Goal: Task Accomplishment & Management: Complete application form

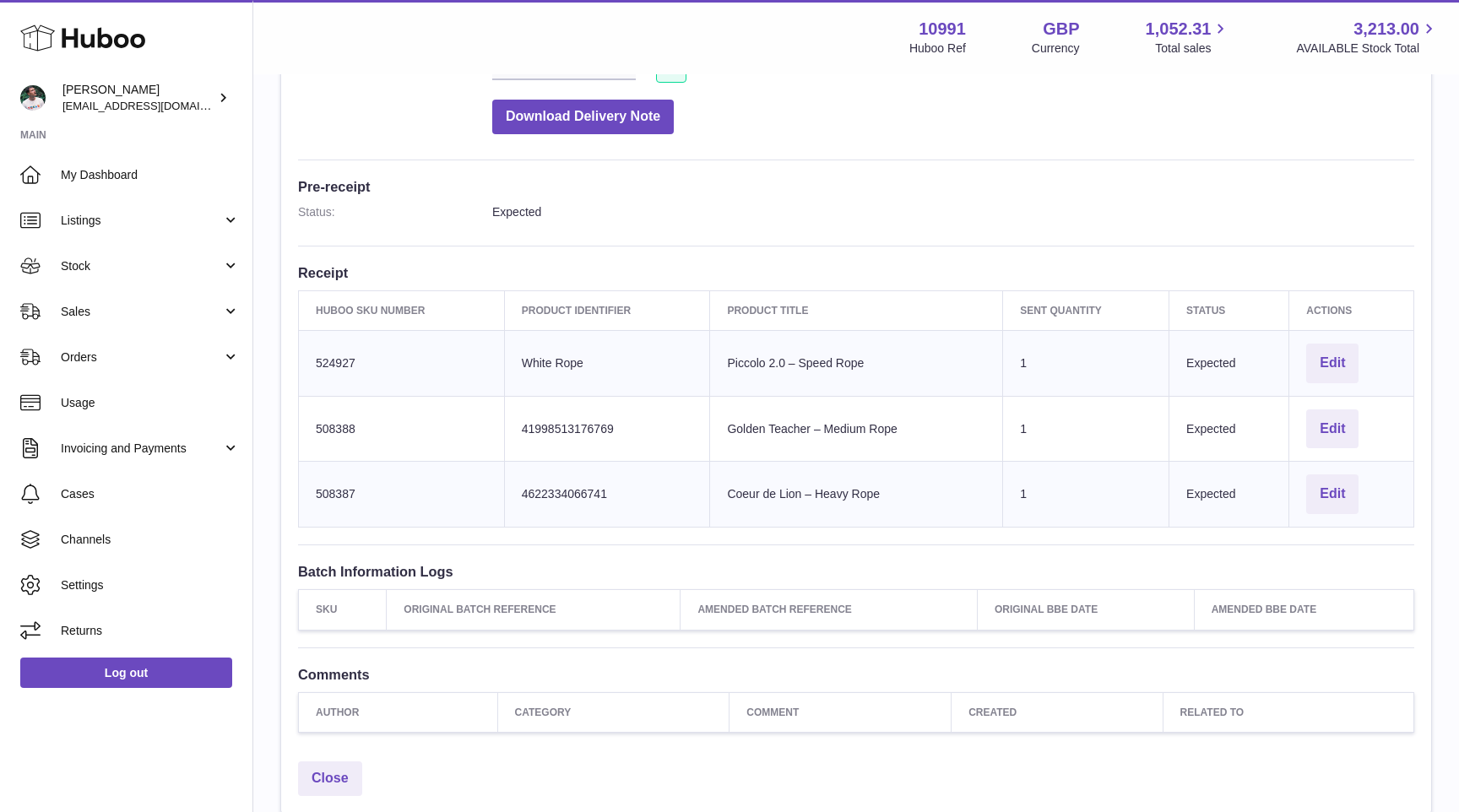
scroll to position [416, 0]
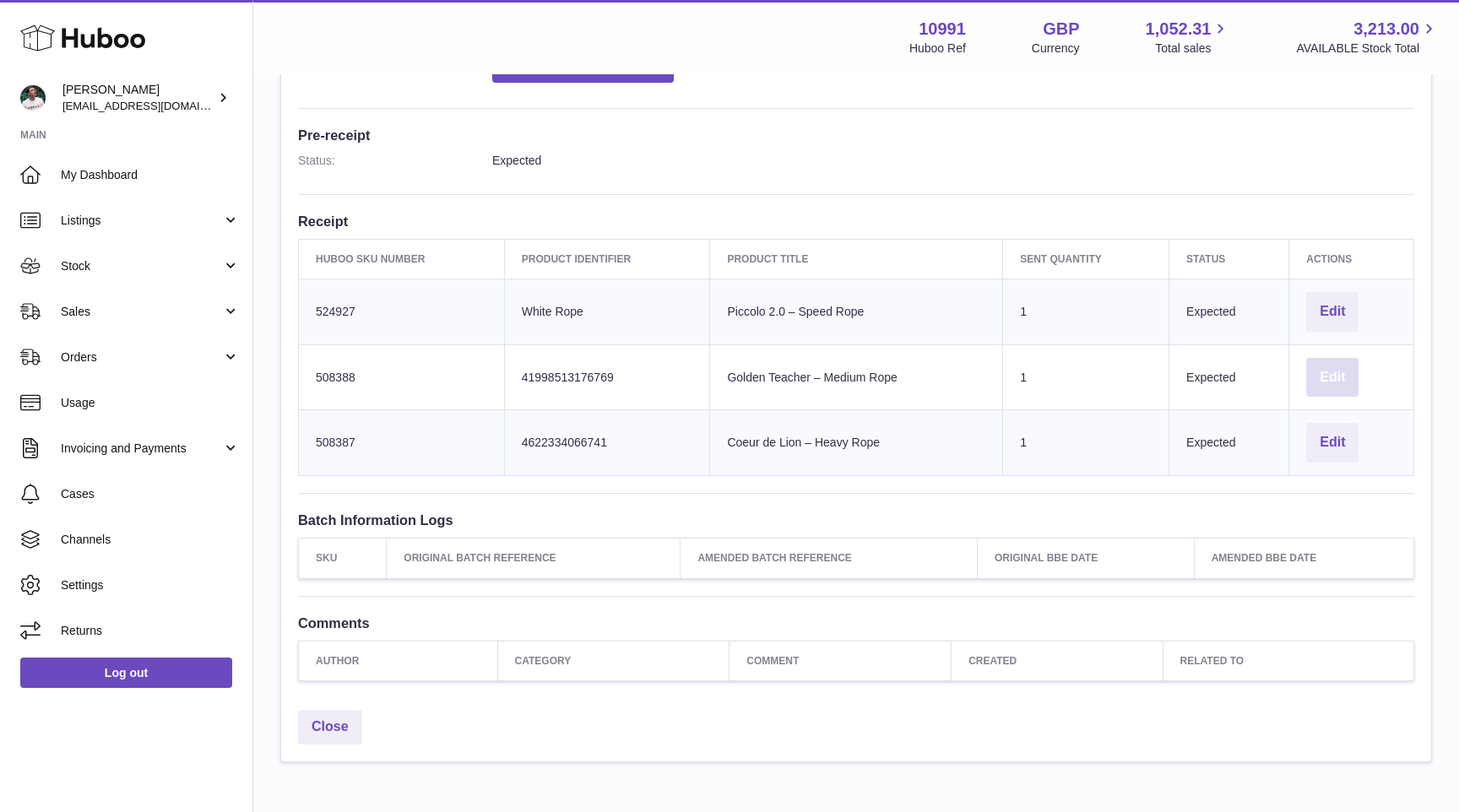
click at [1337, 382] on button "Edit" at bounding box center [1332, 378] width 52 height 39
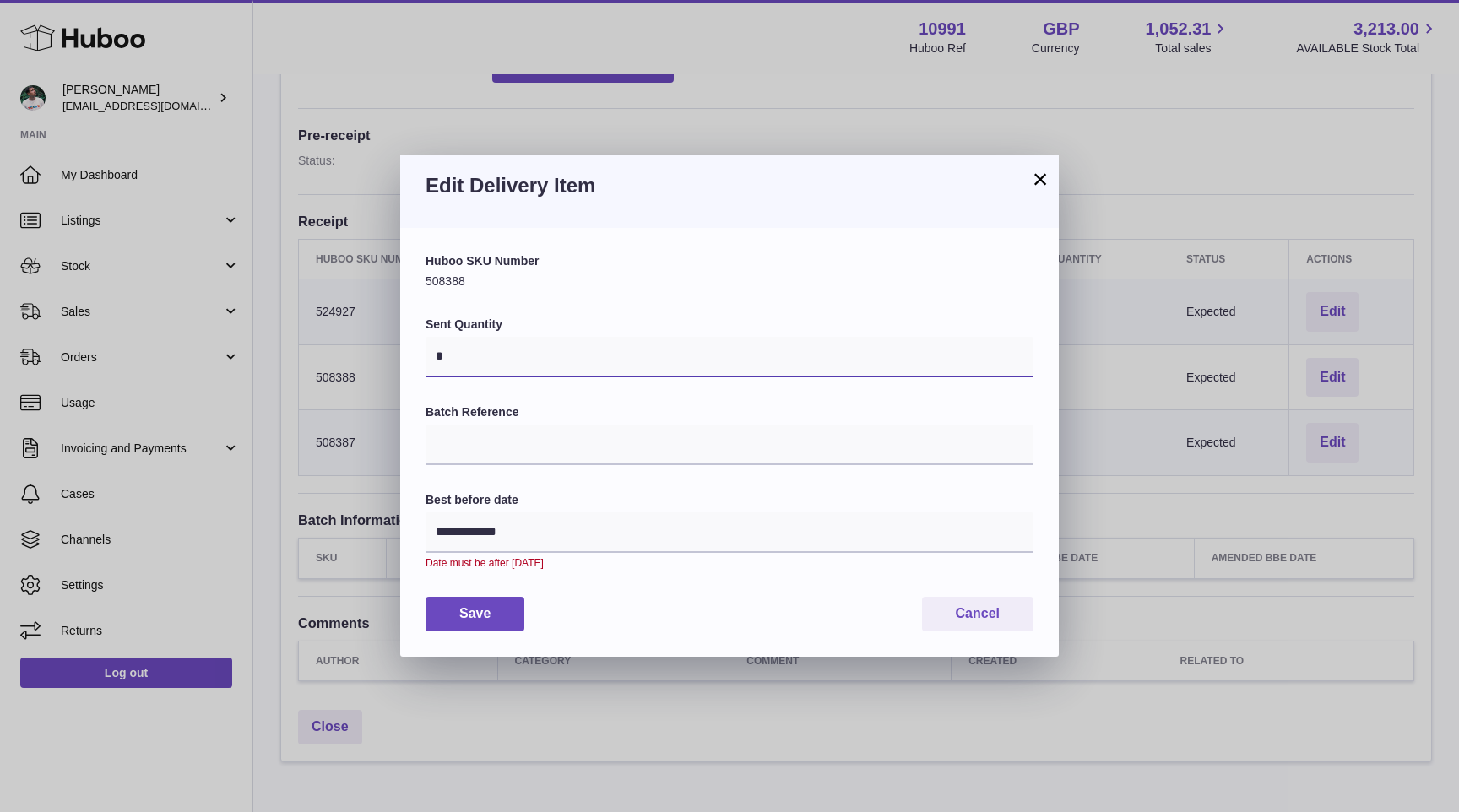
click at [576, 357] on input "*" at bounding box center [729, 357] width 608 height 40
type input "***"
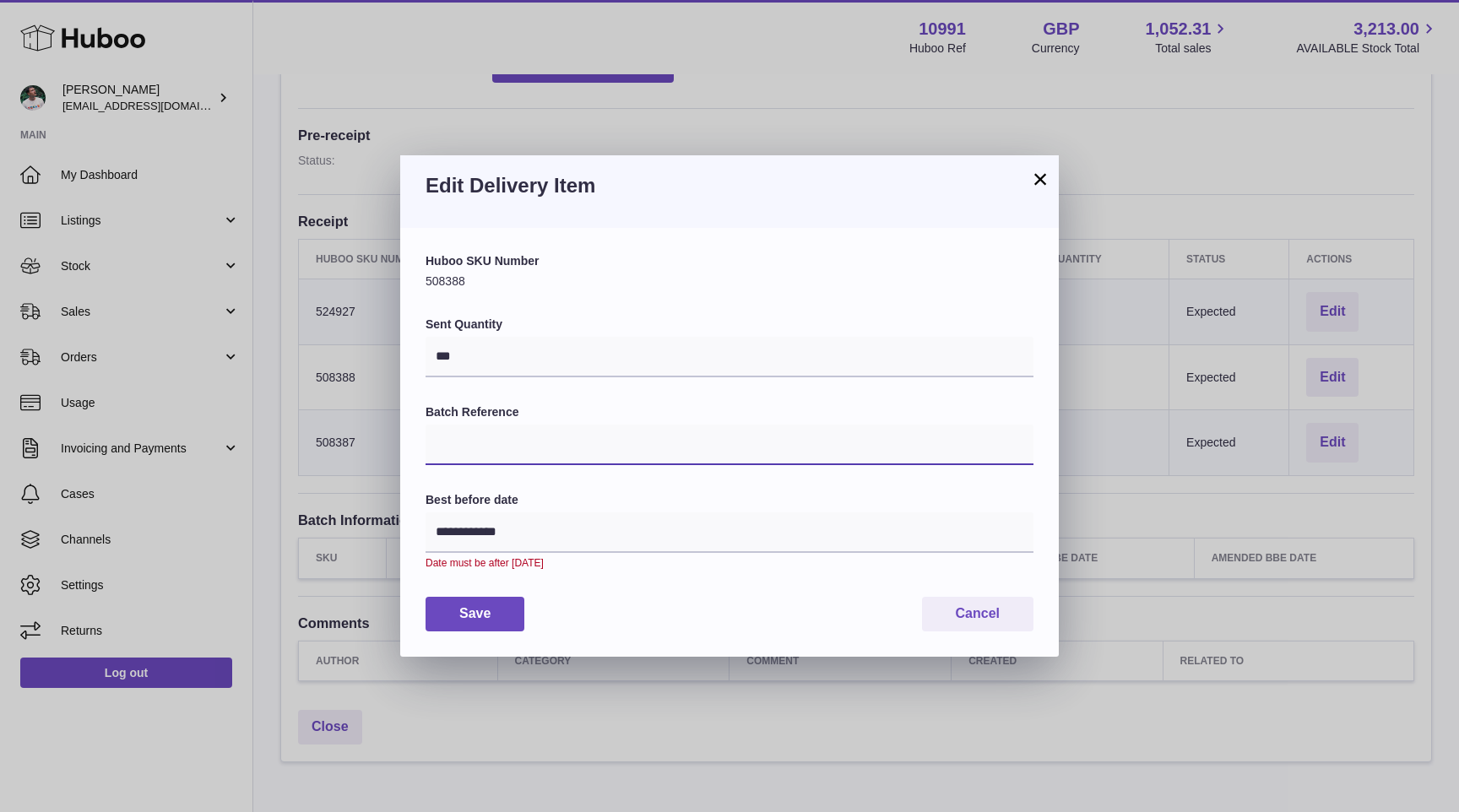
click at [586, 462] on input "Batch Reference" at bounding box center [729, 445] width 608 height 40
click at [638, 538] on input "**********" at bounding box center [729, 532] width 608 height 40
click at [783, 609] on div "Save Cancel" at bounding box center [729, 614] width 608 height 35
click at [482, 600] on button "Save" at bounding box center [475, 614] width 99 height 35
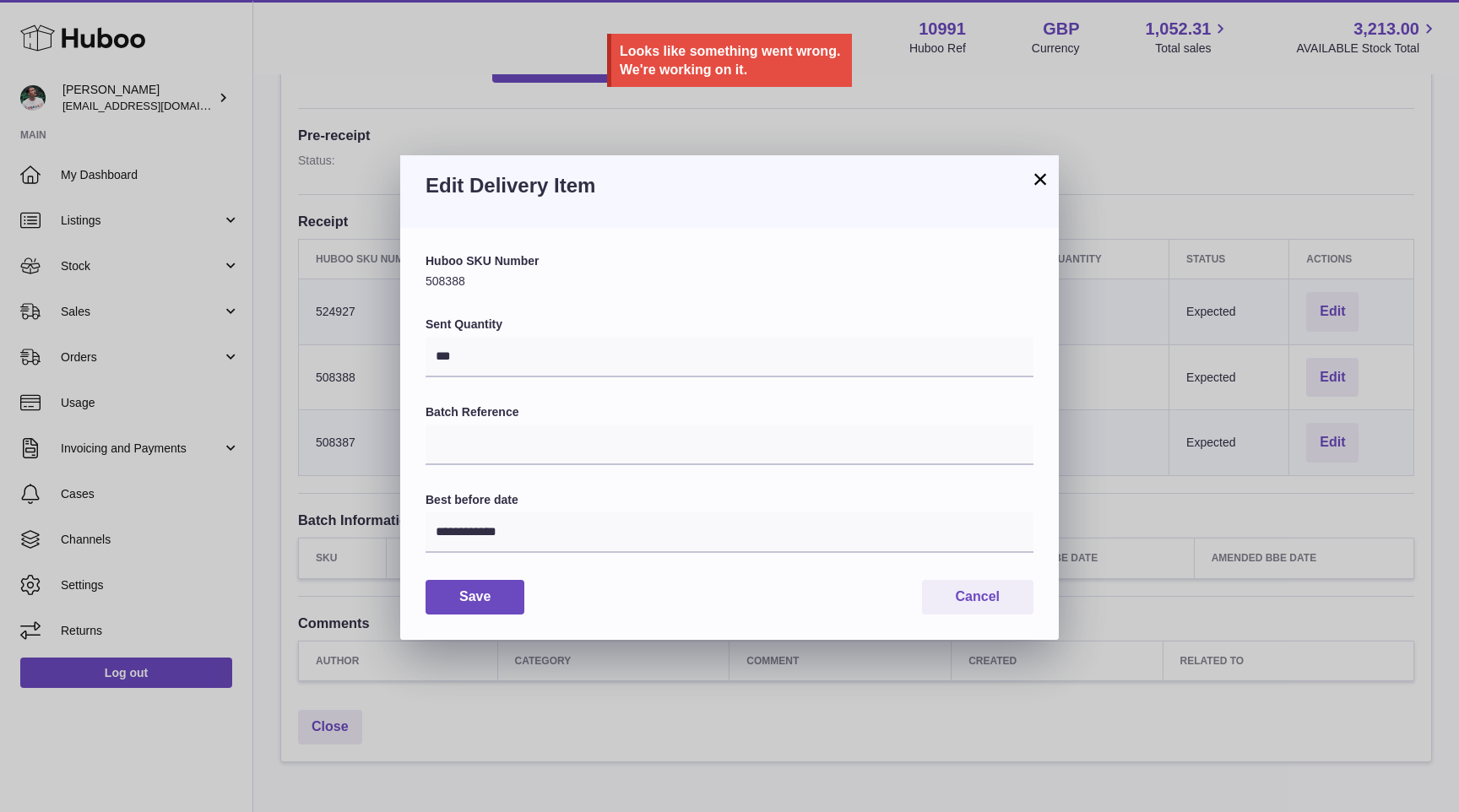
click at [1032, 191] on h3 "Edit Delivery Item" at bounding box center [729, 185] width 608 height 27
click at [1038, 189] on button "×" at bounding box center [1039, 178] width 20 height 20
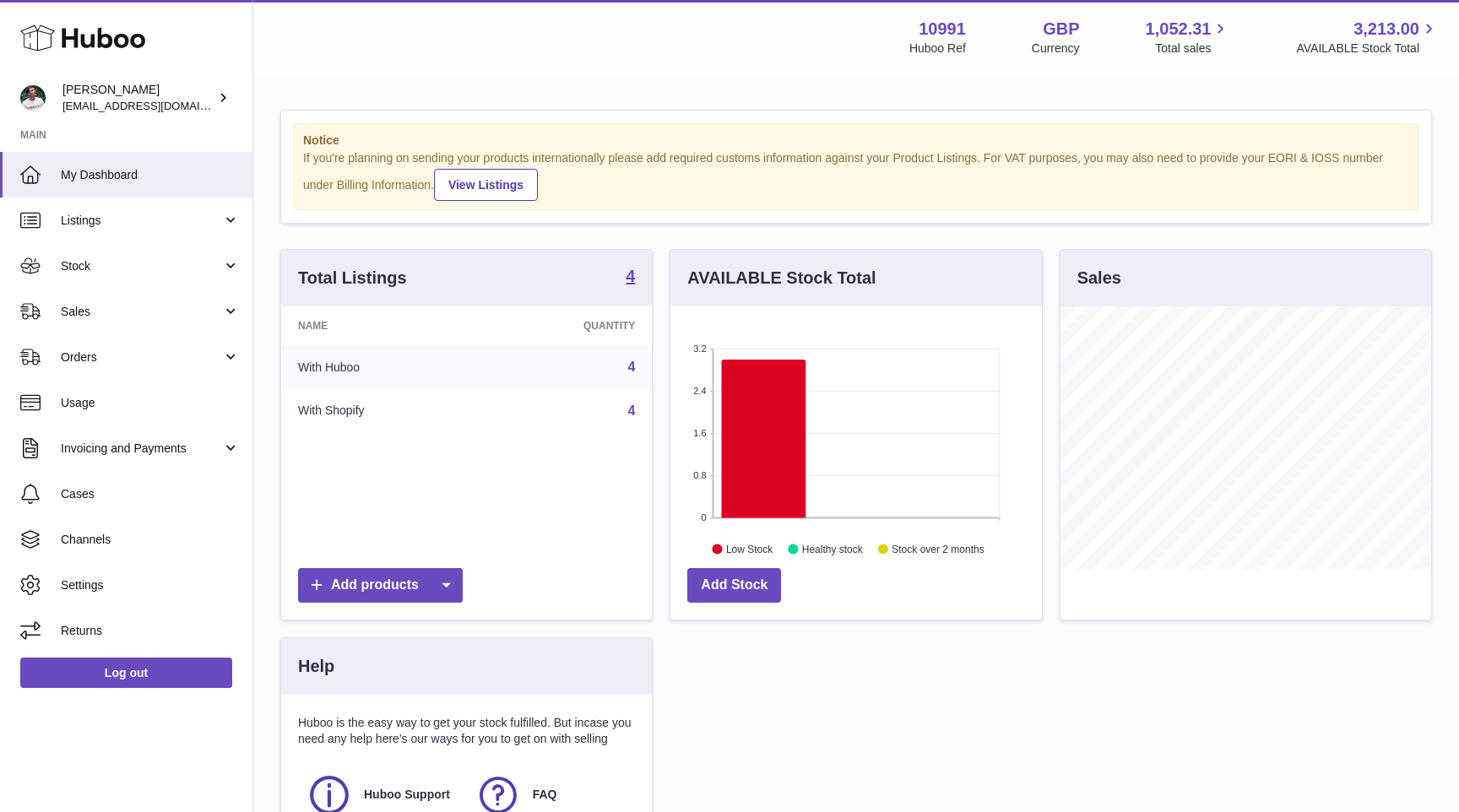
scroll to position [263, 371]
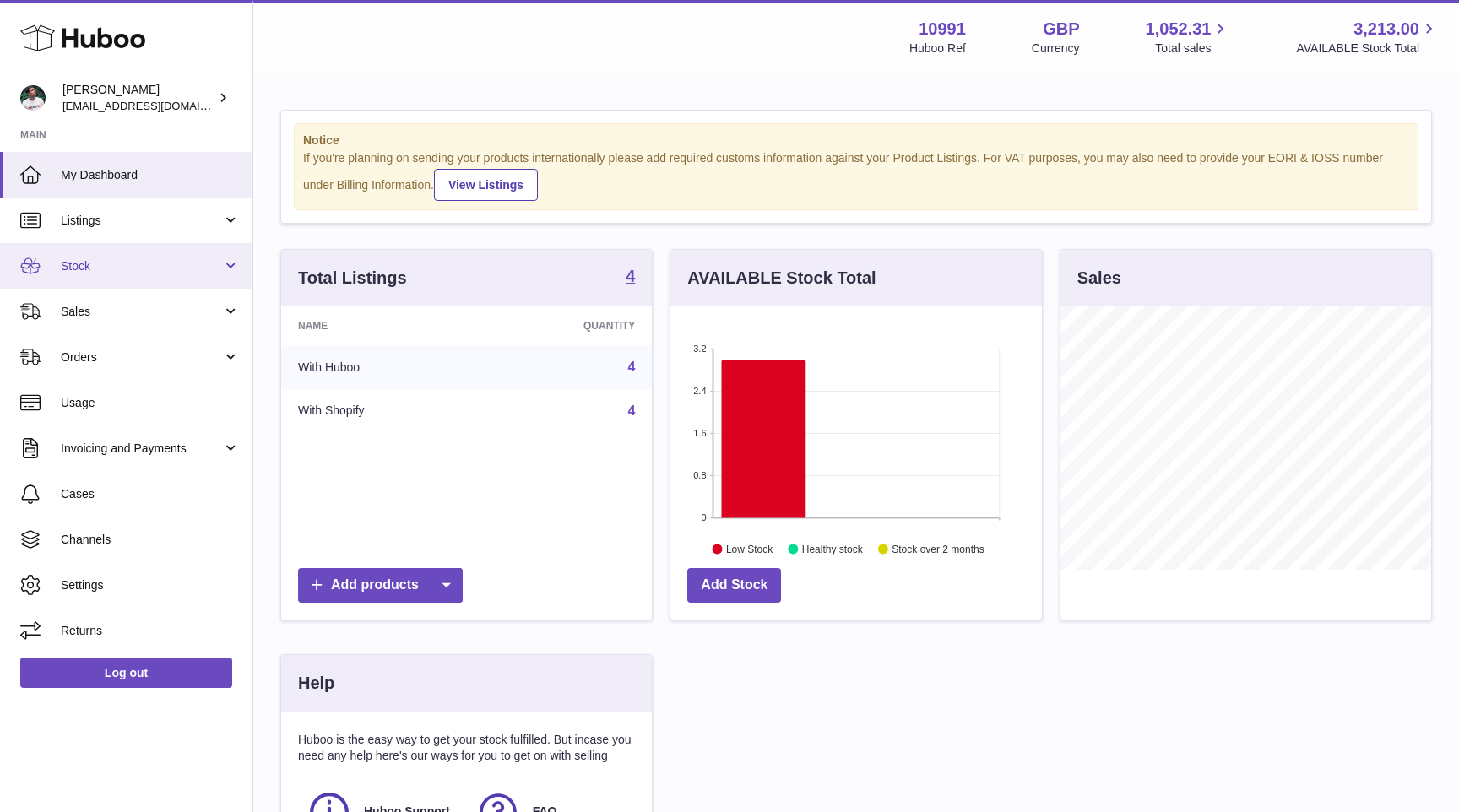
click at [156, 266] on span "Stock" at bounding box center [142, 267] width 161 height 16
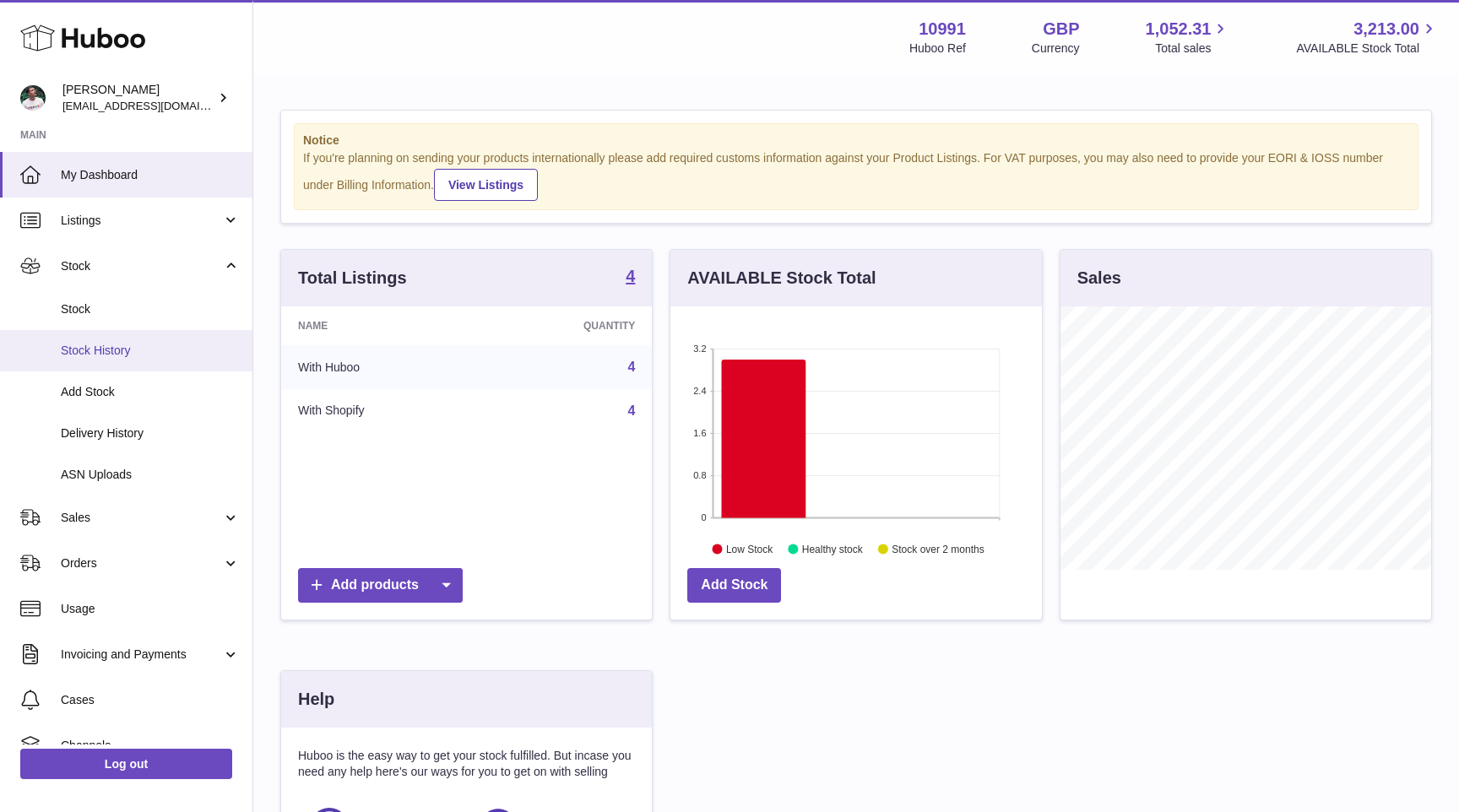
click at [113, 331] on link "Stock History" at bounding box center [126, 350] width 253 height 41
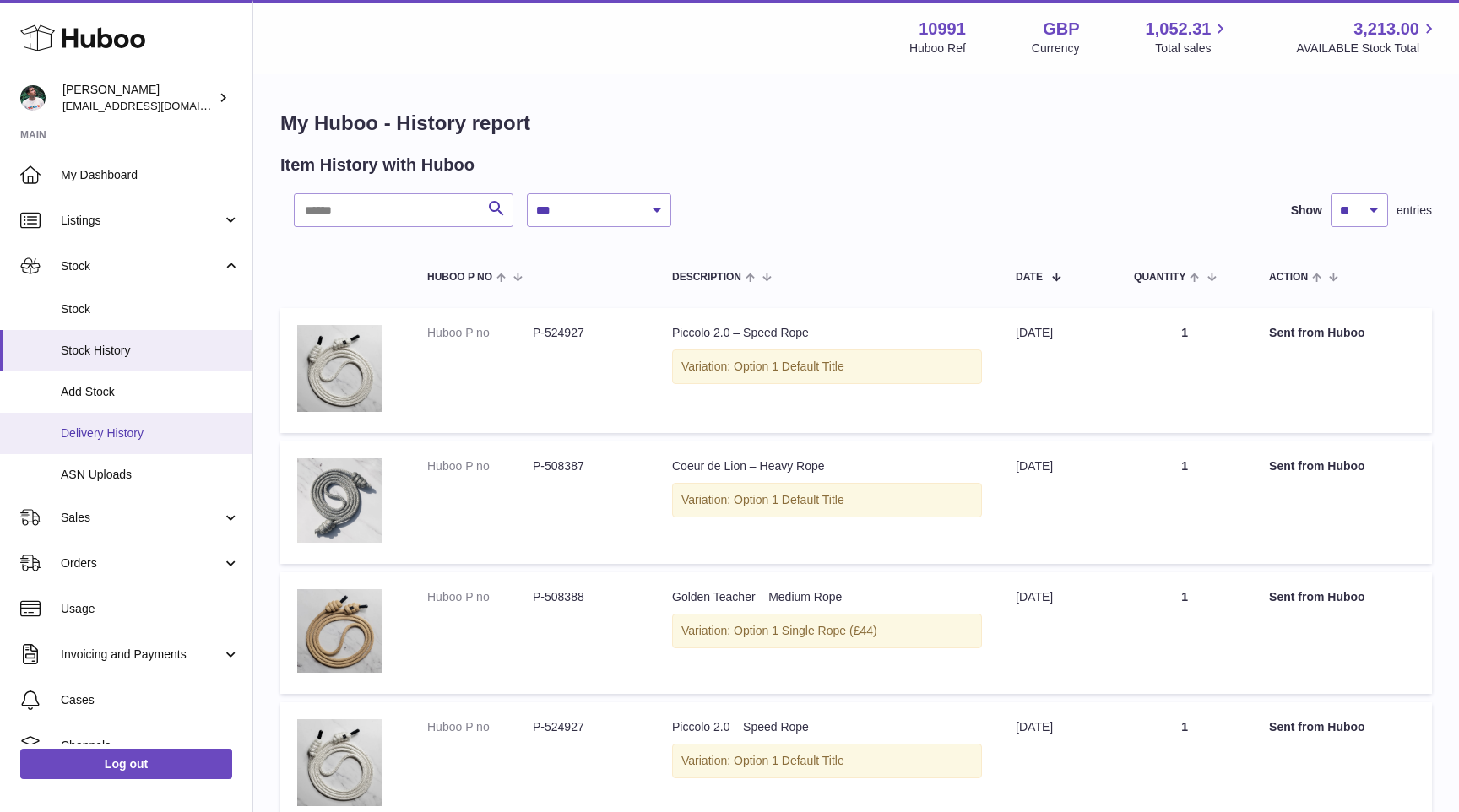
click at [144, 433] on span "Delivery History" at bounding box center [150, 434] width 179 height 16
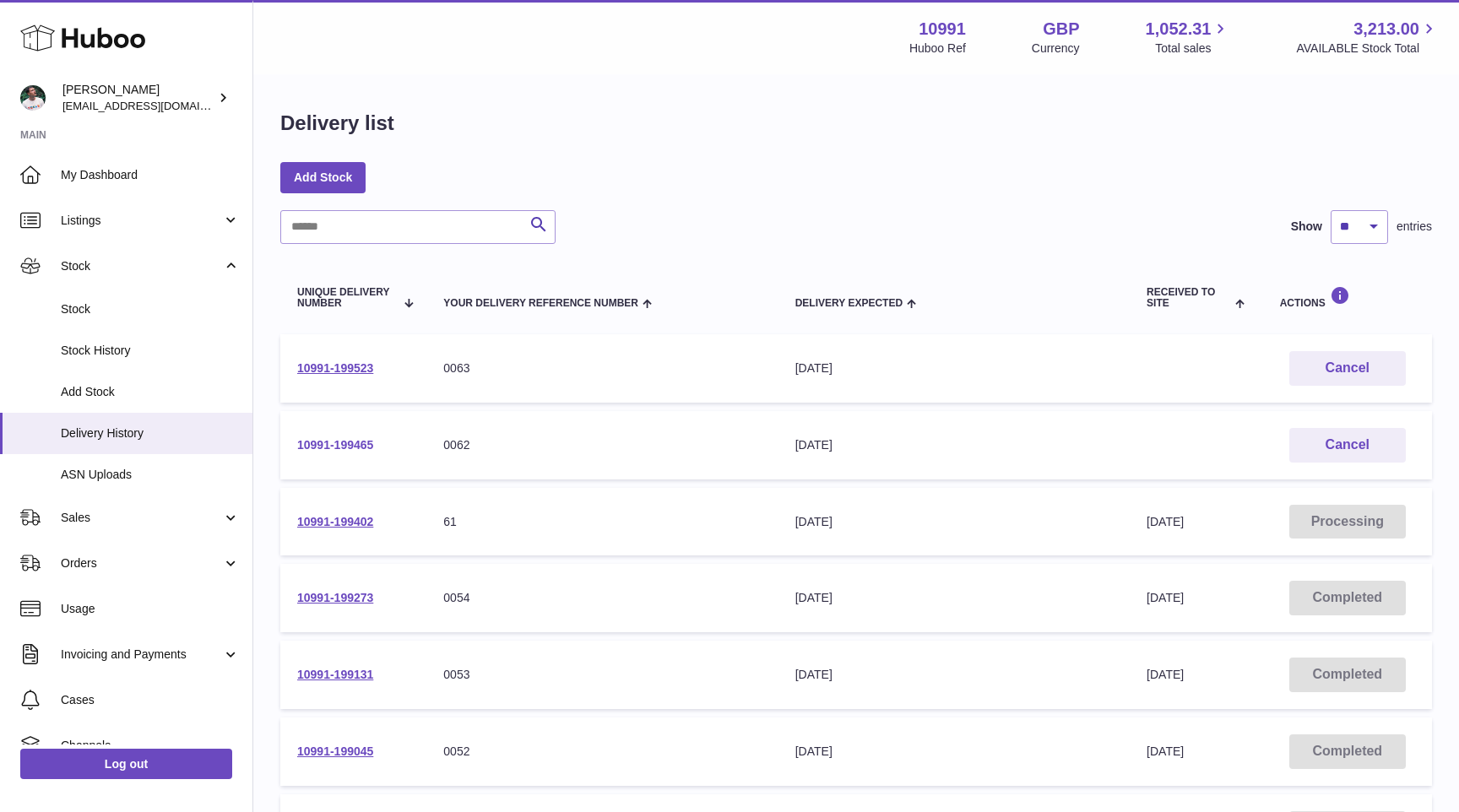
click at [323, 441] on link "10991-199465" at bounding box center [335, 444] width 76 height 13
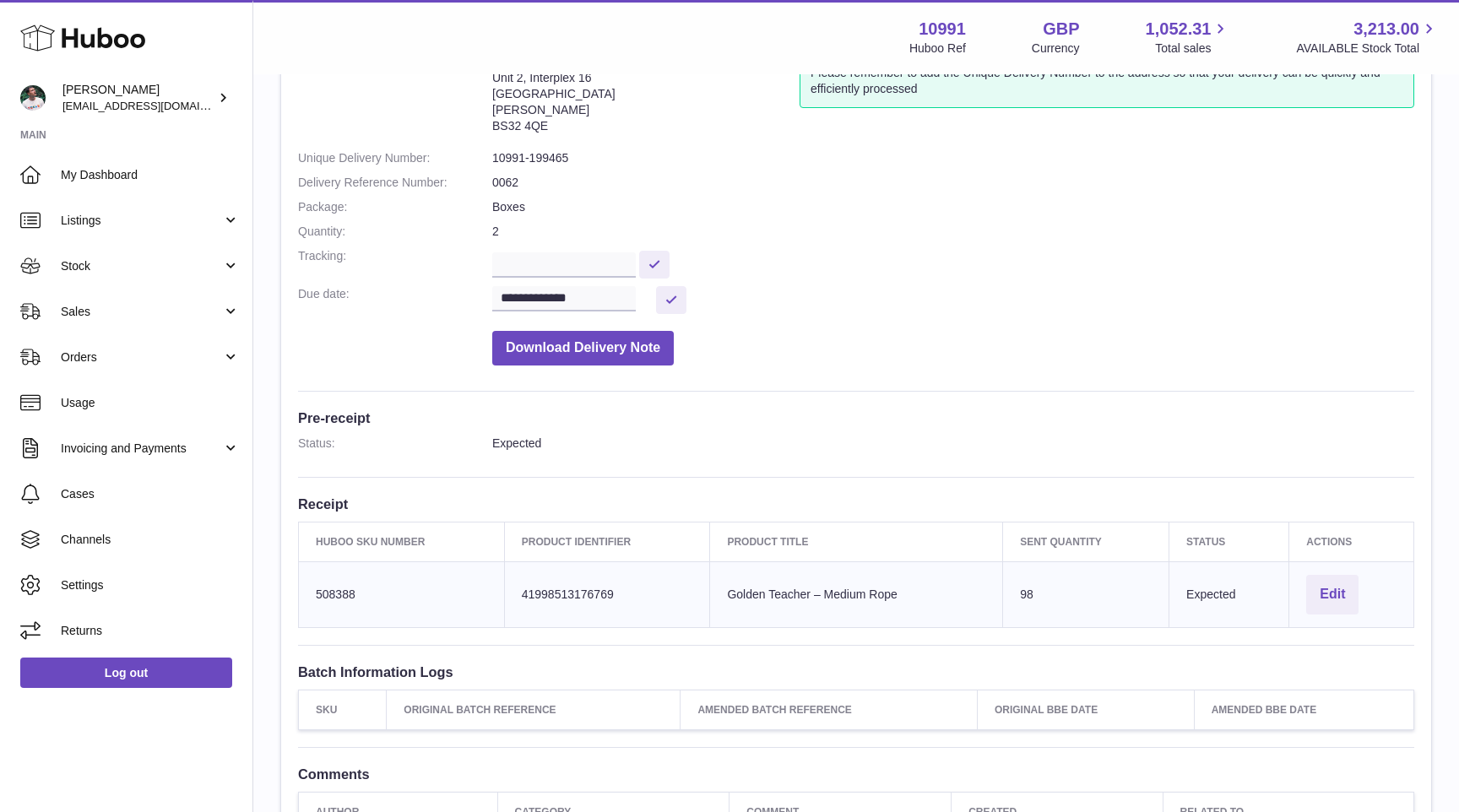
scroll to position [181, 0]
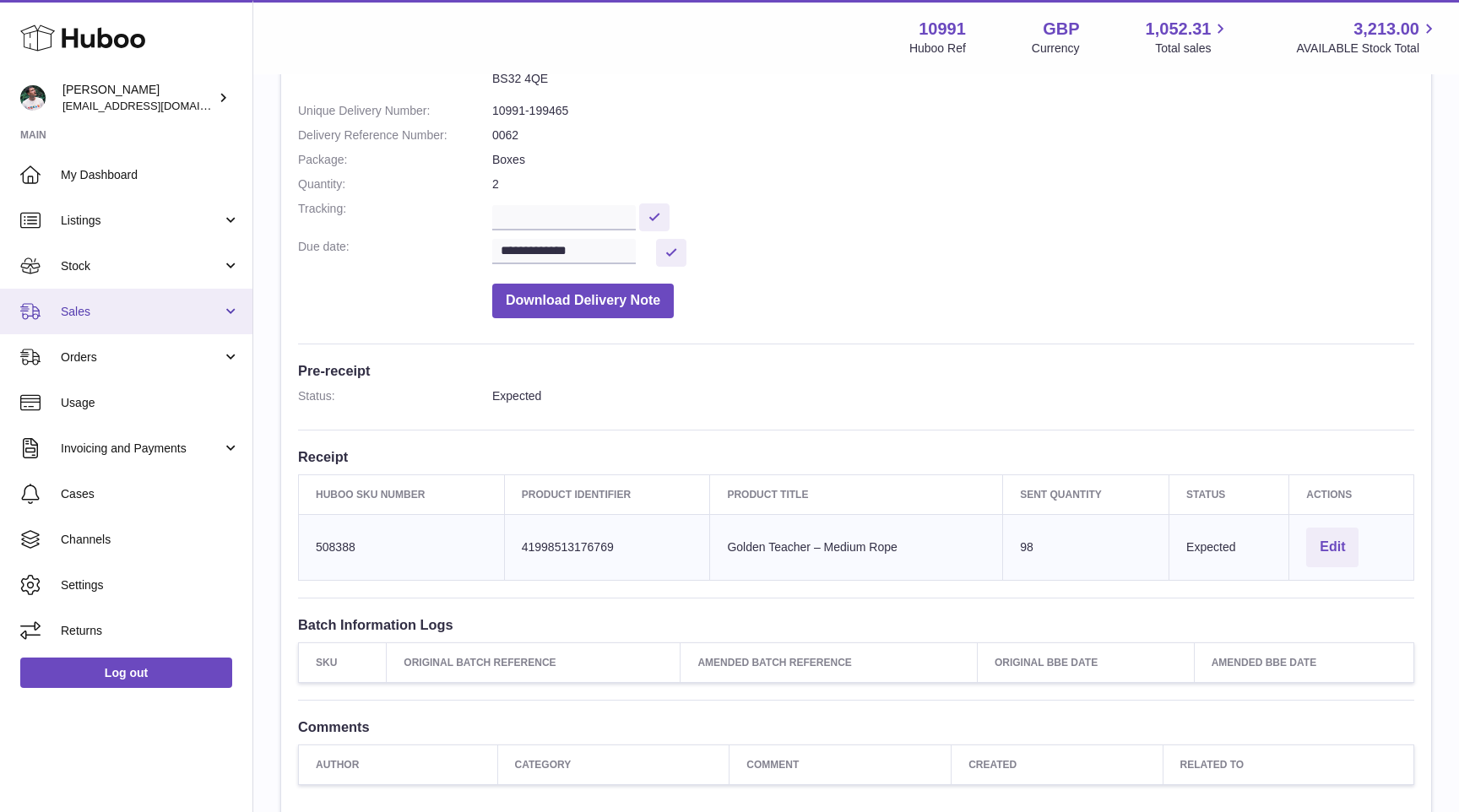
click at [204, 297] on link "Sales" at bounding box center [126, 311] width 253 height 45
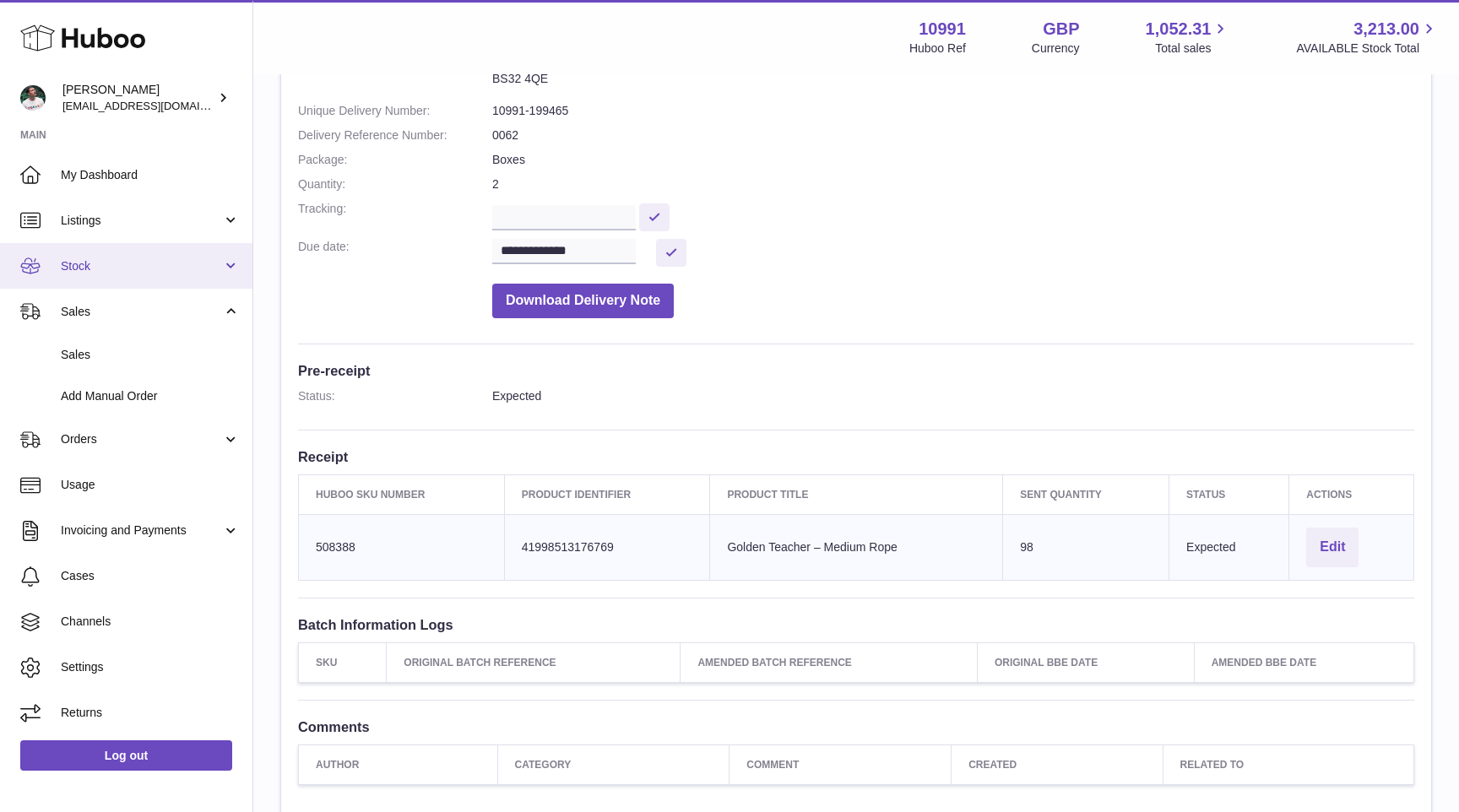
click at [210, 266] on span "Stock" at bounding box center [142, 267] width 161 height 16
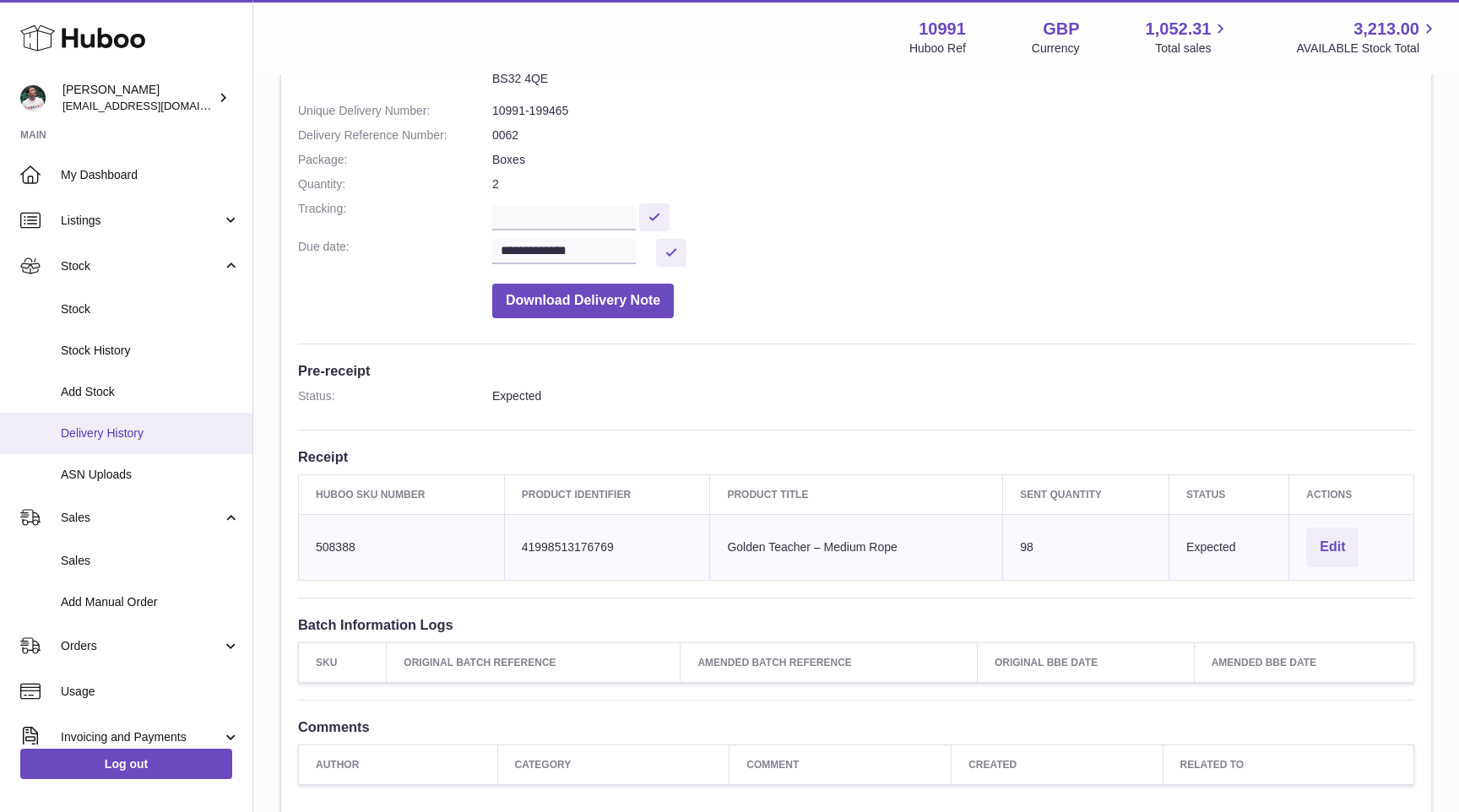
click at [161, 427] on span "Delivery History" at bounding box center [150, 434] width 179 height 16
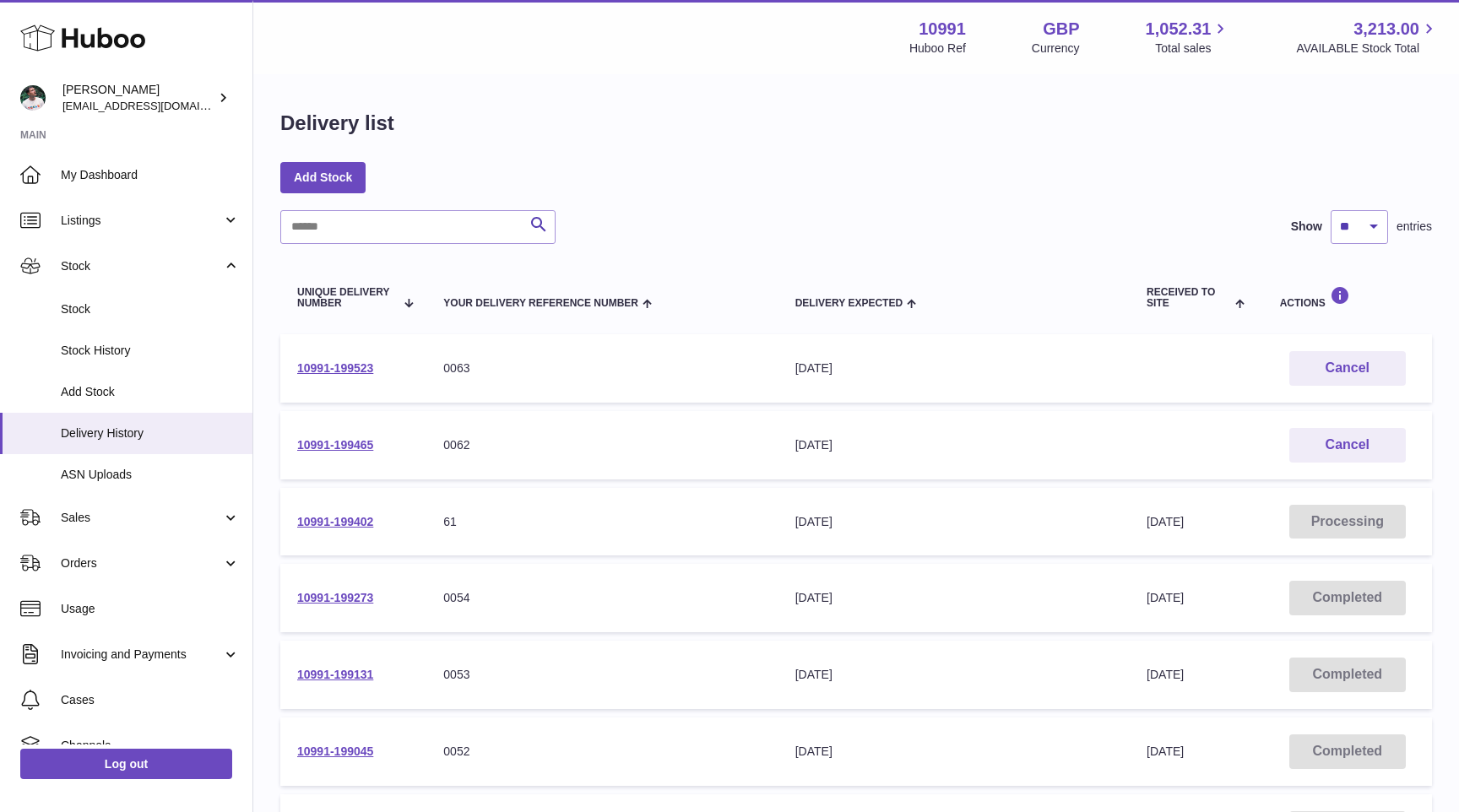
scroll to position [32, 0]
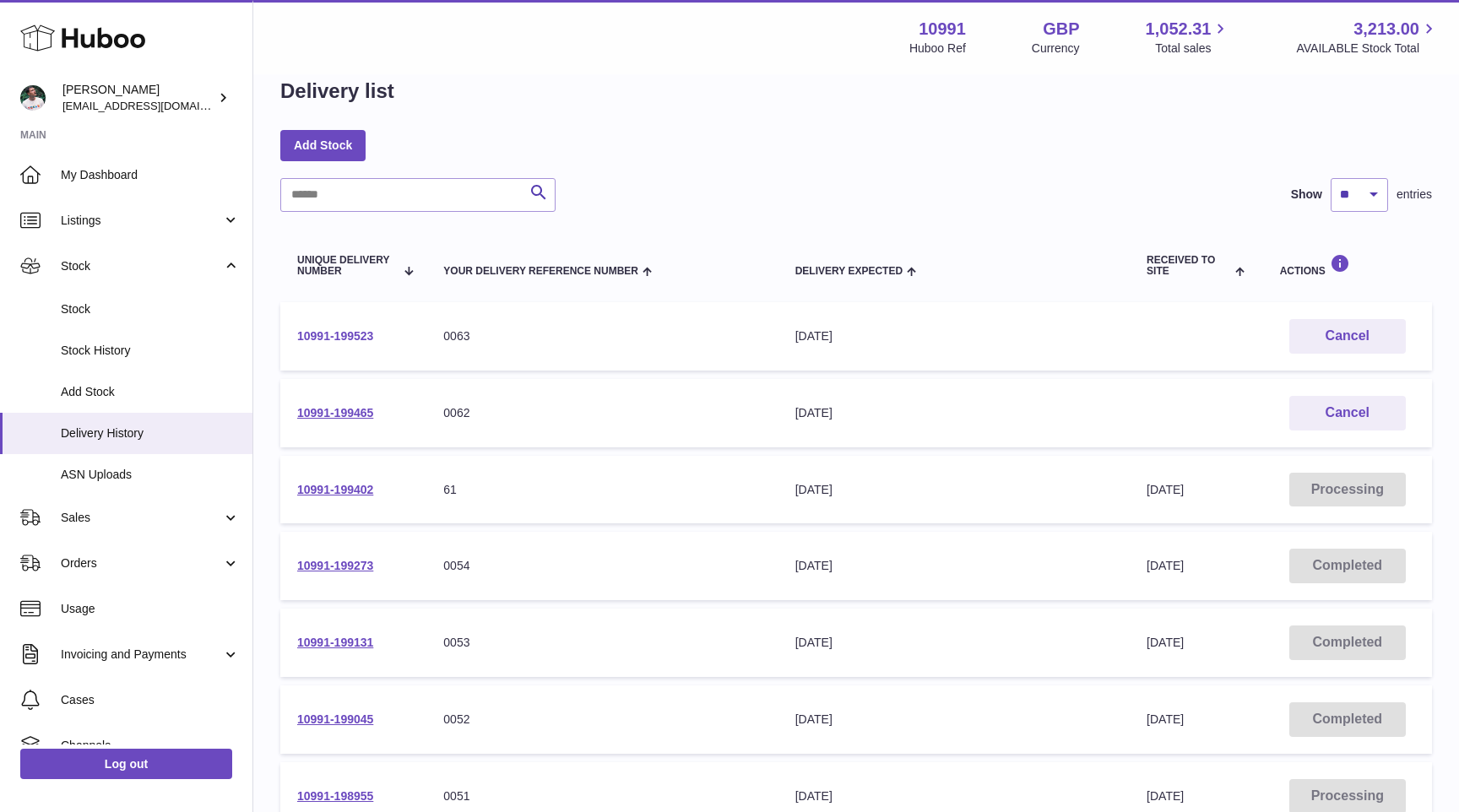
click at [322, 342] on link "10991-199523" at bounding box center [335, 336] width 76 height 13
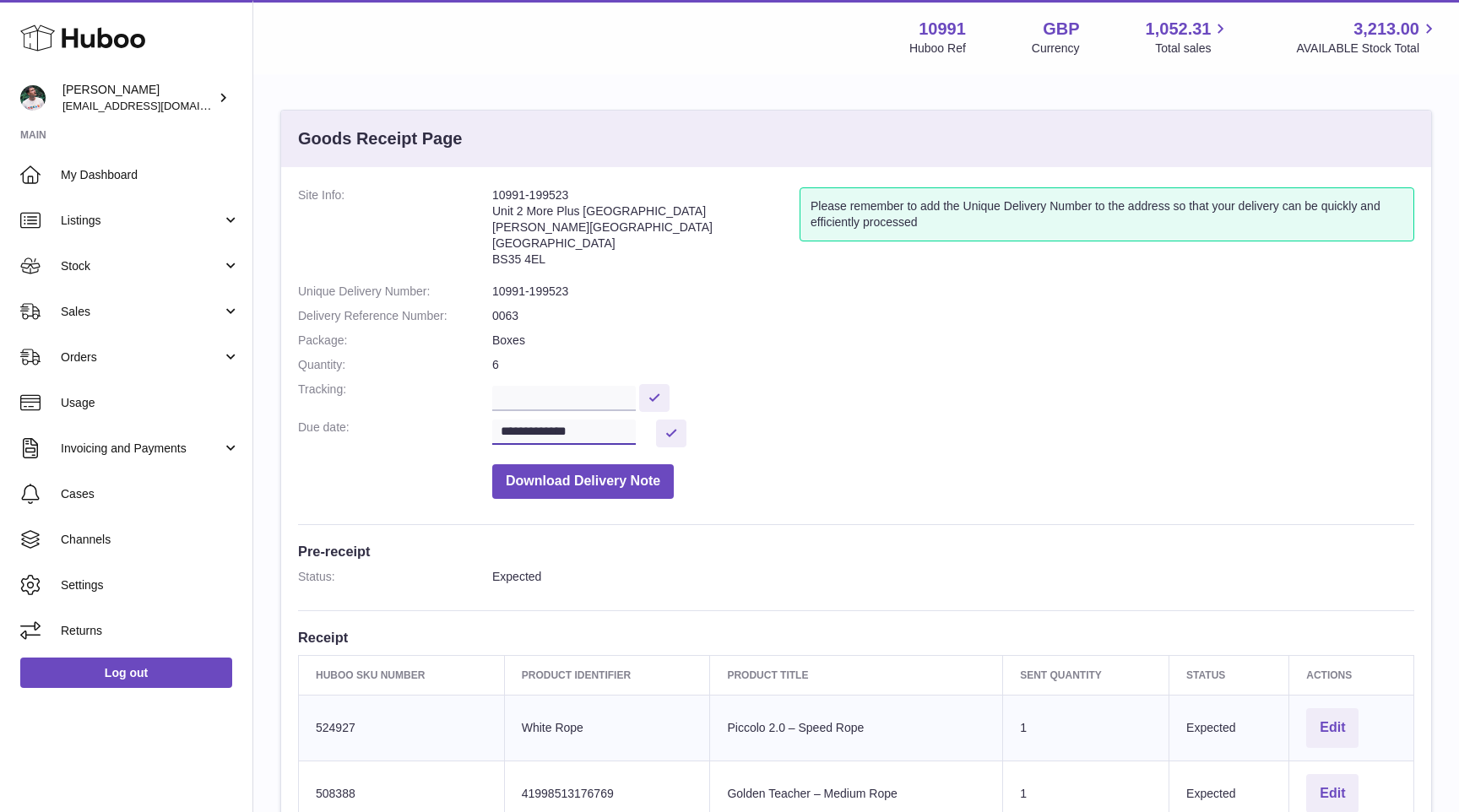
click at [628, 432] on input "**********" at bounding box center [564, 432] width 143 height 25
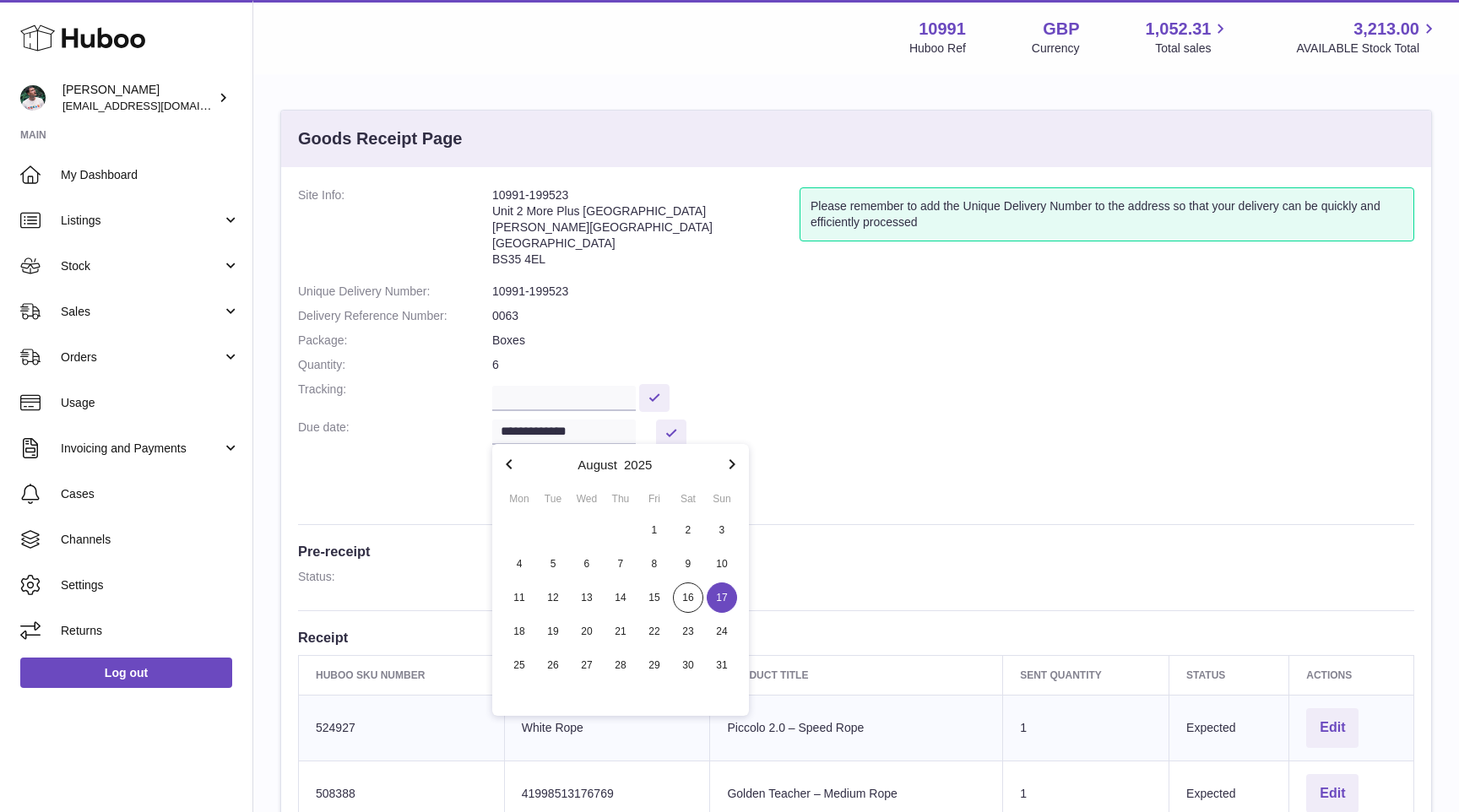
click at [860, 475] on dd "Download Delivery Note" at bounding box center [953, 477] width 922 height 43
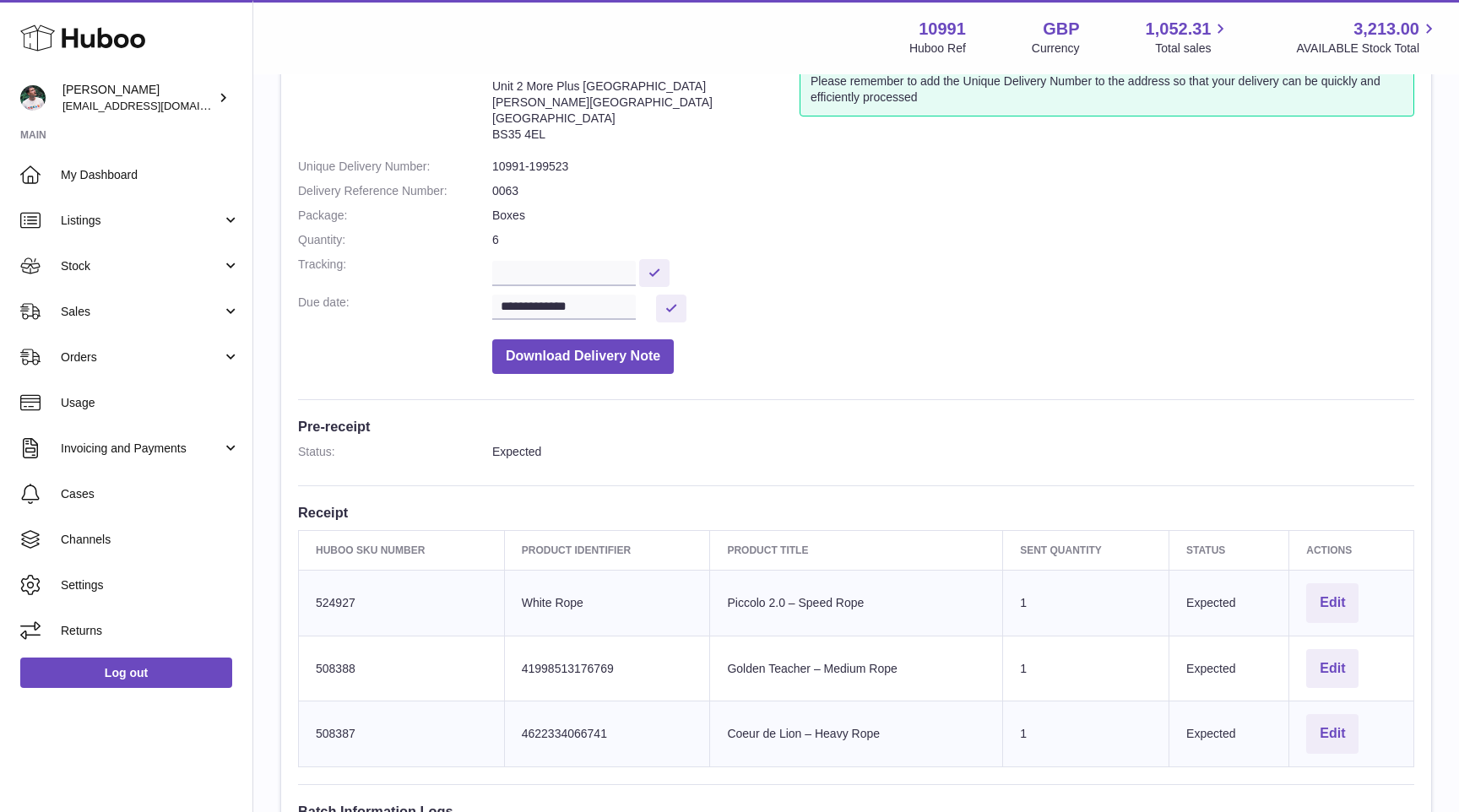
scroll to position [432, 0]
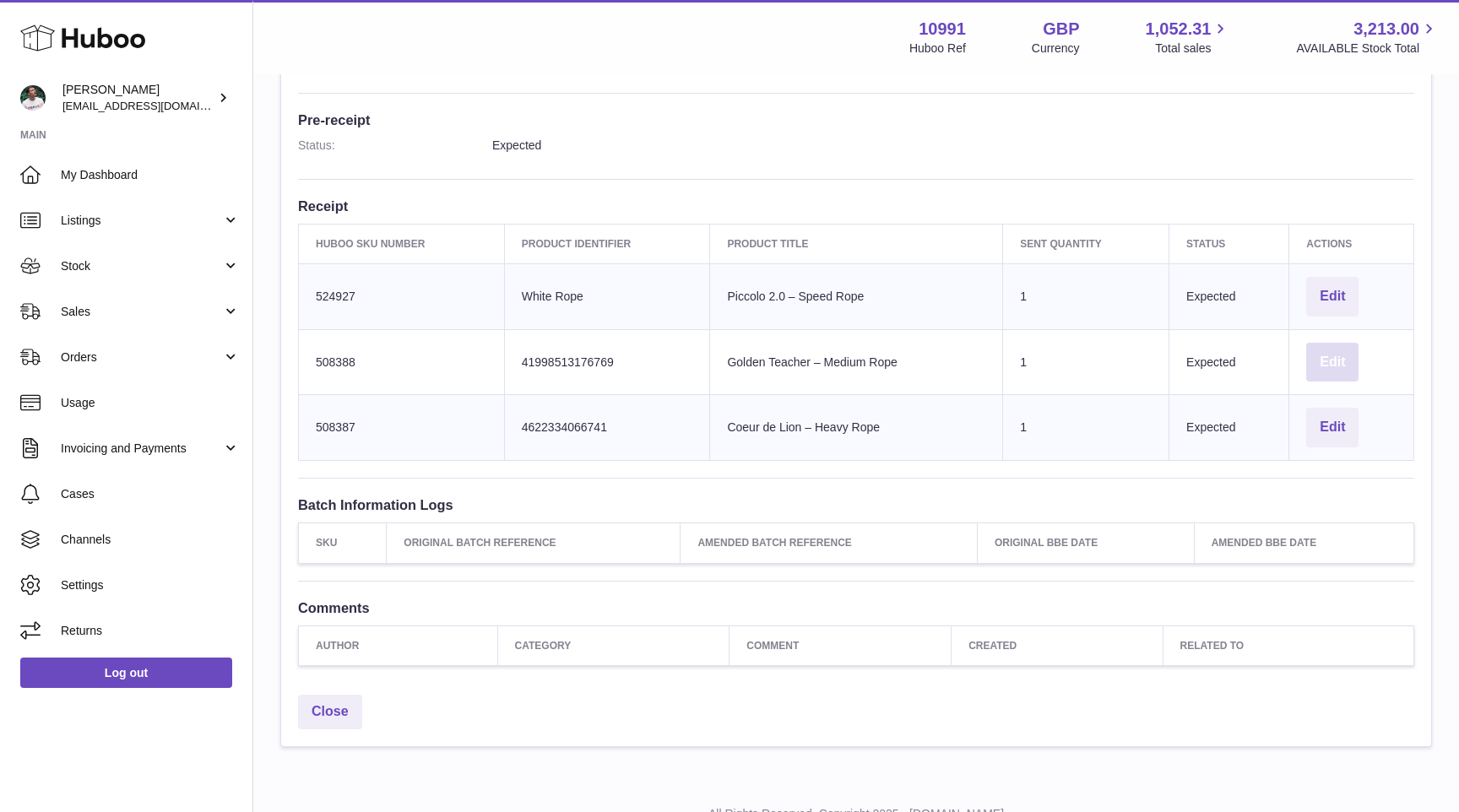
click at [1322, 361] on button "Edit" at bounding box center [1332, 362] width 52 height 39
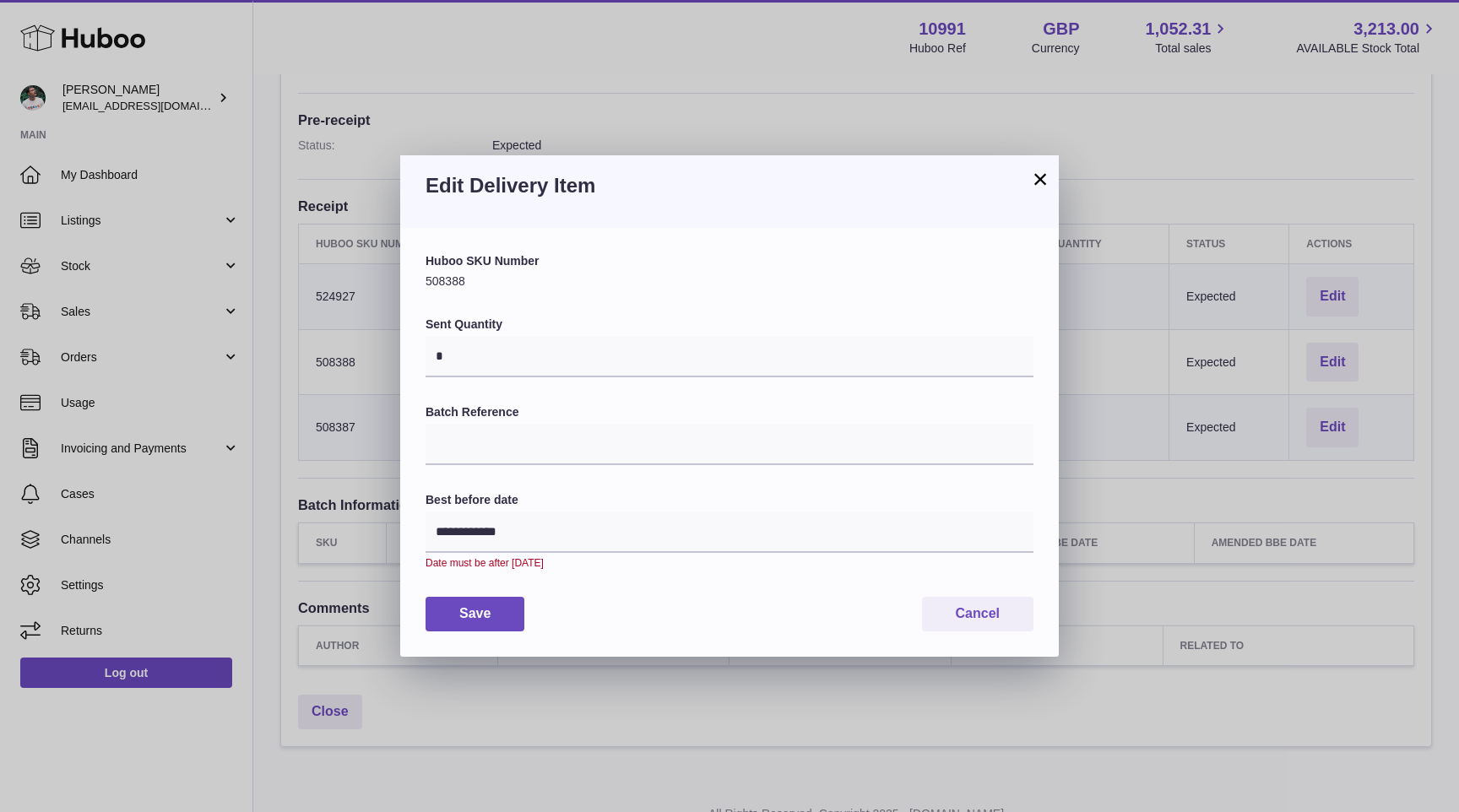
click at [722, 378] on div "**********" at bounding box center [729, 442] width 608 height 378
click at [754, 341] on input "*" at bounding box center [729, 357] width 608 height 40
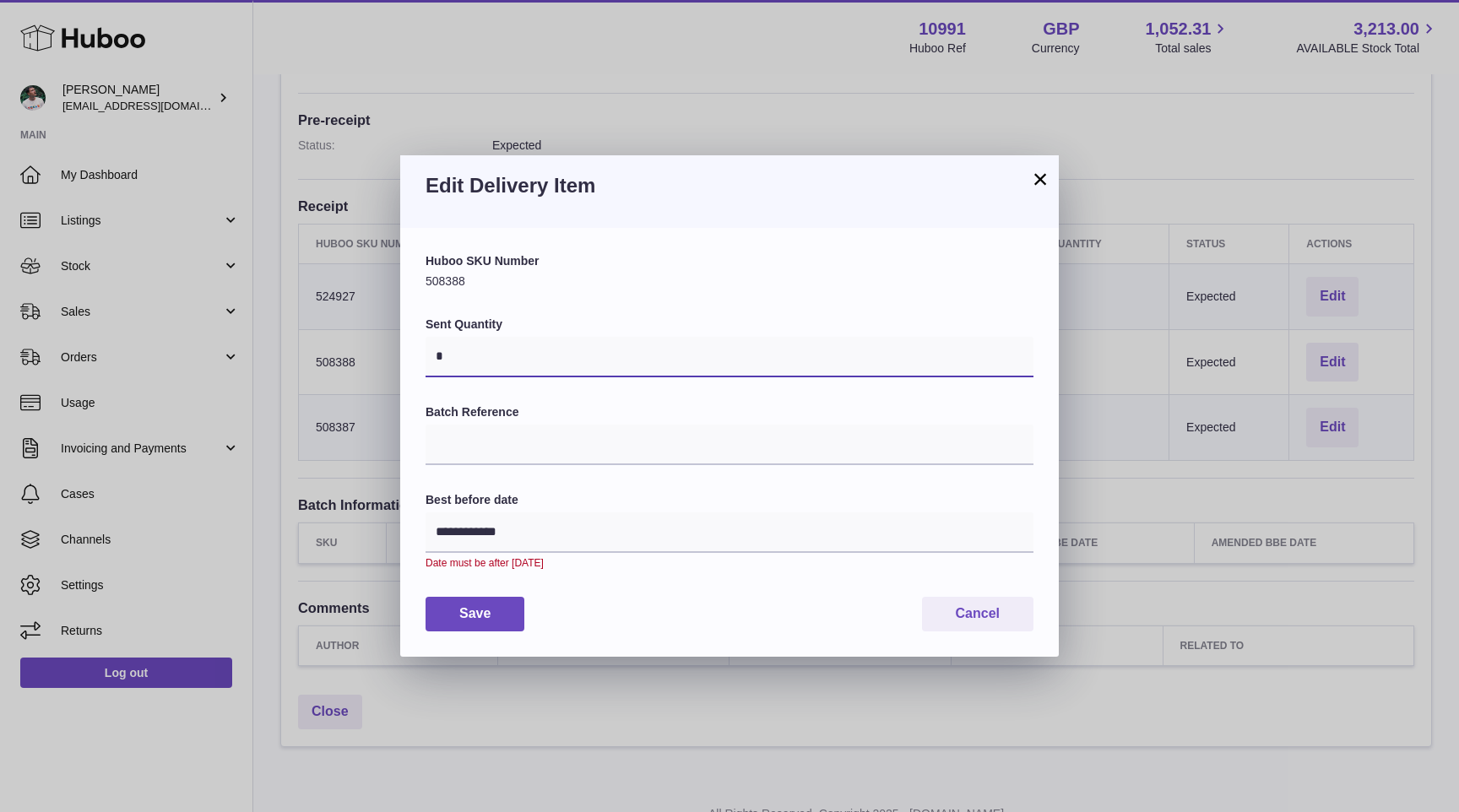
click at [754, 341] on input "*" at bounding box center [729, 357] width 608 height 40
type input "***"
click at [495, 610] on button "Save" at bounding box center [475, 614] width 99 height 35
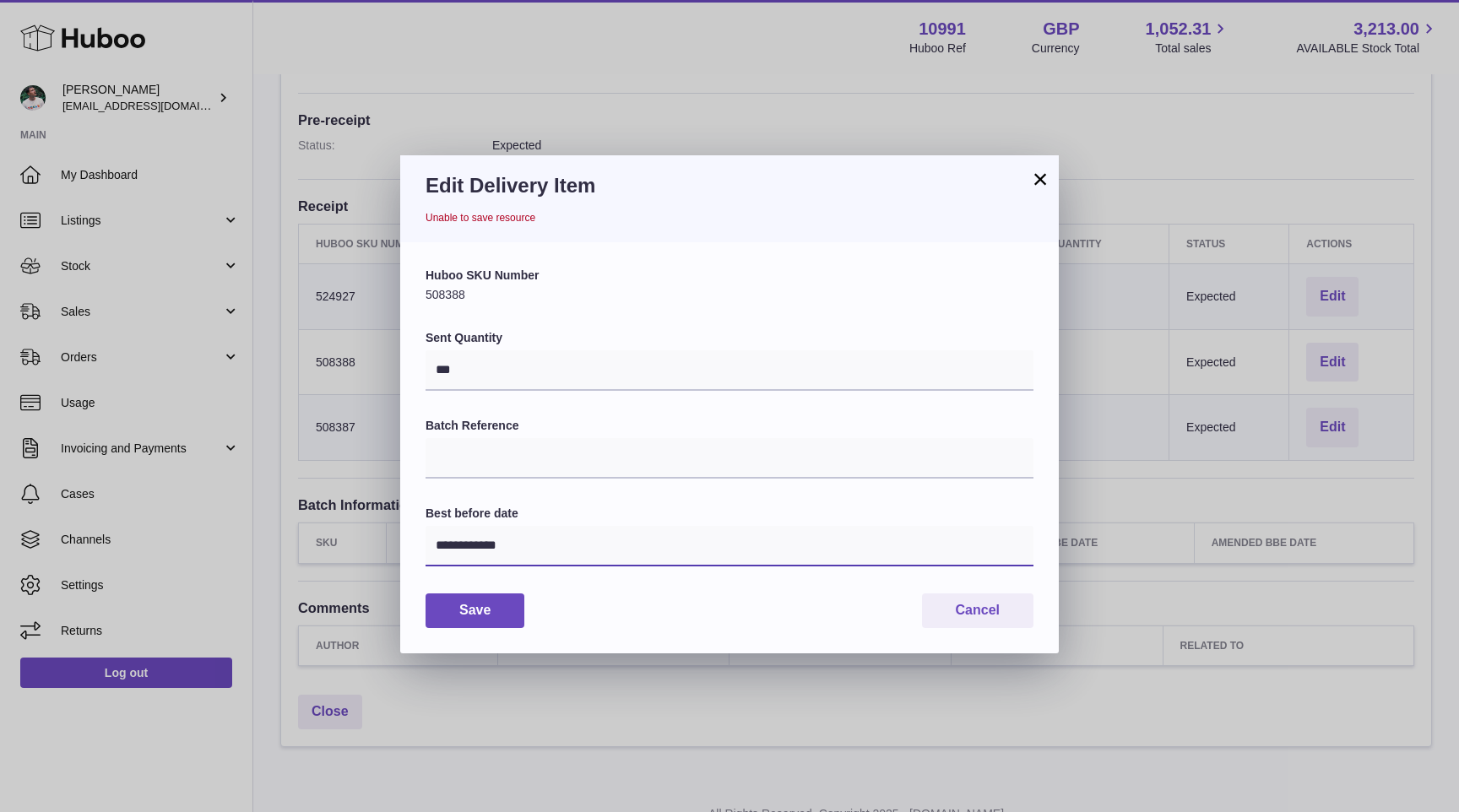
click at [584, 543] on input "**********" at bounding box center [729, 546] width 608 height 40
click at [669, 590] on icon "button" at bounding box center [664, 586] width 20 height 20
click at [510, 608] on button "Save" at bounding box center [475, 613] width 99 height 35
click at [1039, 176] on button "×" at bounding box center [1039, 180] width 20 height 20
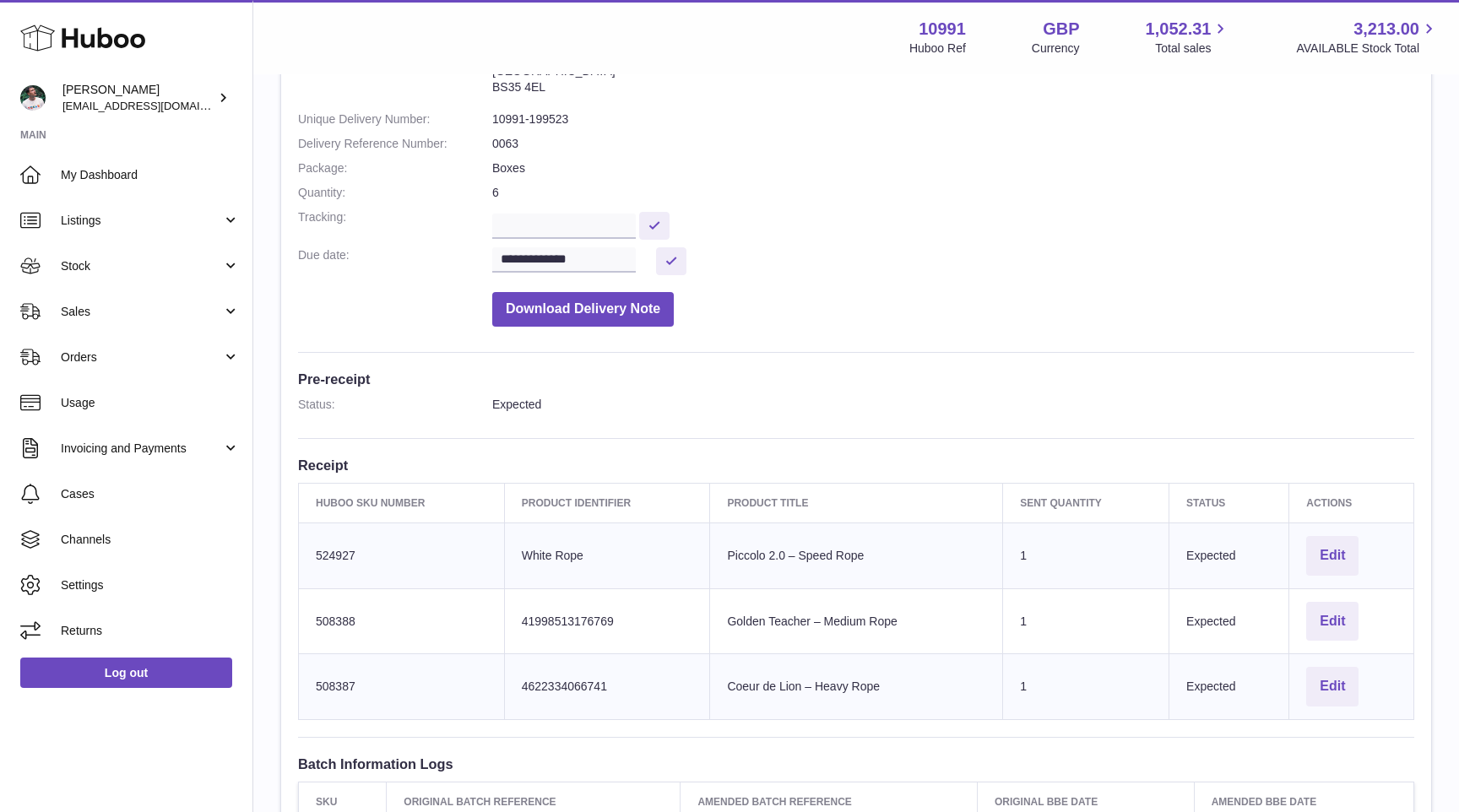
scroll to position [185, 0]
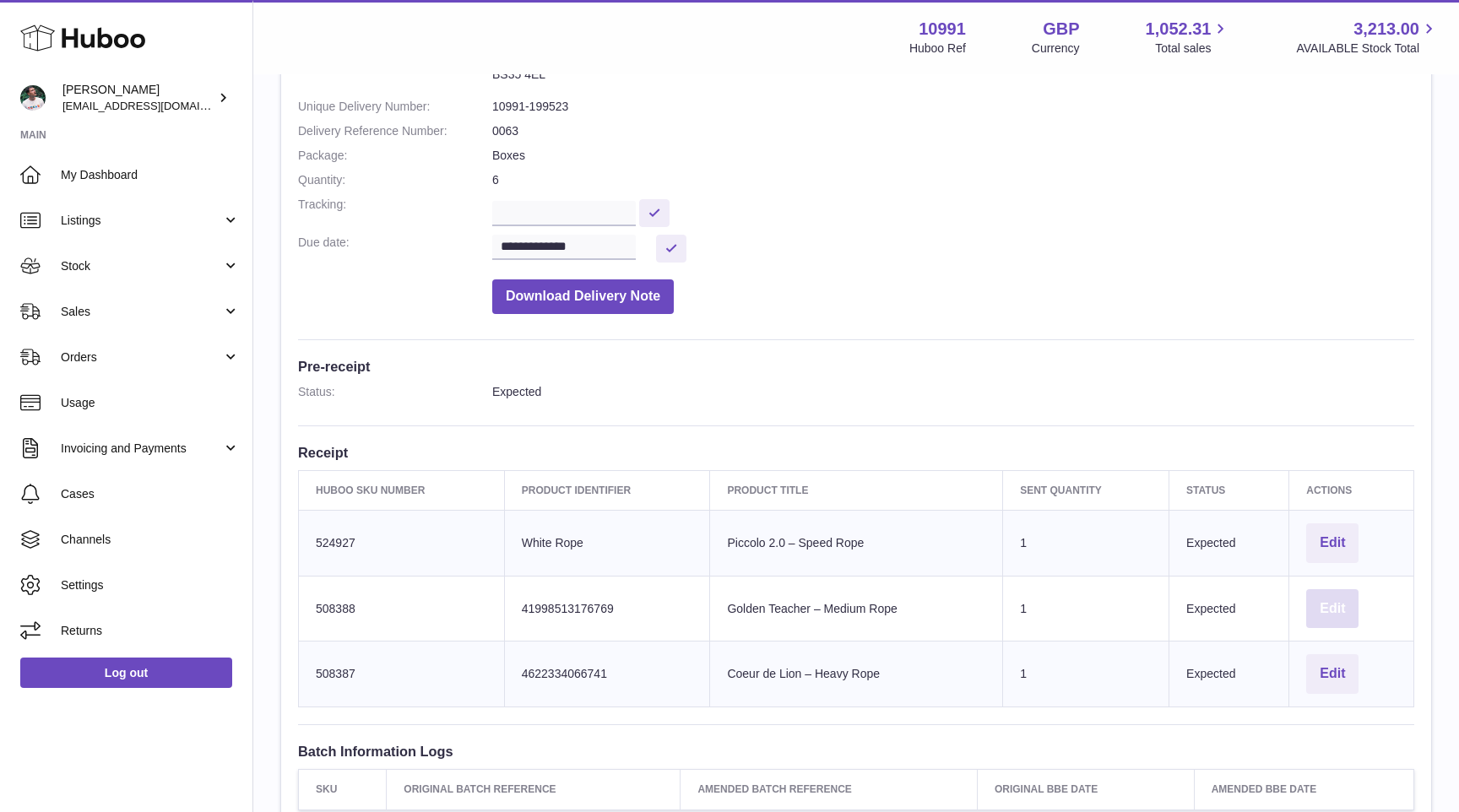
click at [1332, 596] on button "Edit" at bounding box center [1332, 608] width 52 height 39
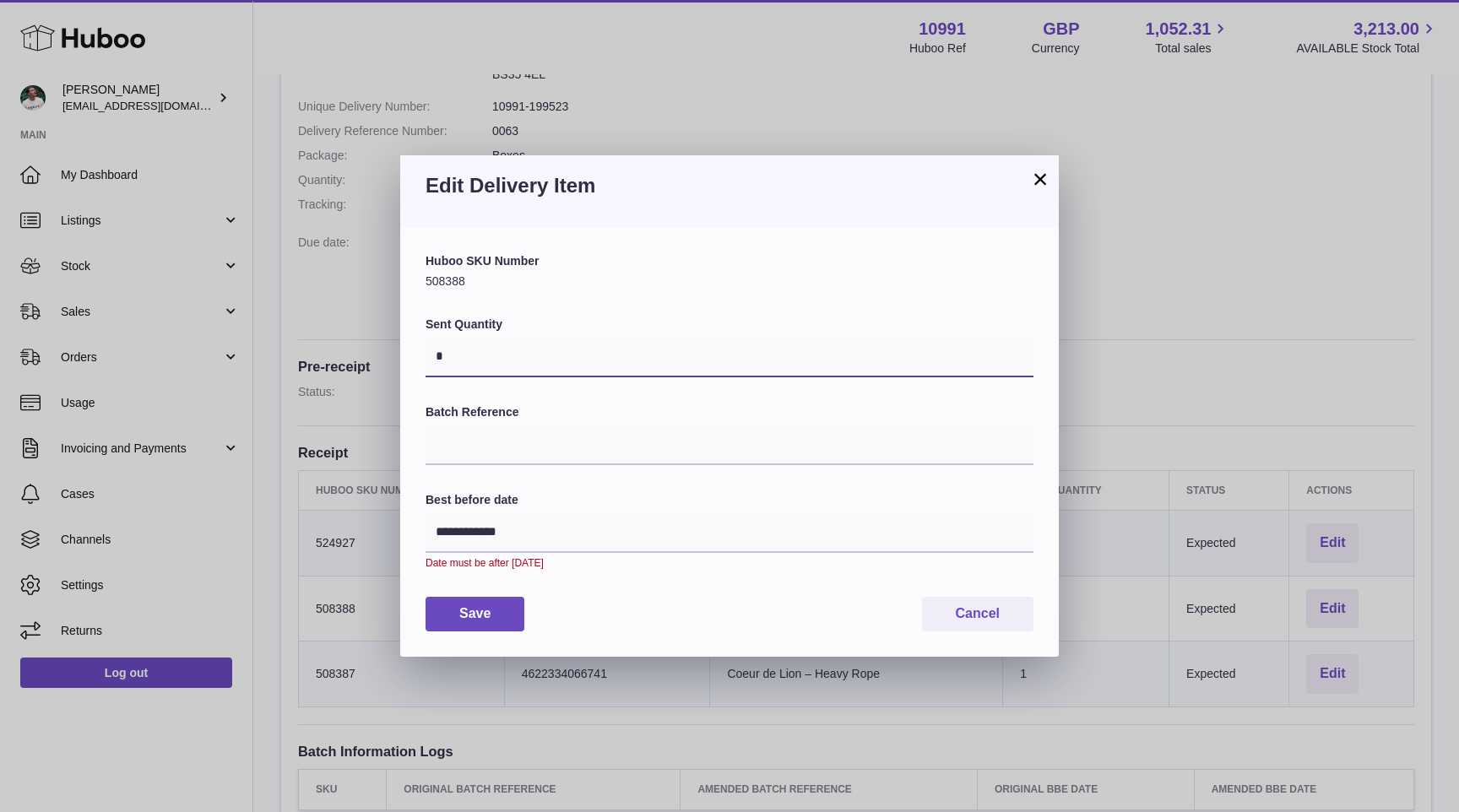
click at [666, 344] on input "*" at bounding box center [729, 357] width 608 height 40
click at [1035, 179] on button "×" at bounding box center [1039, 178] width 20 height 20
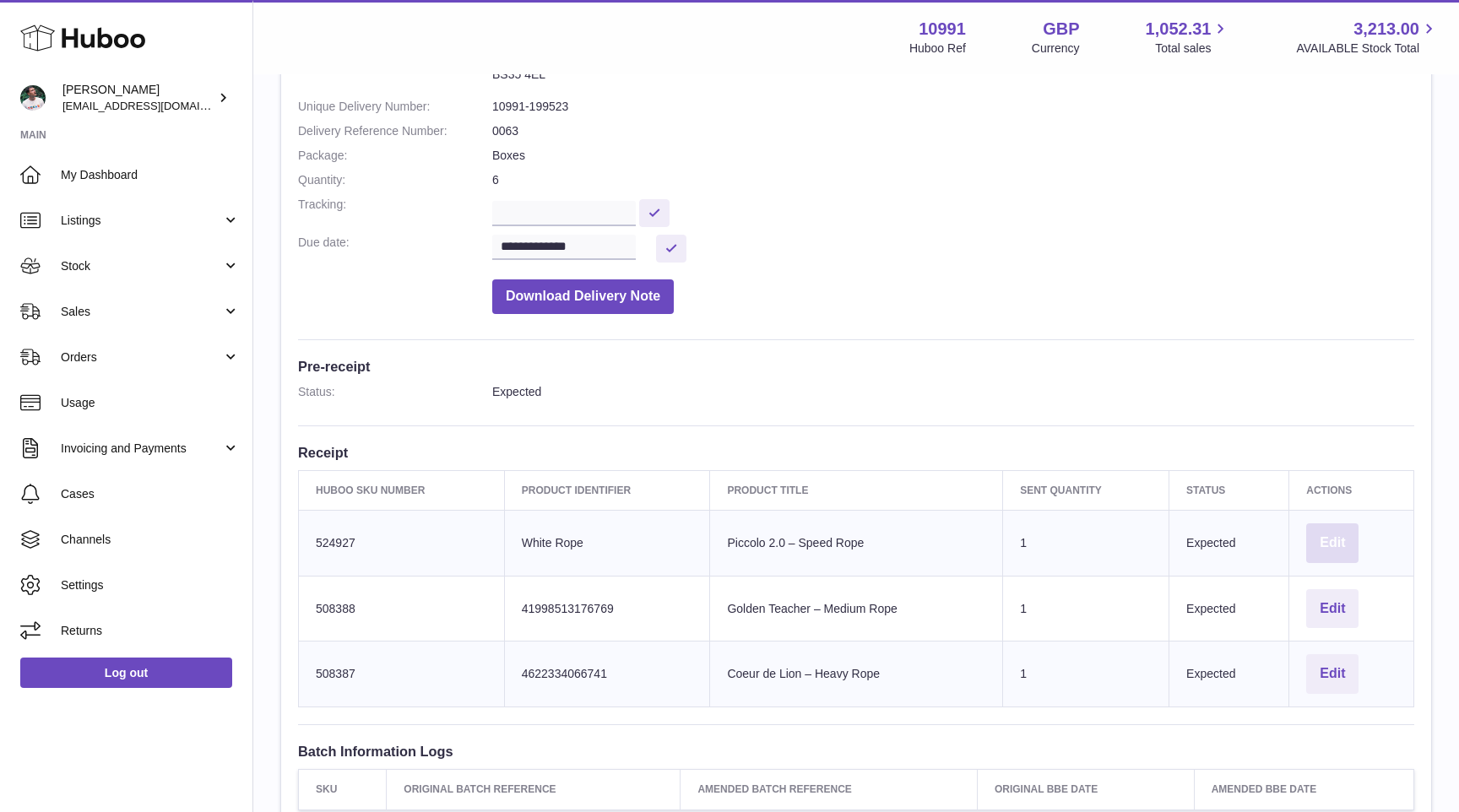
click at [1315, 541] on button "Edit" at bounding box center [1332, 543] width 52 height 39
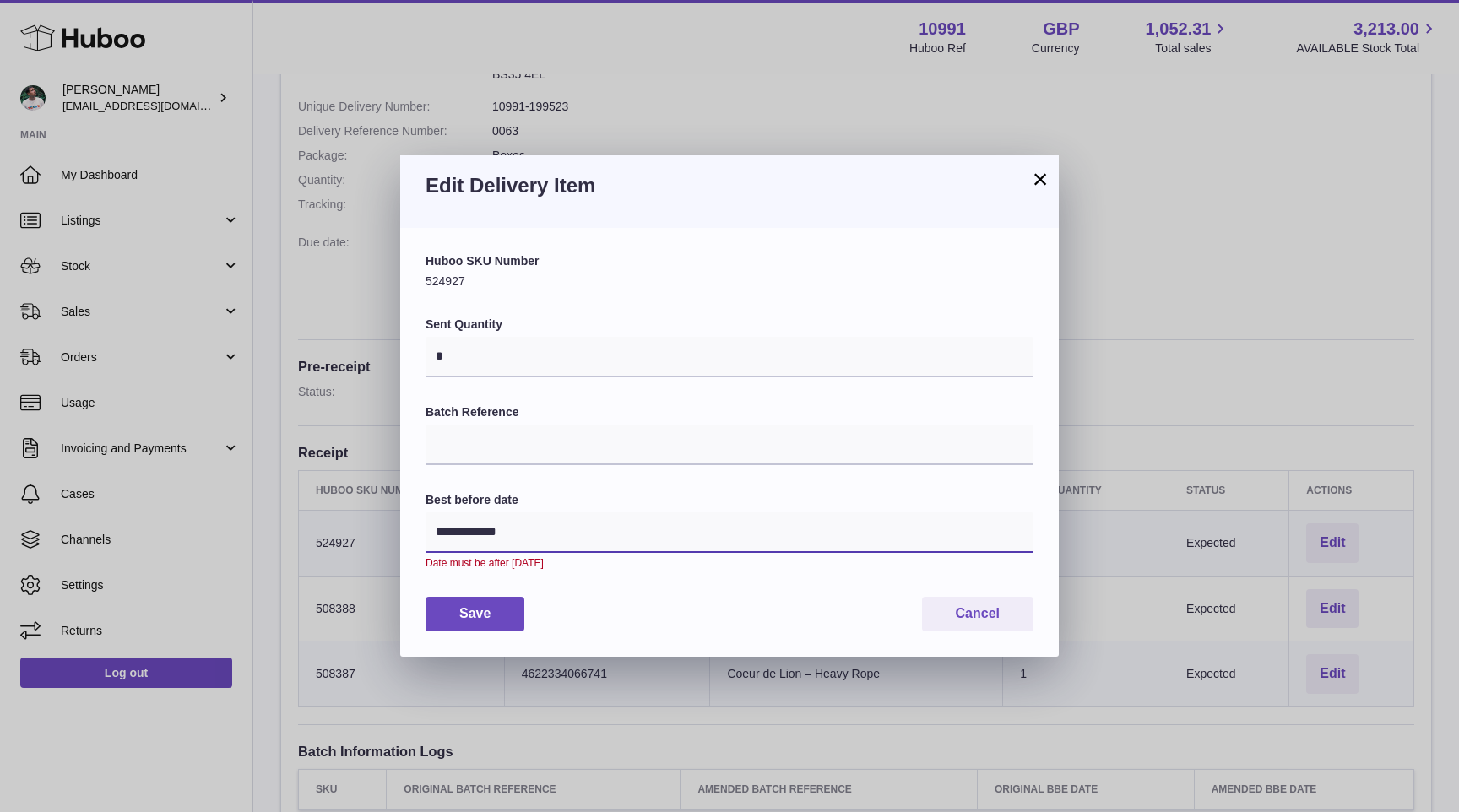
click at [601, 537] on input "**********" at bounding box center [729, 532] width 608 height 40
click at [437, 570] on icon "button" at bounding box center [442, 573] width 20 height 20
click at [657, 571] on icon "button" at bounding box center [664, 573] width 20 height 20
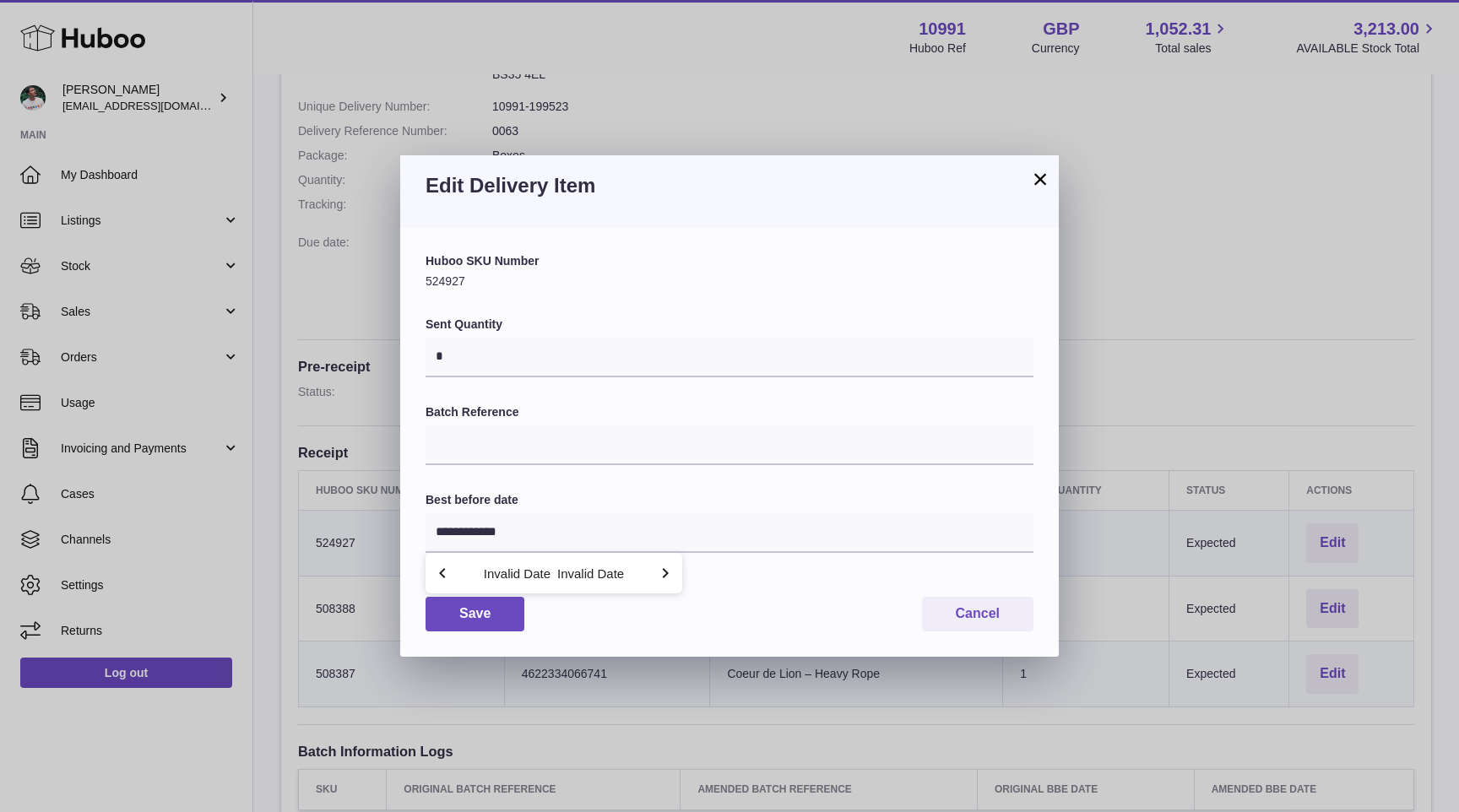
click at [657, 571] on icon "button" at bounding box center [664, 573] width 20 height 20
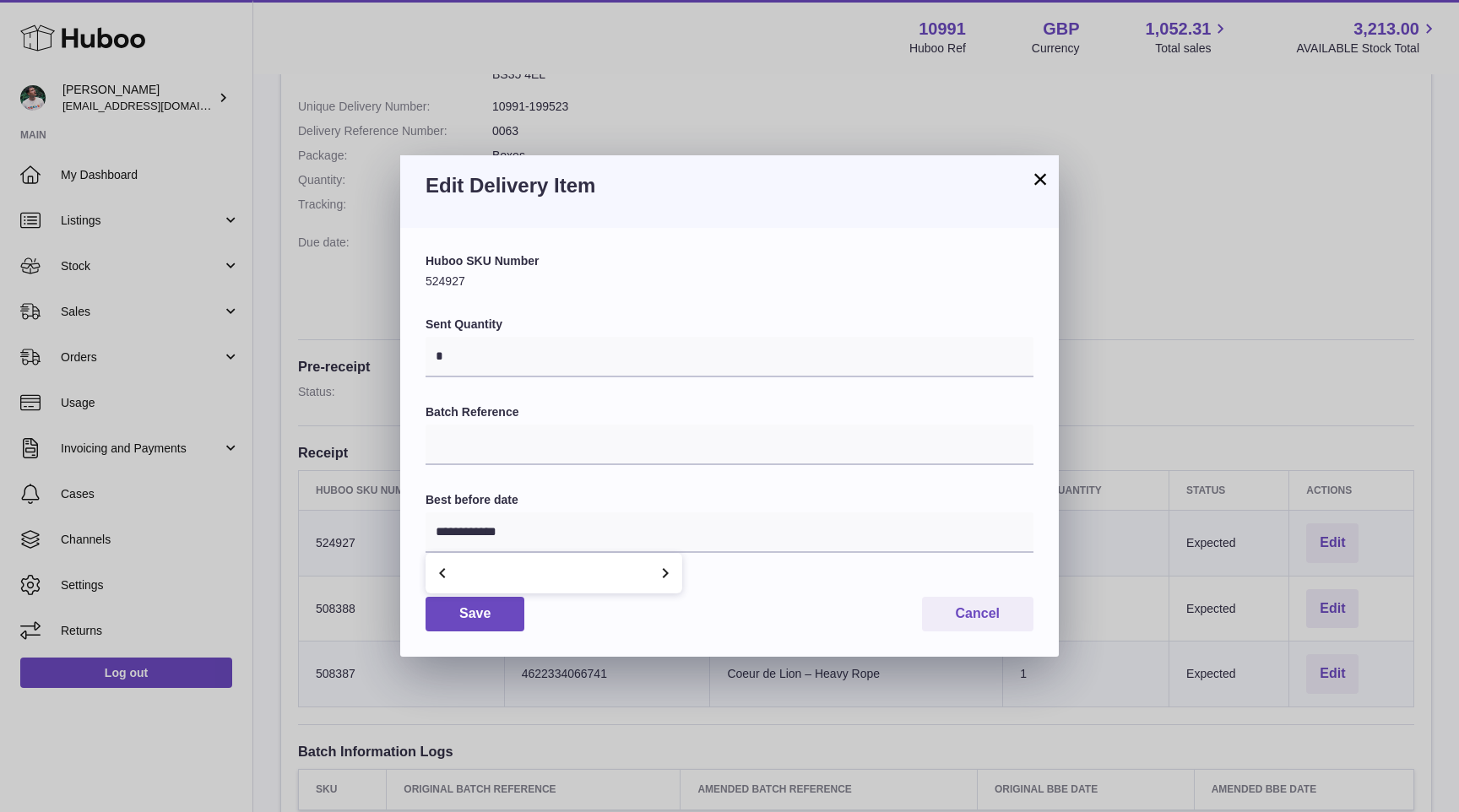
click at [657, 571] on icon "button" at bounding box center [664, 573] width 20 height 20
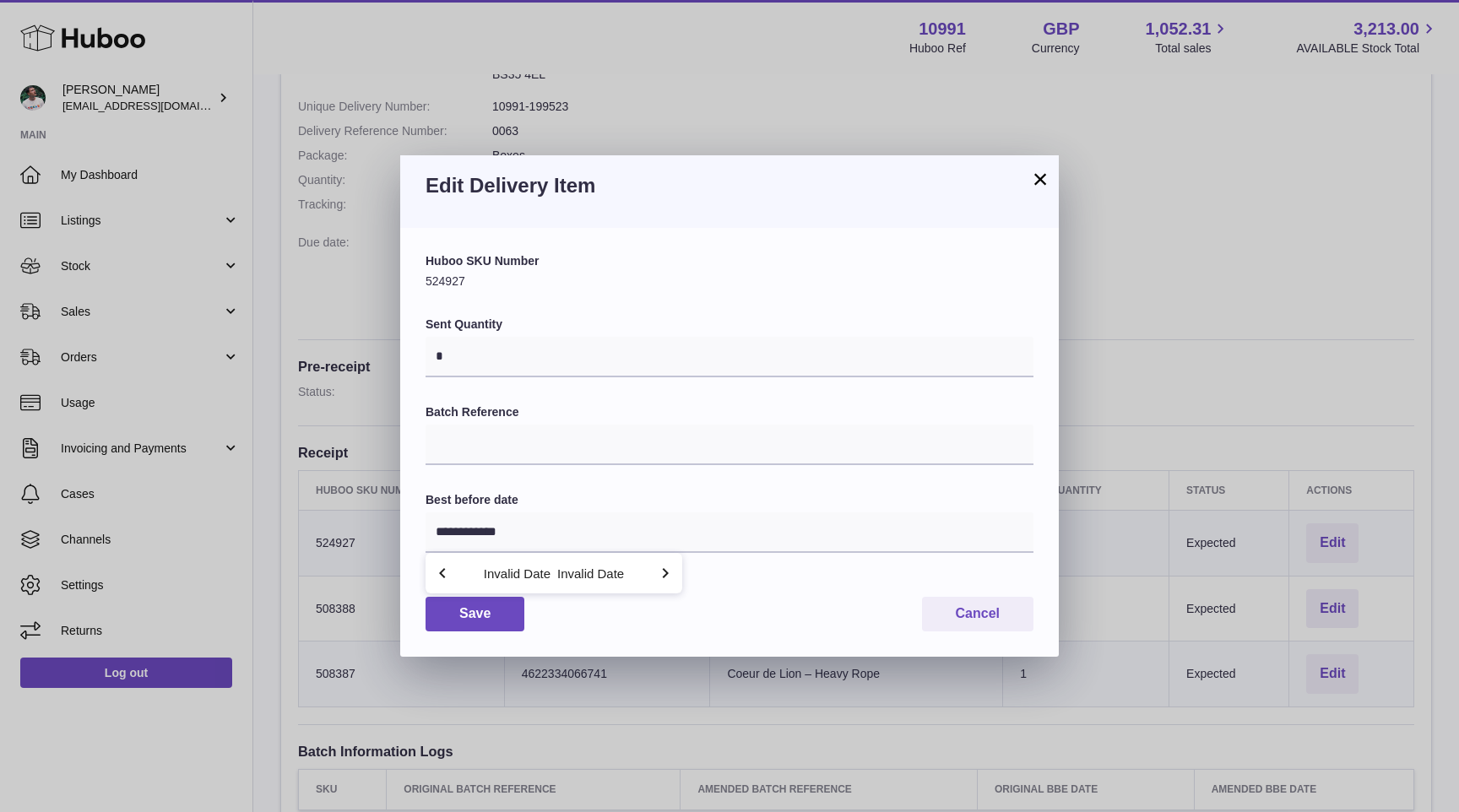
click at [1039, 181] on button "×" at bounding box center [1039, 178] width 20 height 20
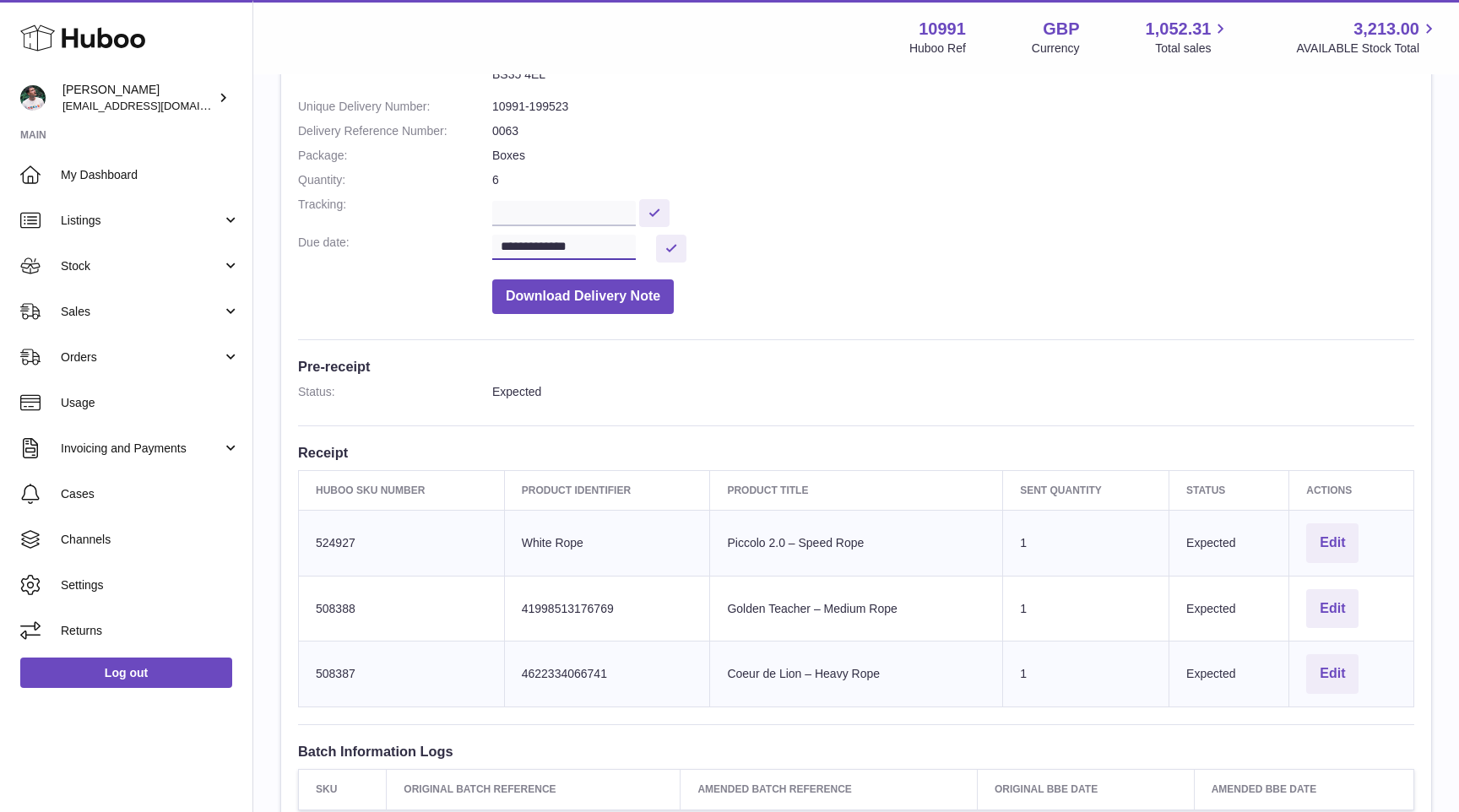
click at [604, 253] on input "**********" at bounding box center [564, 246] width 143 height 25
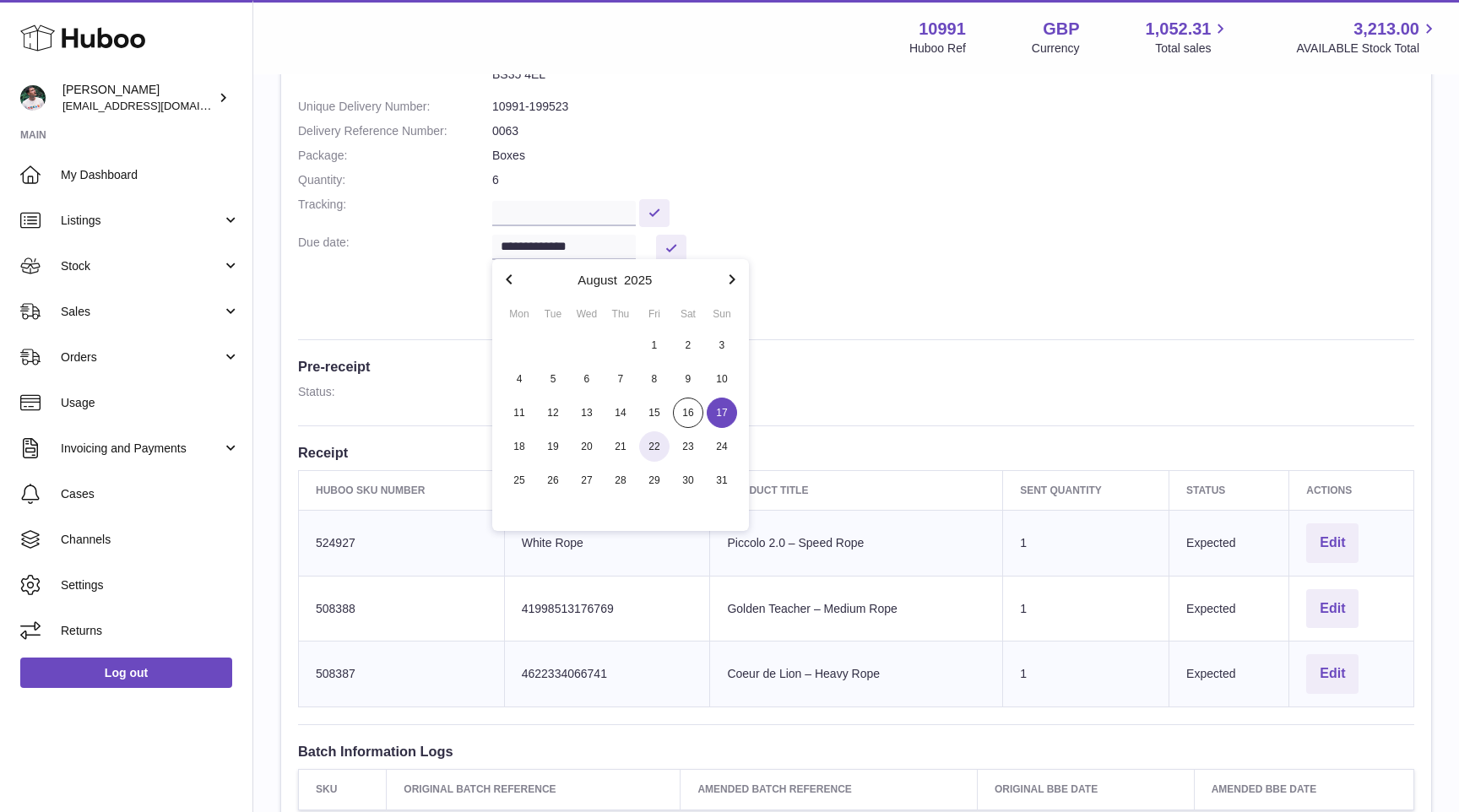
click at [643, 448] on span "22" at bounding box center [654, 447] width 31 height 31
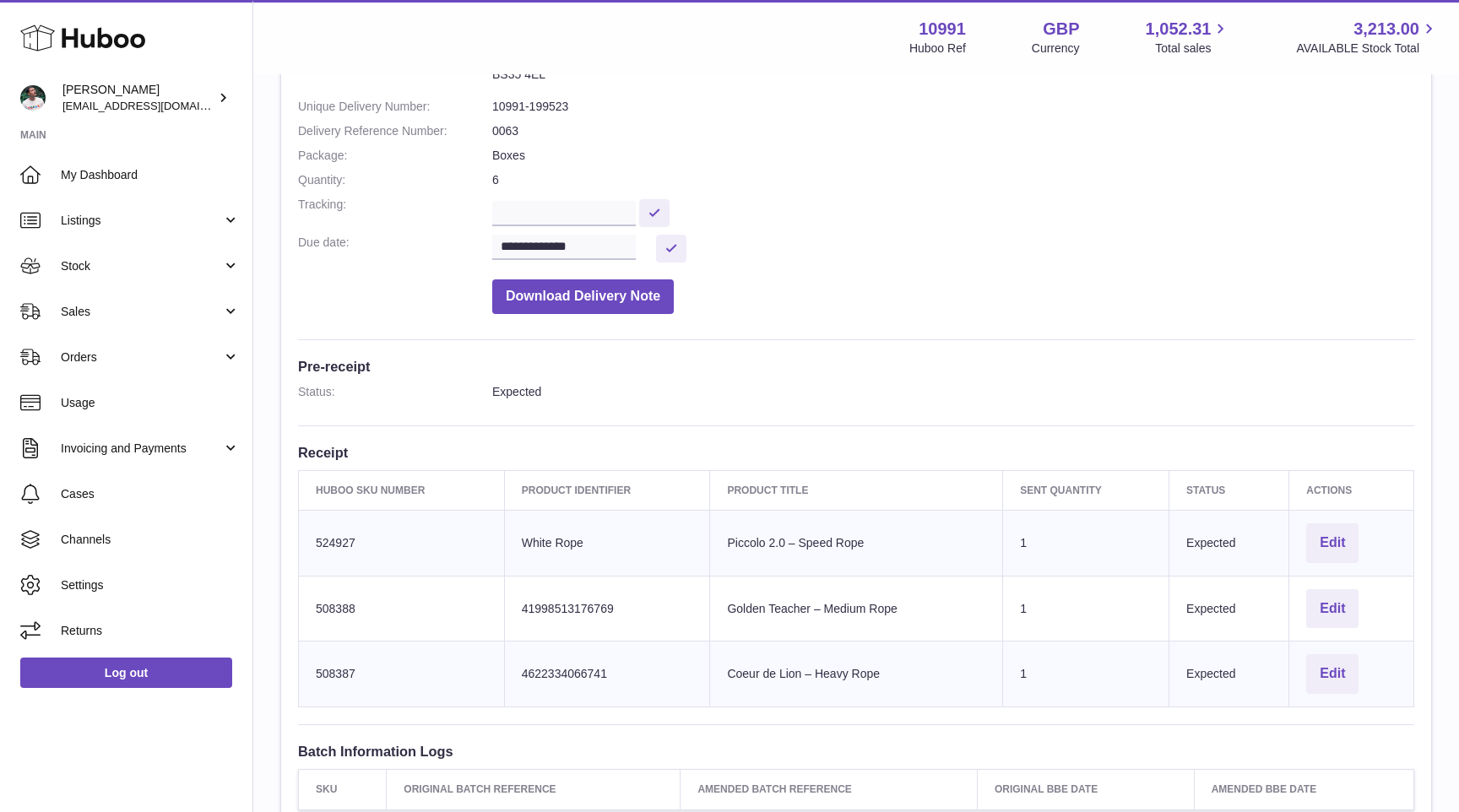
click at [1359, 619] on div "Edit" at bounding box center [1351, 608] width 90 height 39
click at [1322, 609] on button "Edit" at bounding box center [1332, 608] width 52 height 39
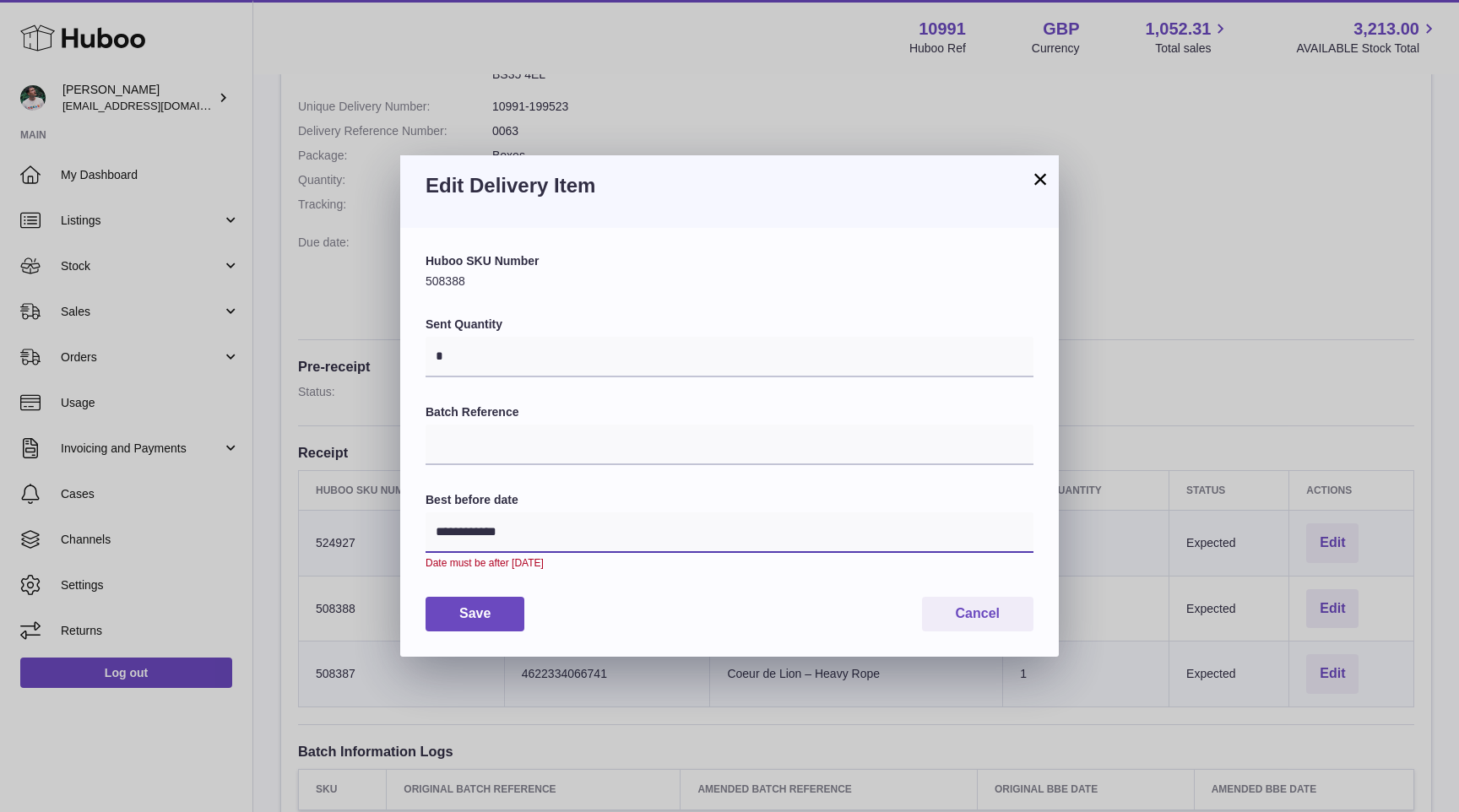
click at [674, 537] on input "**********" at bounding box center [729, 532] width 608 height 40
click at [657, 577] on icon "button" at bounding box center [664, 573] width 20 height 20
click at [659, 577] on icon "button" at bounding box center [664, 573] width 20 height 20
click at [1037, 177] on button "×" at bounding box center [1039, 178] width 20 height 20
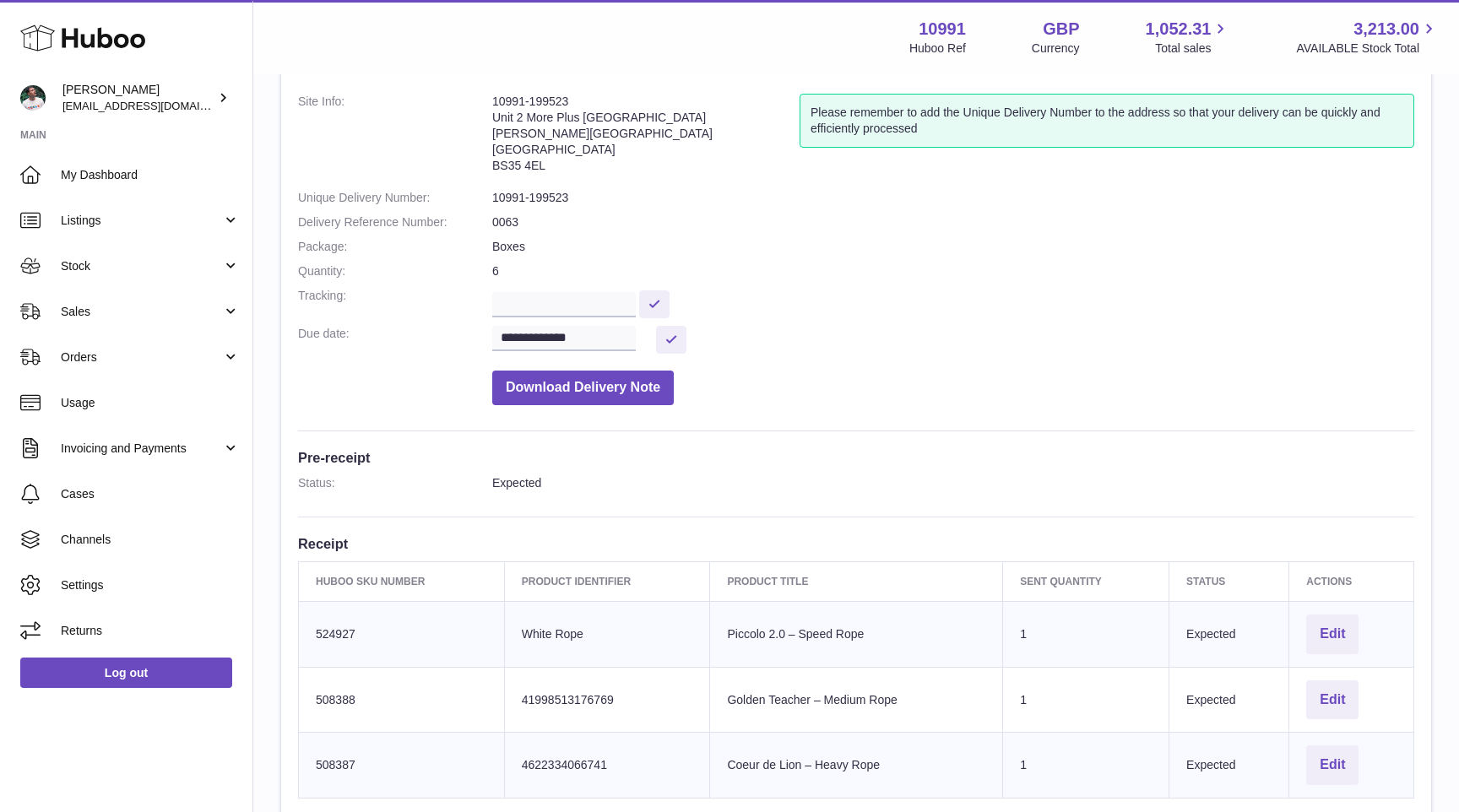
scroll to position [91, 0]
click at [580, 332] on input "**********" at bounding box center [564, 341] width 143 height 25
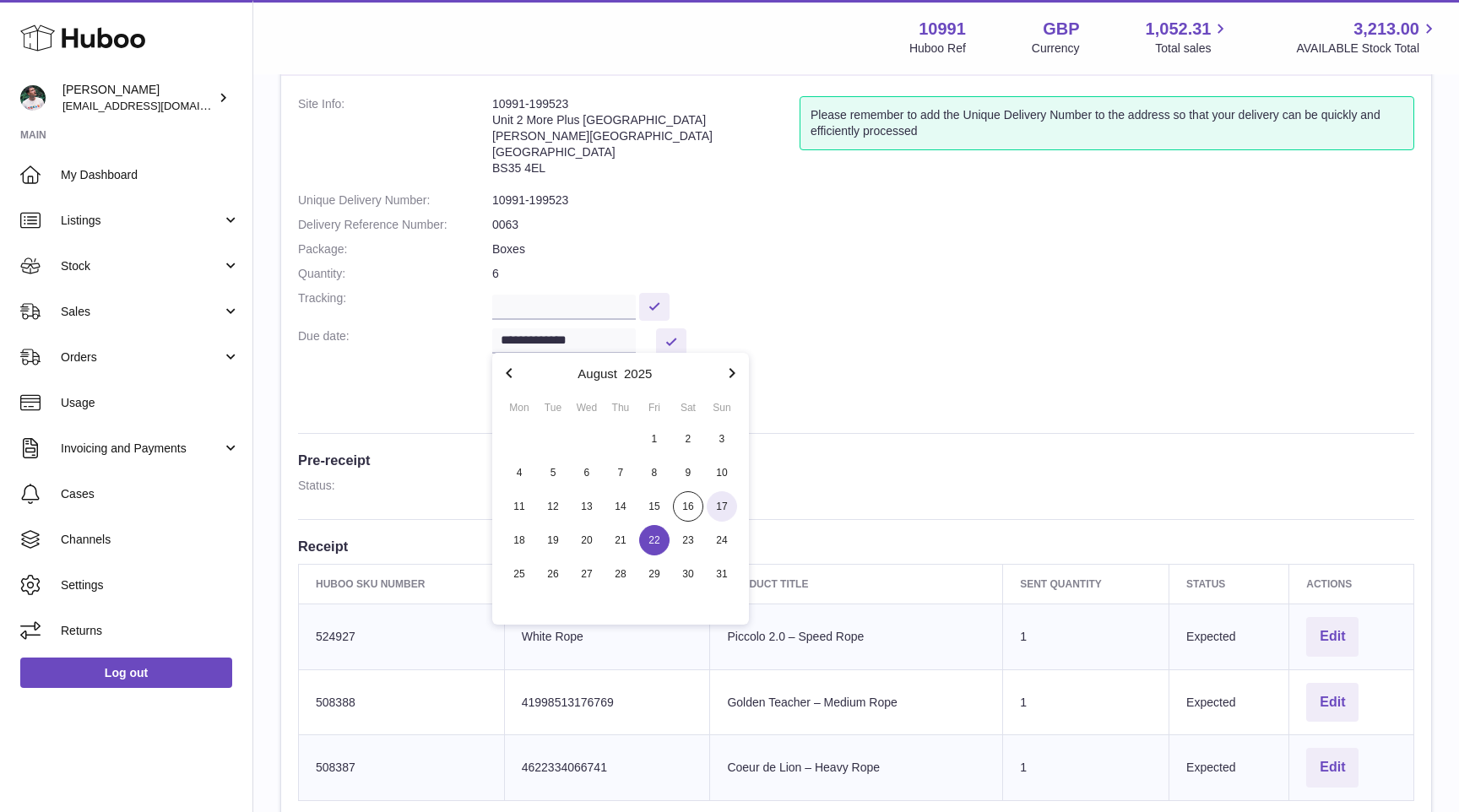
click at [726, 507] on span "17" at bounding box center [721, 506] width 31 height 31
type input "**********"
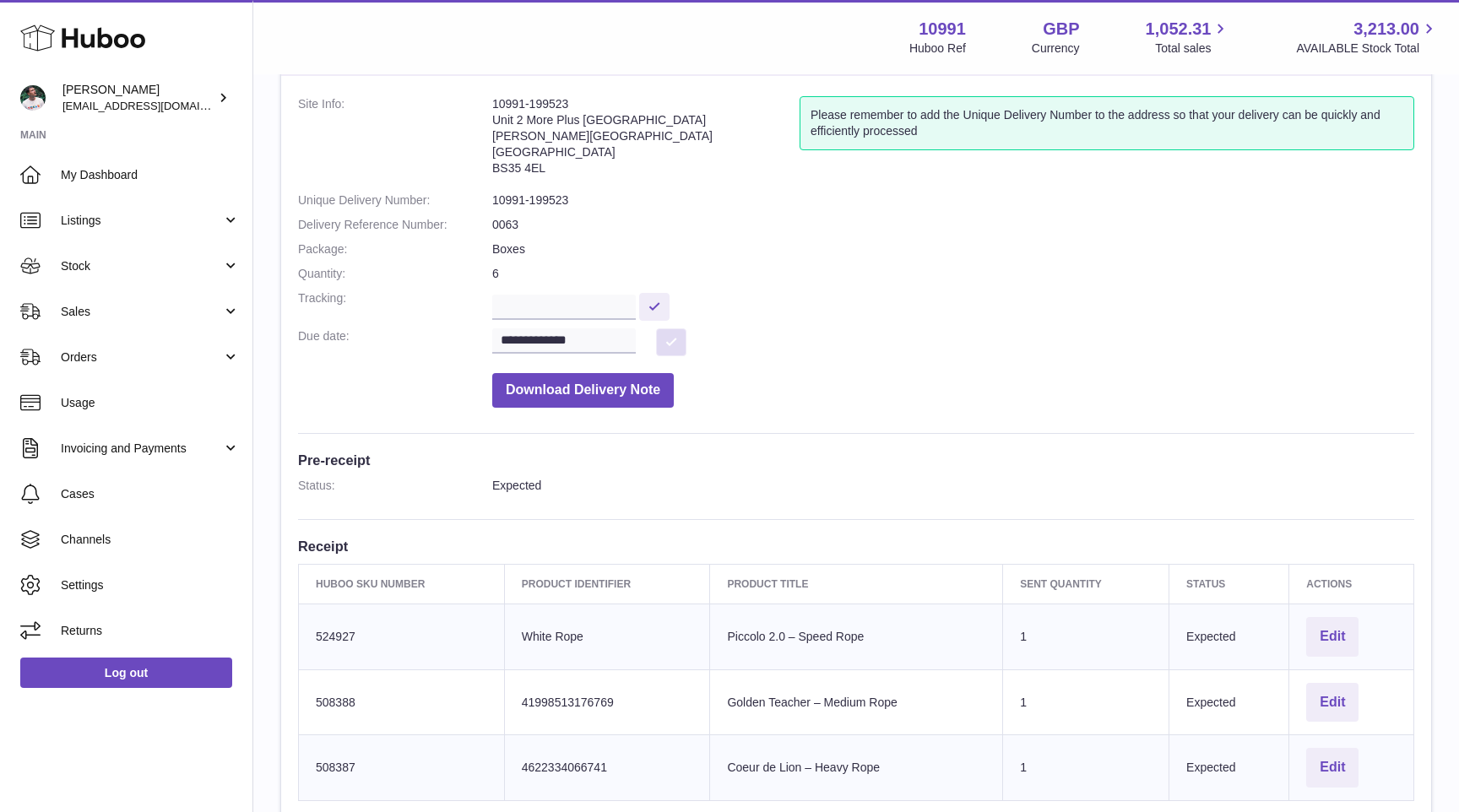
click at [665, 334] on button at bounding box center [670, 343] width 31 height 28
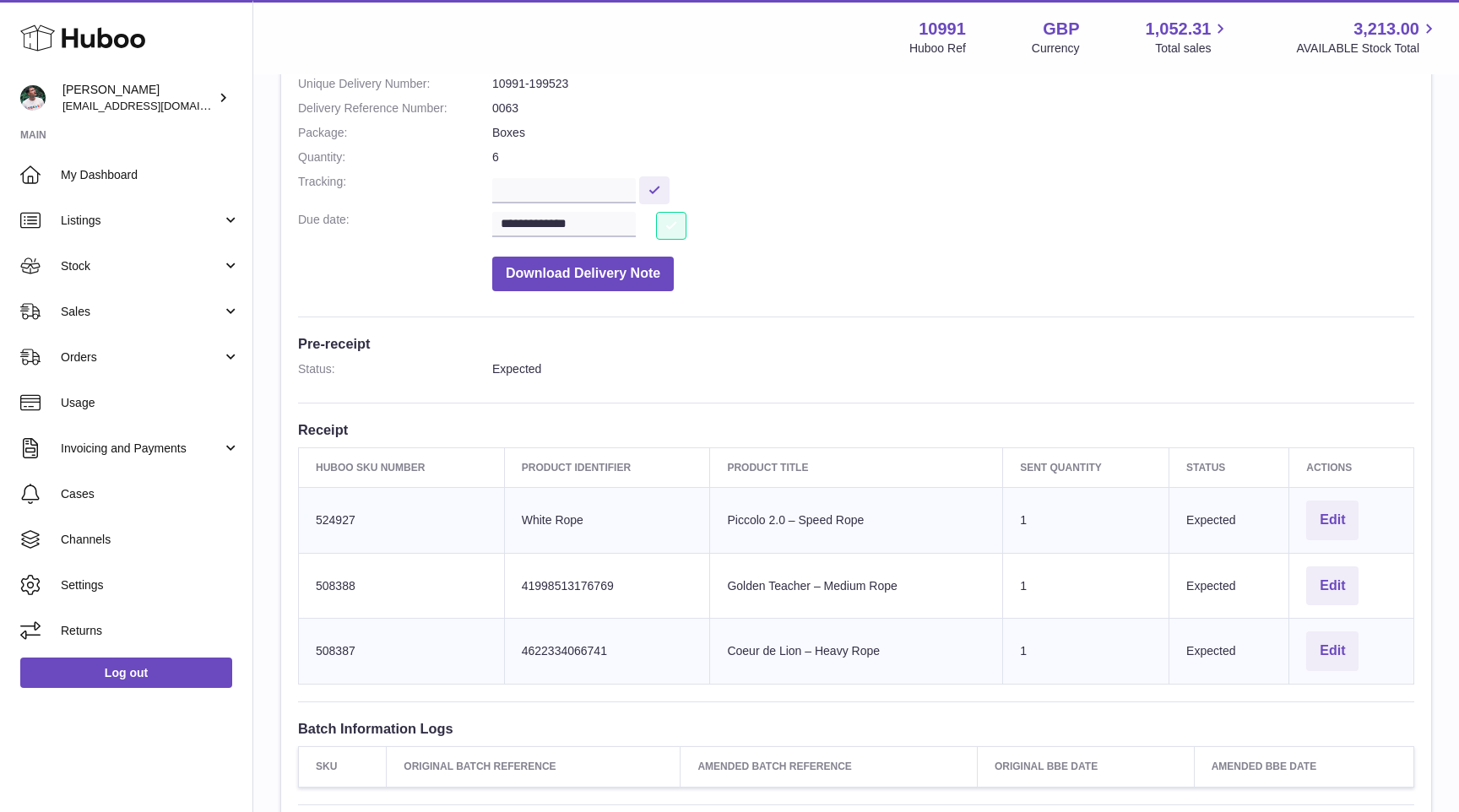
scroll to position [212, 0]
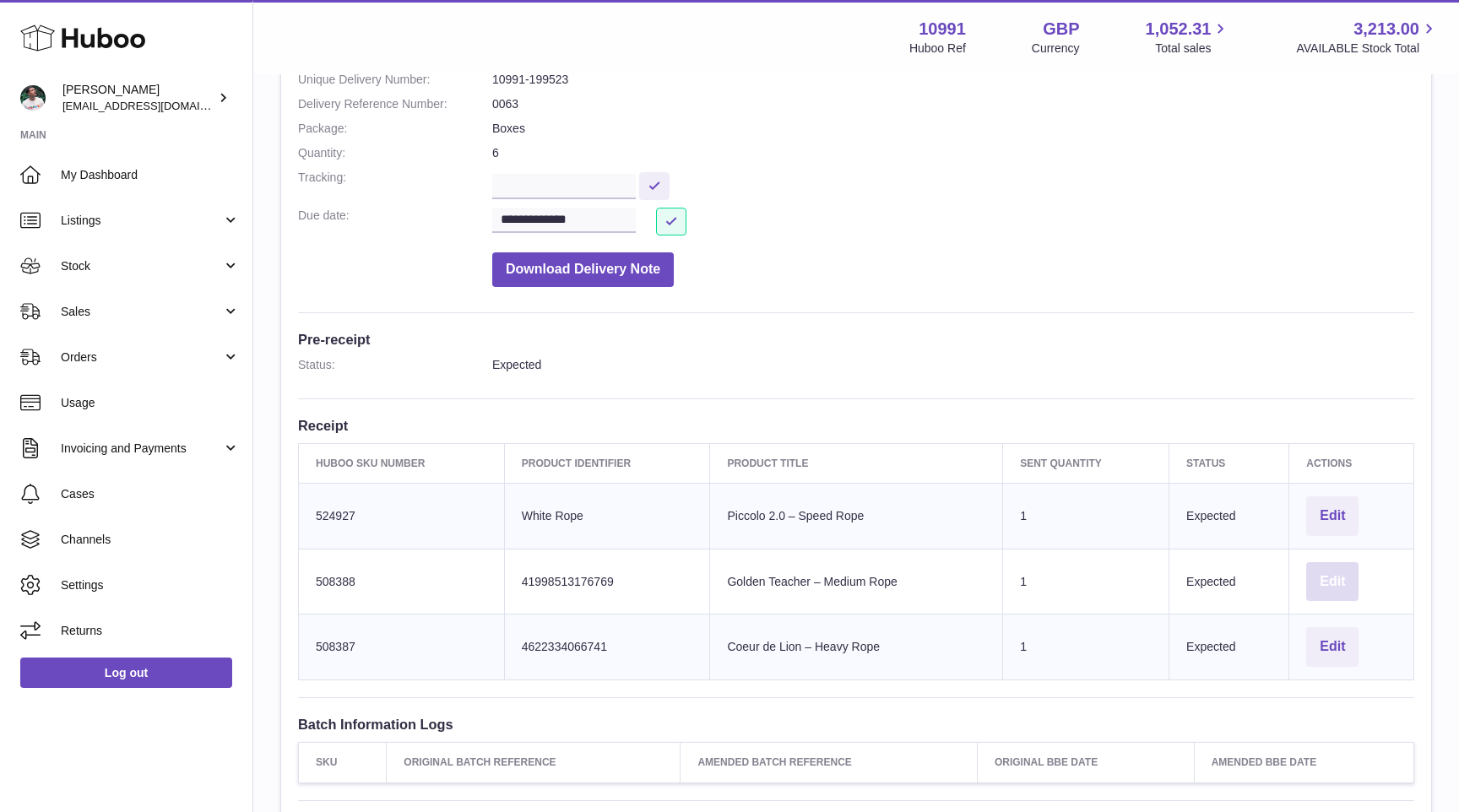
click at [1333, 579] on button "Edit" at bounding box center [1332, 581] width 52 height 39
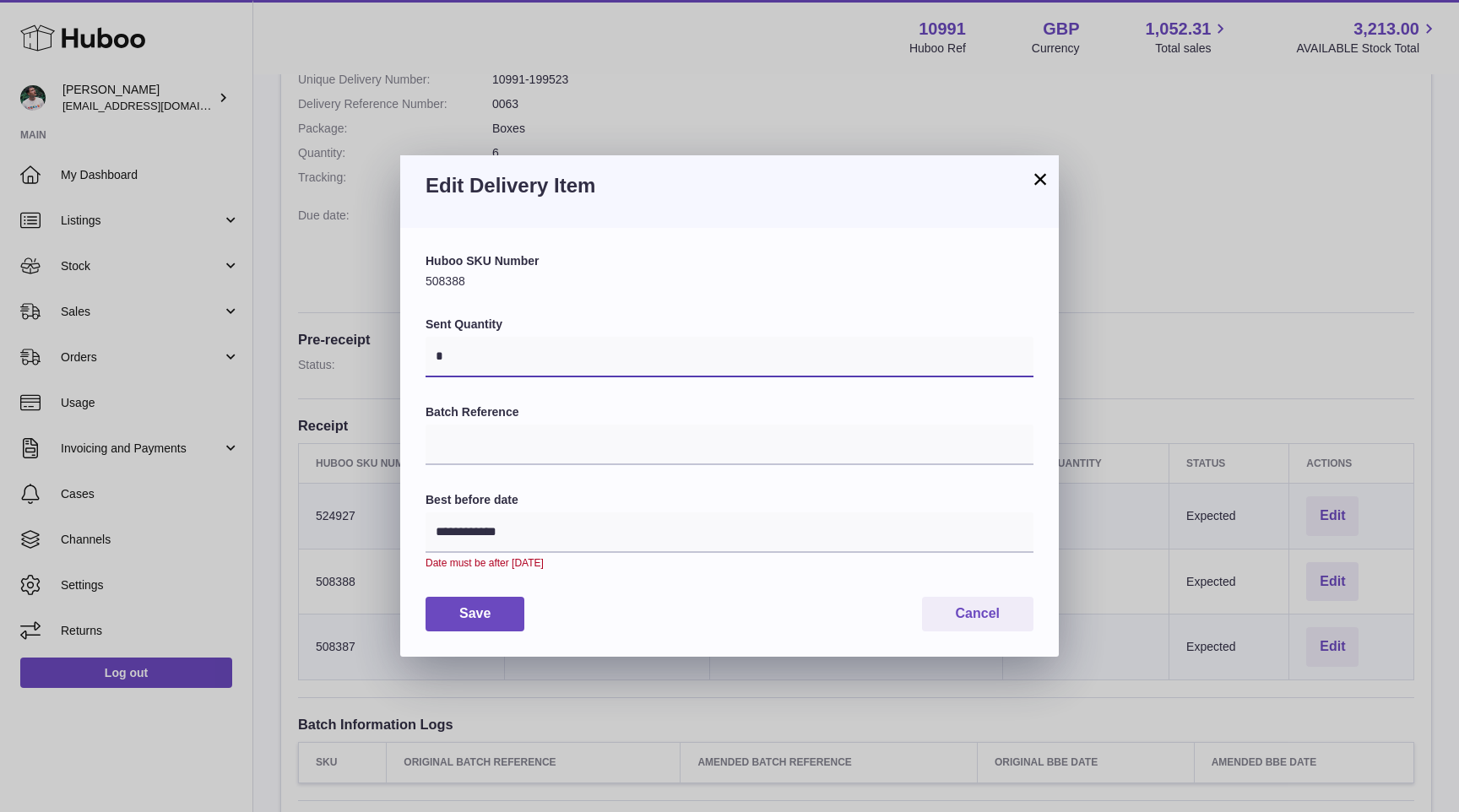
click at [714, 351] on input "*" at bounding box center [729, 357] width 608 height 40
type input "***"
click at [501, 624] on button "Save" at bounding box center [475, 614] width 99 height 35
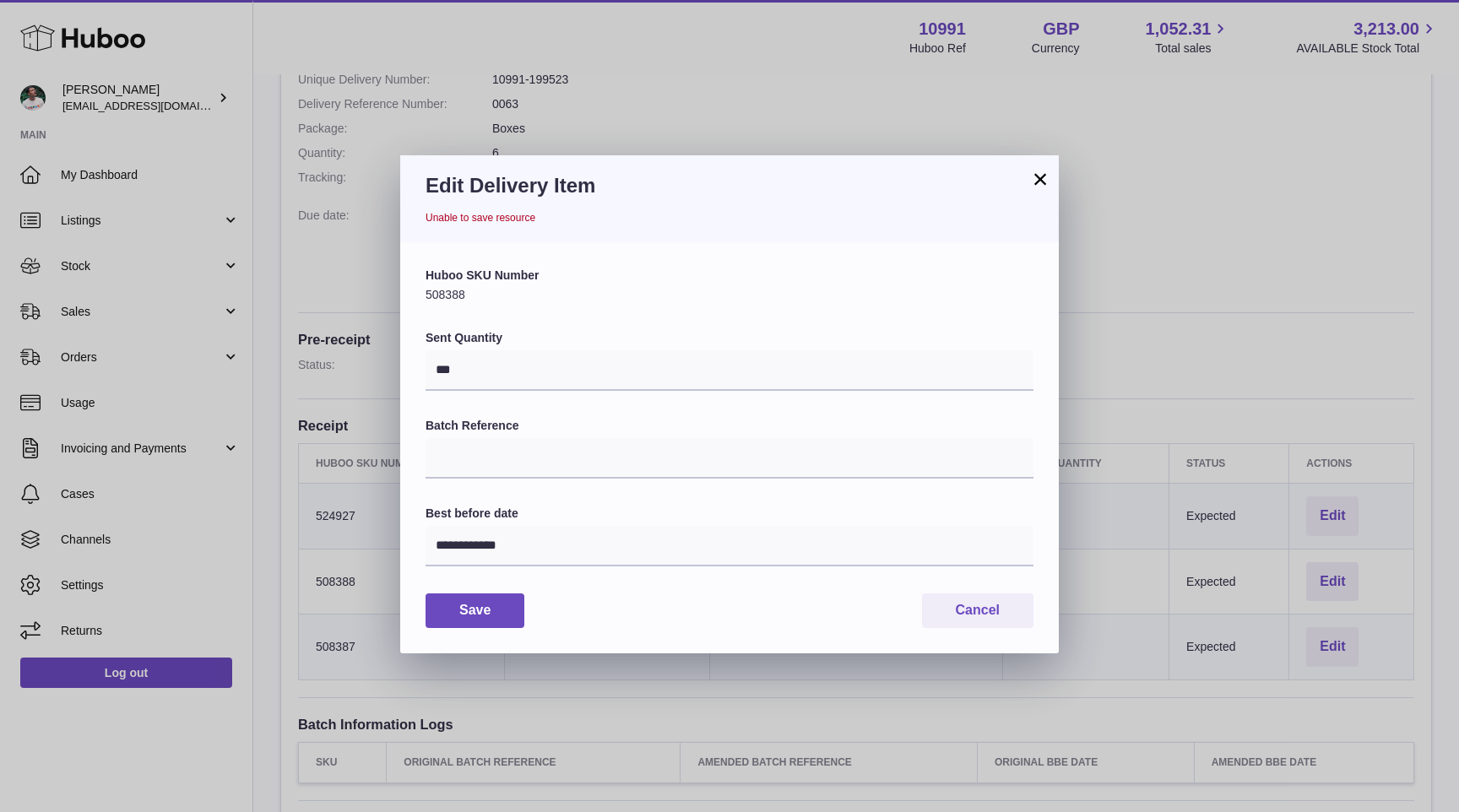
click at [1039, 176] on button "×" at bounding box center [1039, 178] width 20 height 20
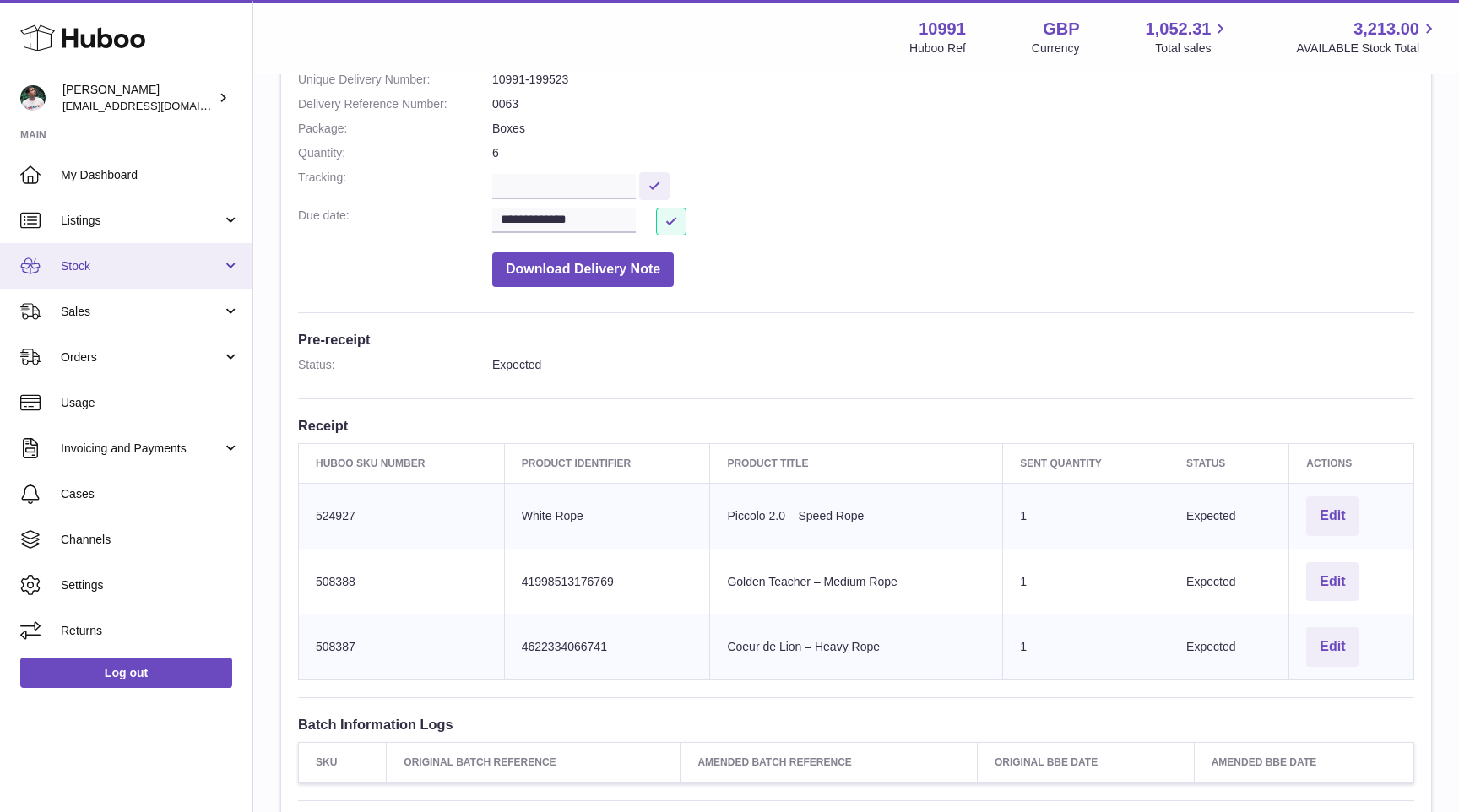
click at [138, 267] on span "Stock" at bounding box center [142, 267] width 161 height 16
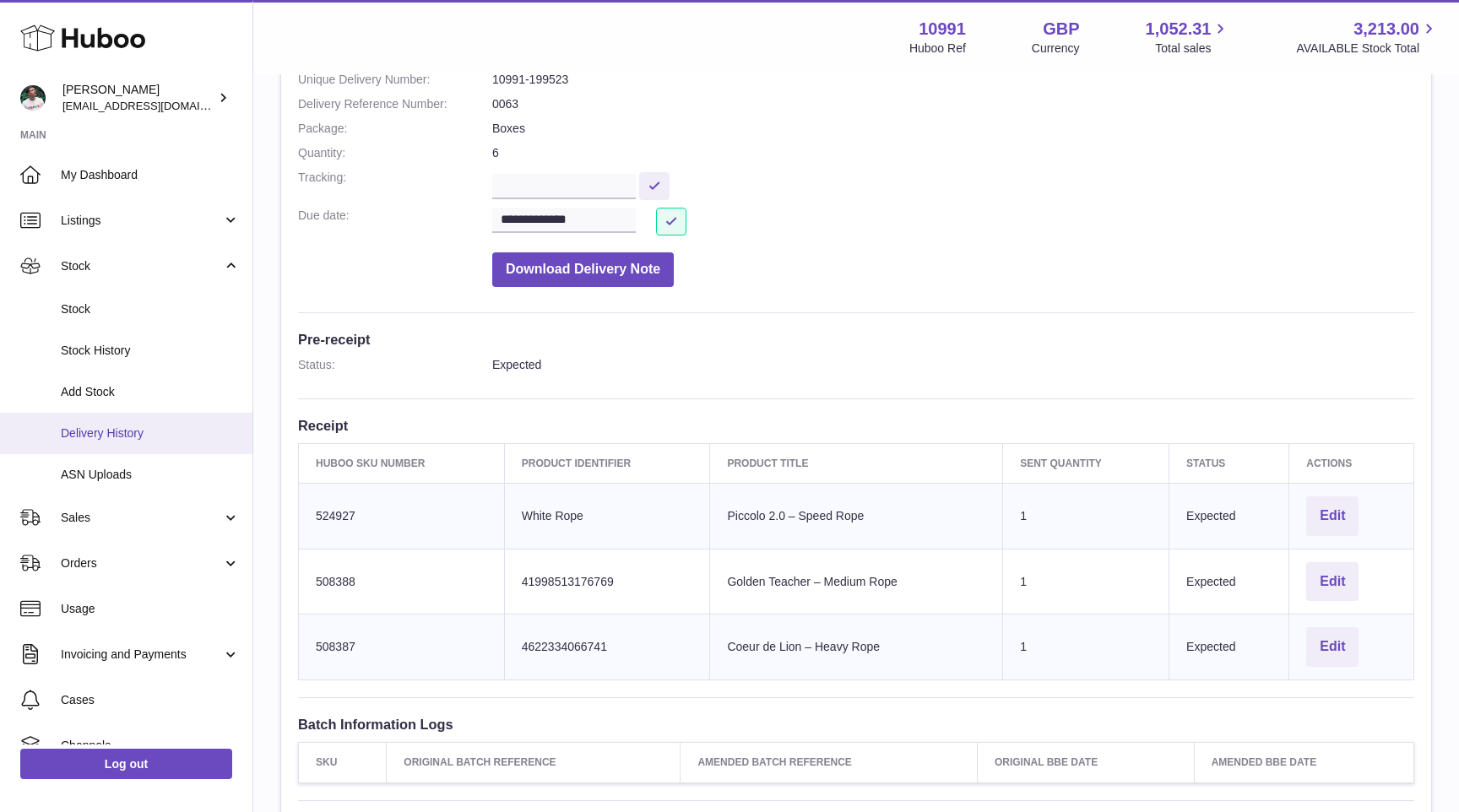
click at [126, 430] on span "Delivery History" at bounding box center [150, 434] width 179 height 16
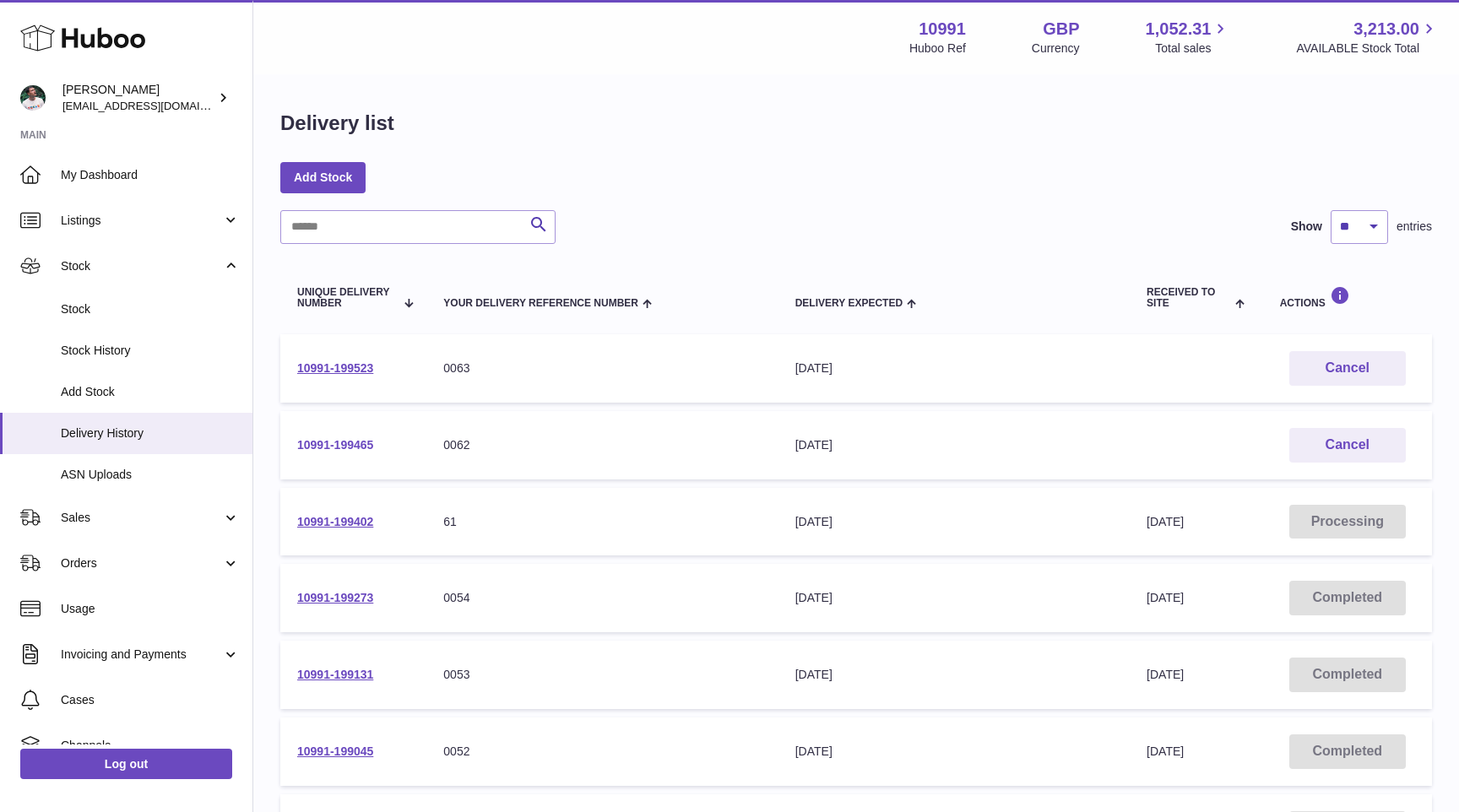
click at [327, 447] on link "10991-199465" at bounding box center [335, 444] width 76 height 13
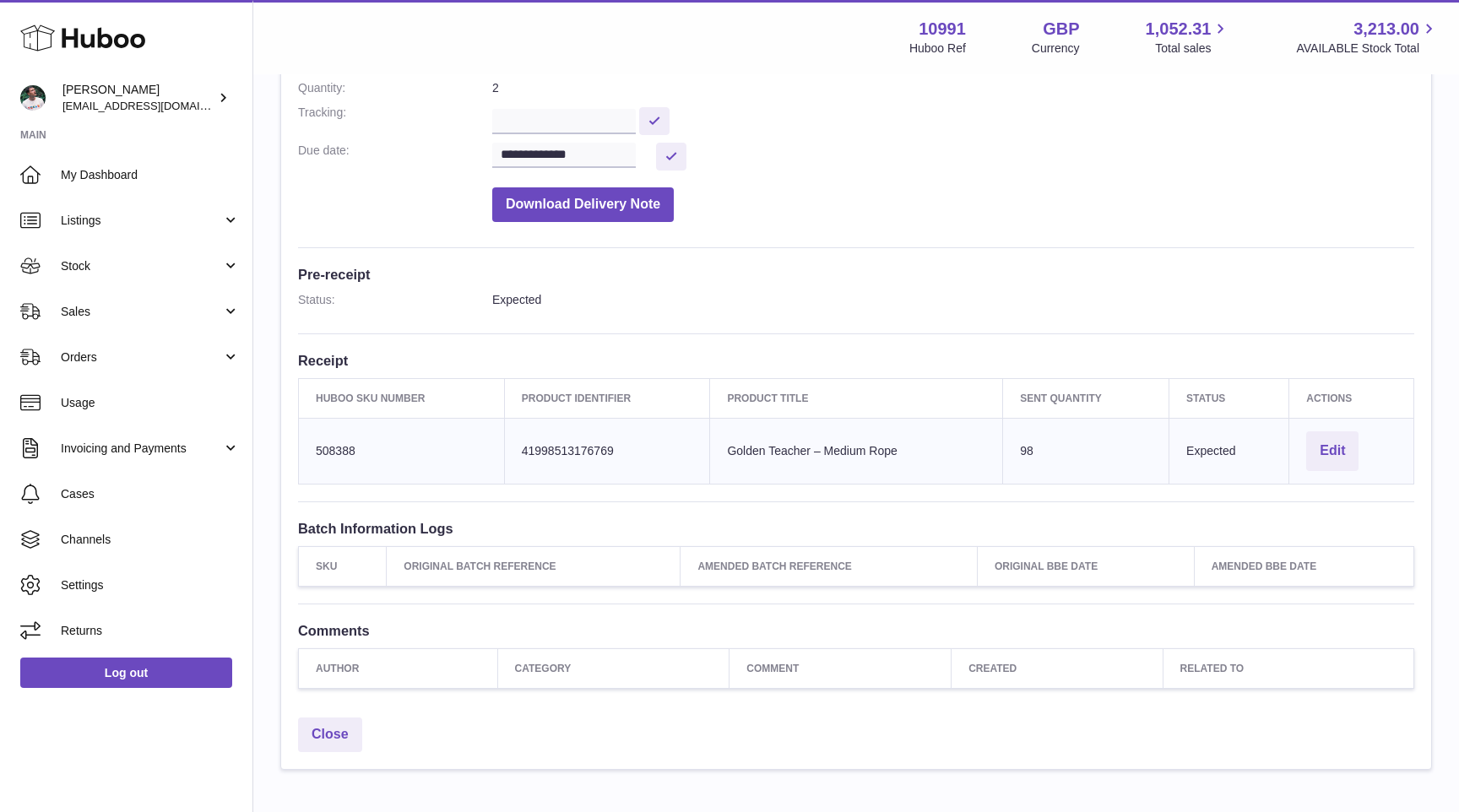
scroll to position [306, 0]
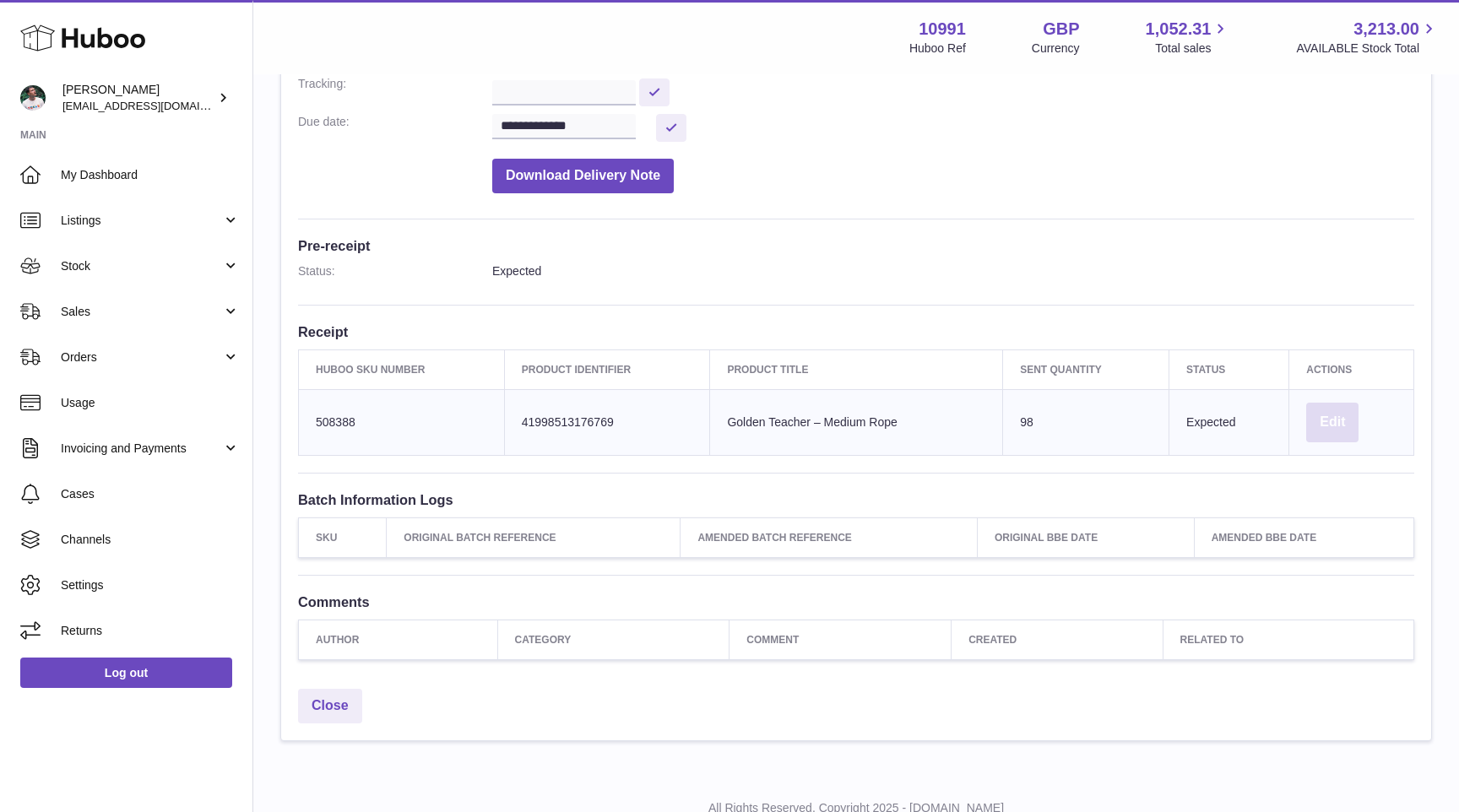
click at [1344, 412] on button "Edit" at bounding box center [1332, 422] width 52 height 39
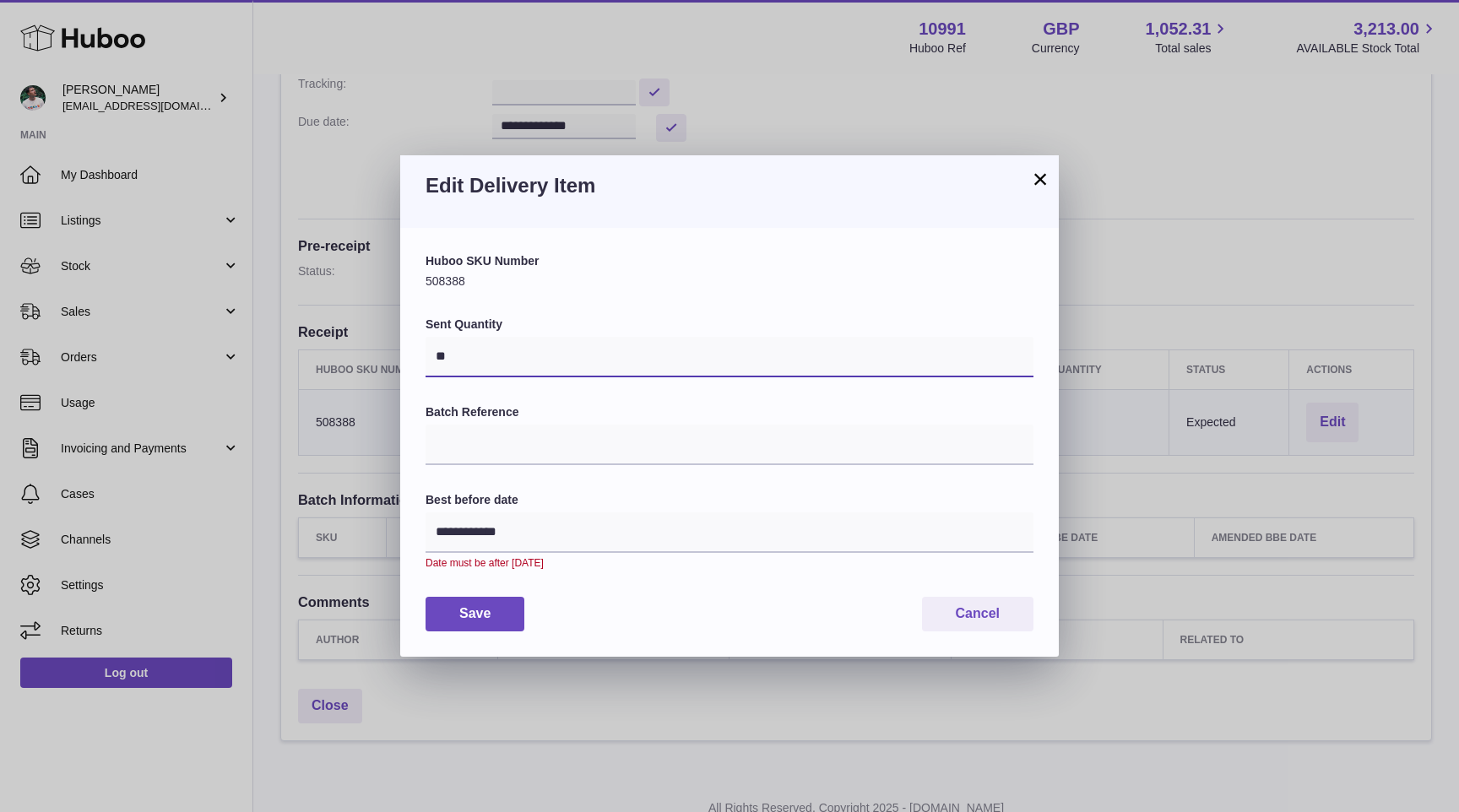
click at [737, 344] on input "**" at bounding box center [729, 357] width 608 height 40
type input "***"
click at [472, 622] on button "Save" at bounding box center [475, 614] width 99 height 35
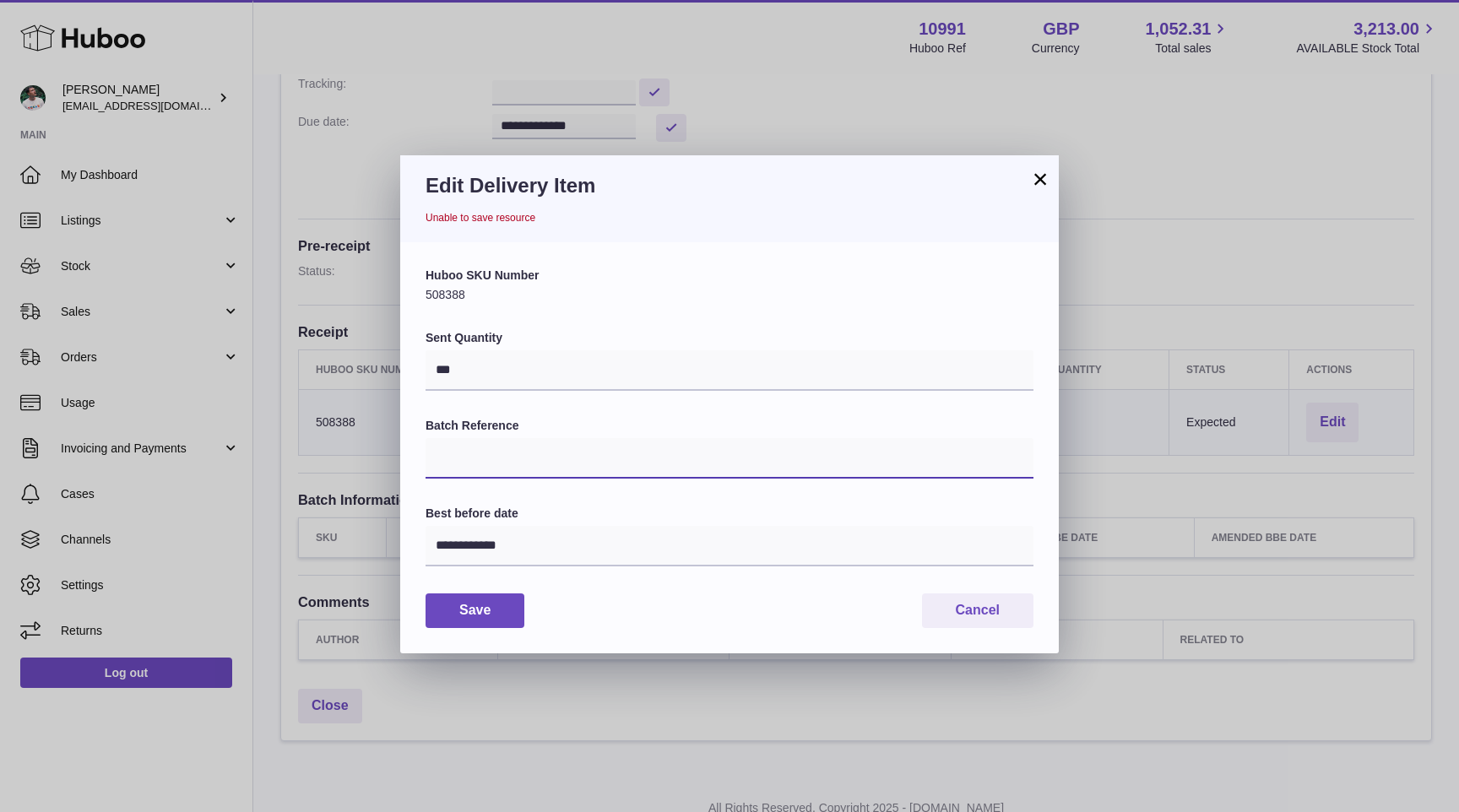
click at [539, 456] on input "Batch Reference" at bounding box center [729, 458] width 608 height 40
click at [1036, 180] on button "×" at bounding box center [1039, 178] width 20 height 20
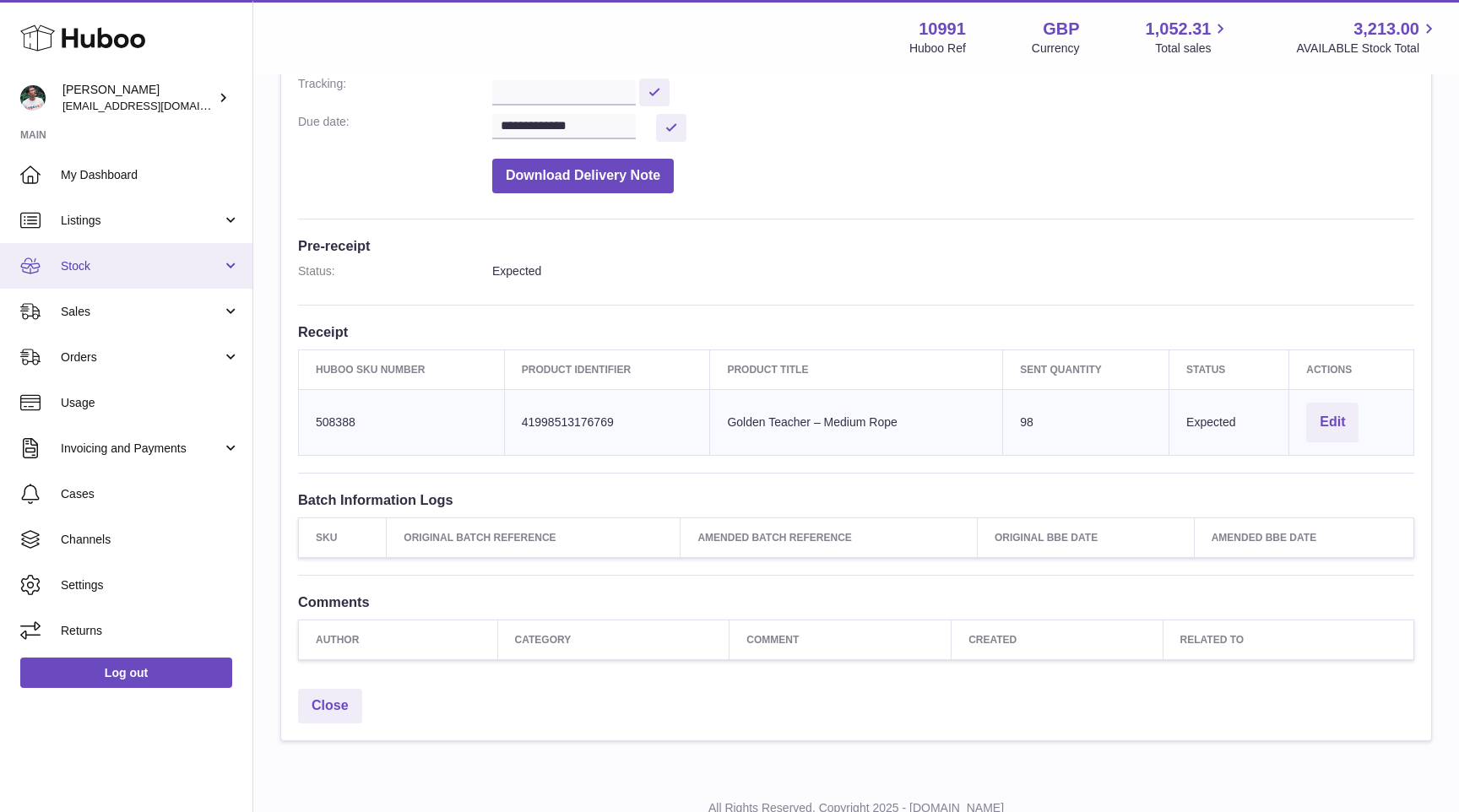
click at [161, 256] on link "Stock" at bounding box center [126, 266] width 253 height 45
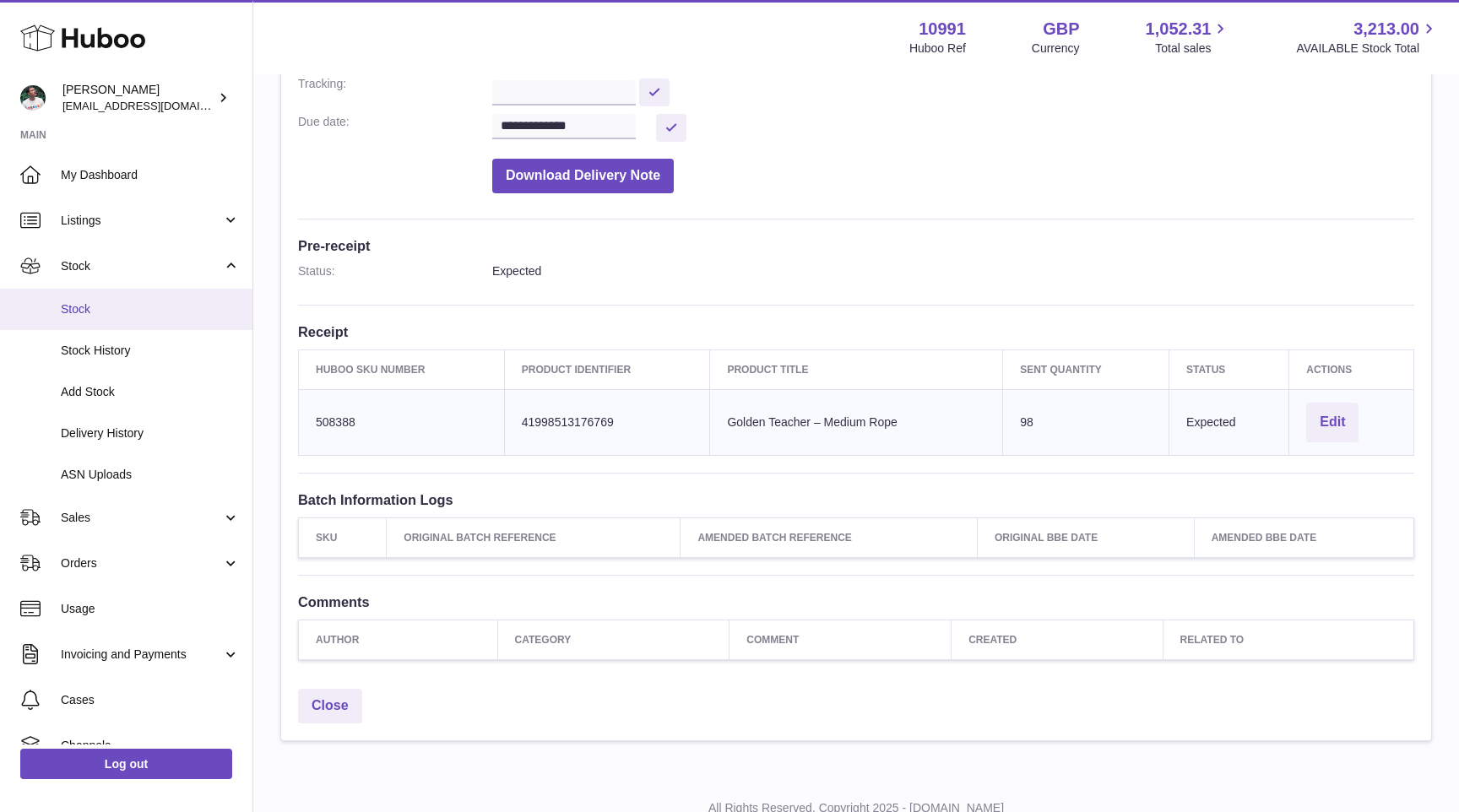
click at [139, 311] on span "Stock" at bounding box center [150, 309] width 179 height 16
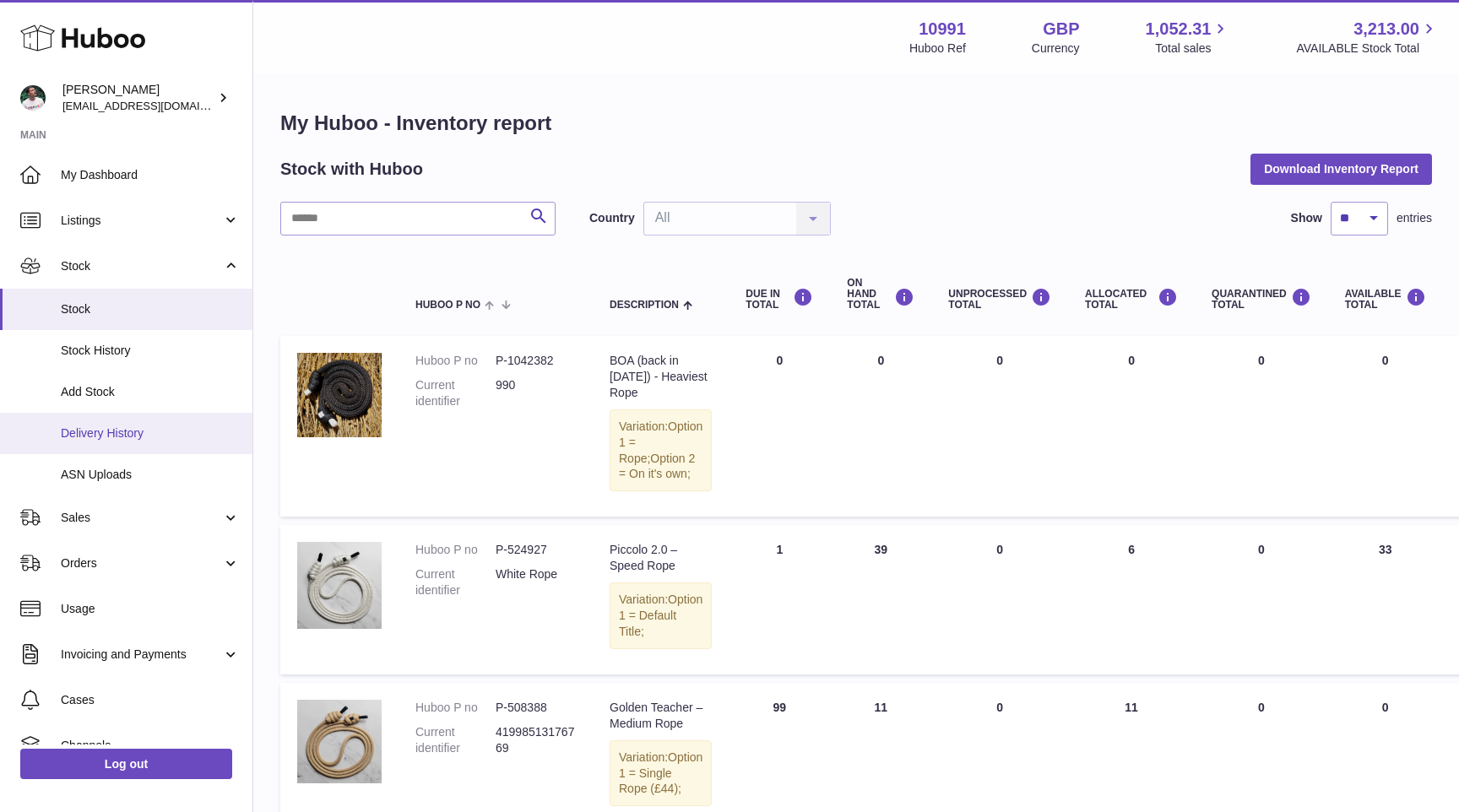
click at [114, 430] on span "Delivery History" at bounding box center [150, 434] width 179 height 16
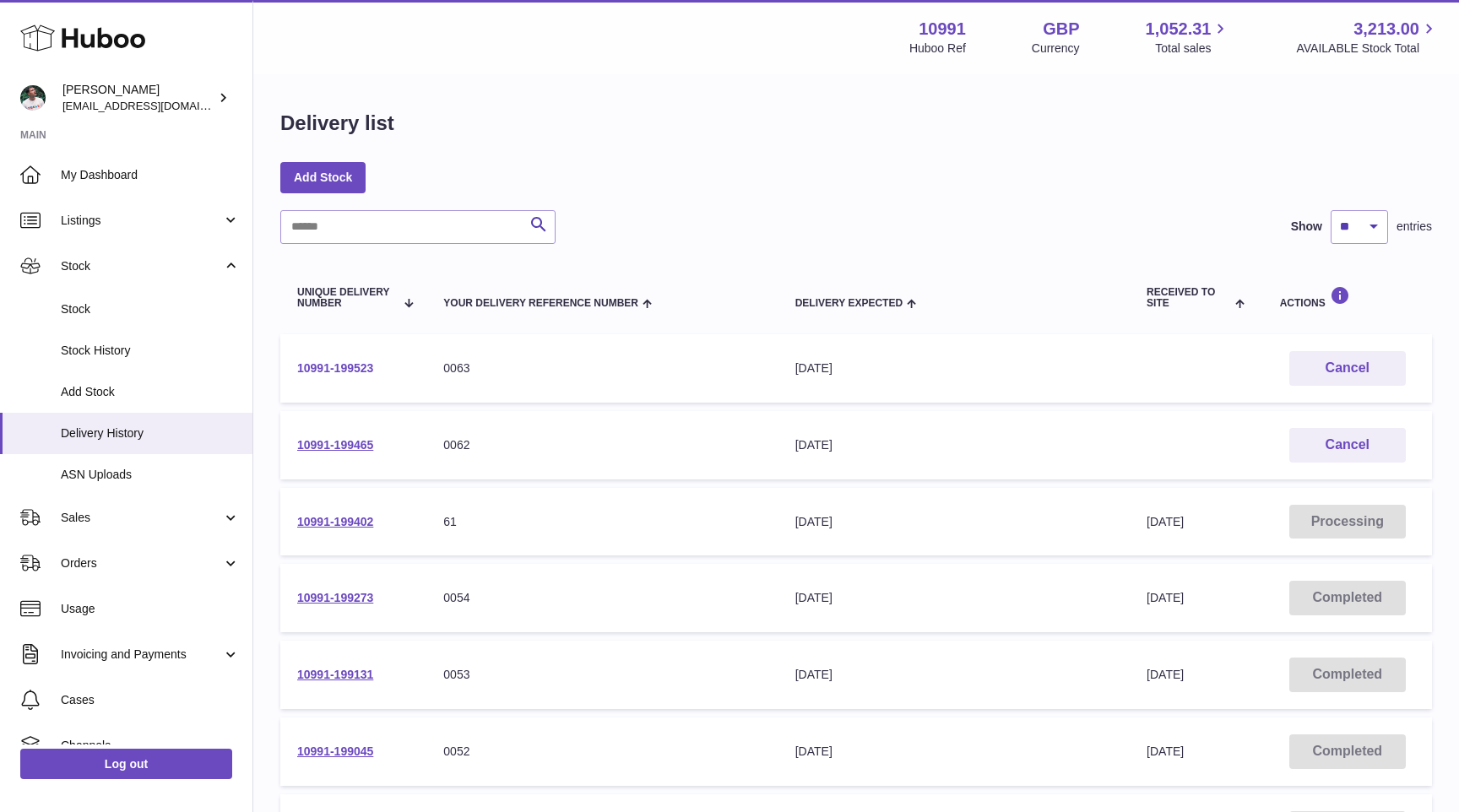
click at [352, 371] on link "10991-199523" at bounding box center [335, 367] width 76 height 13
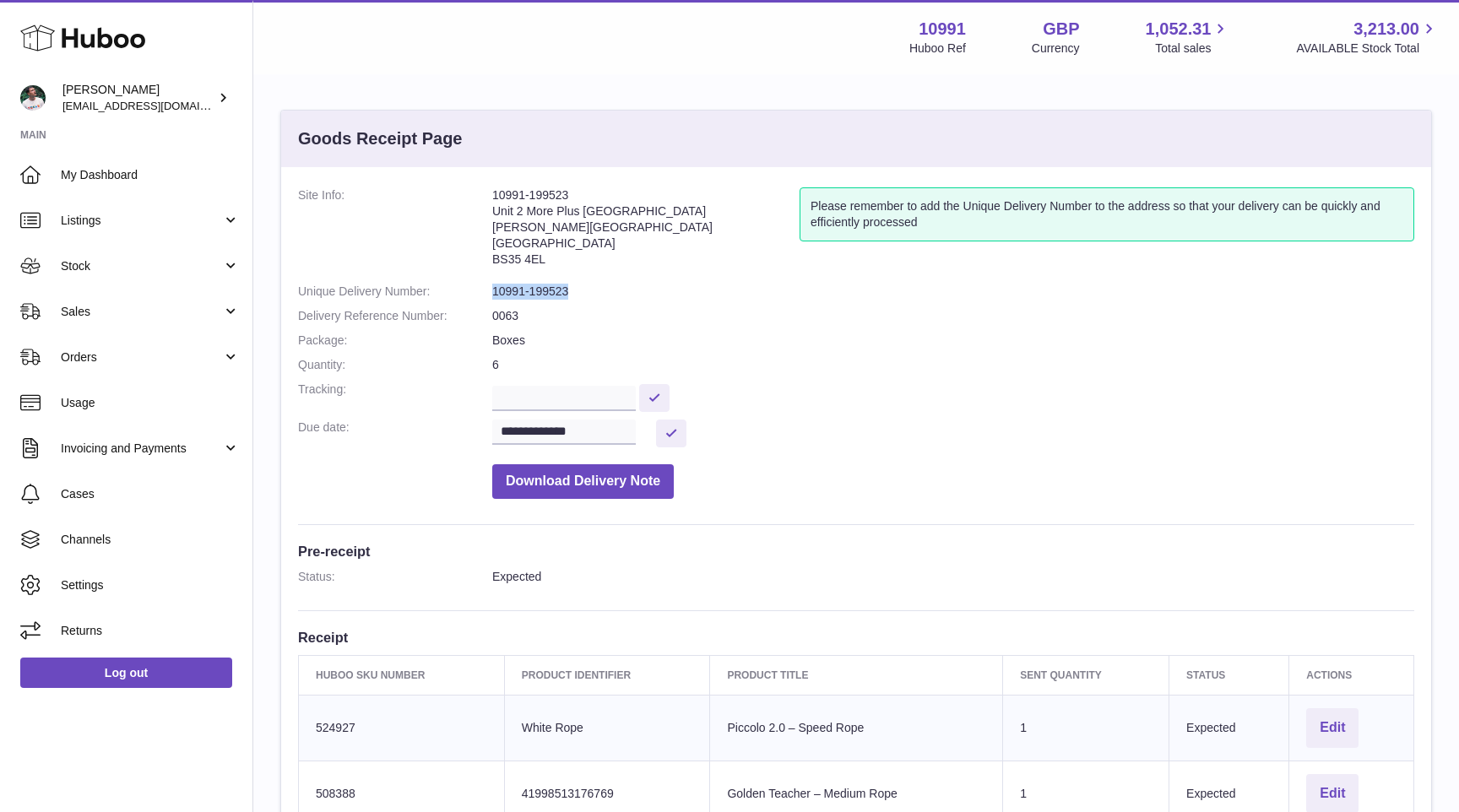
drag, startPoint x: 583, startPoint y: 297, endPoint x: 483, endPoint y: 297, distance: 100.0
click at [483, 297] on dl "**********" at bounding box center [856, 347] width 1116 height 320
copy dl "10991-199523"
click at [211, 278] on link "Stock" at bounding box center [126, 266] width 253 height 45
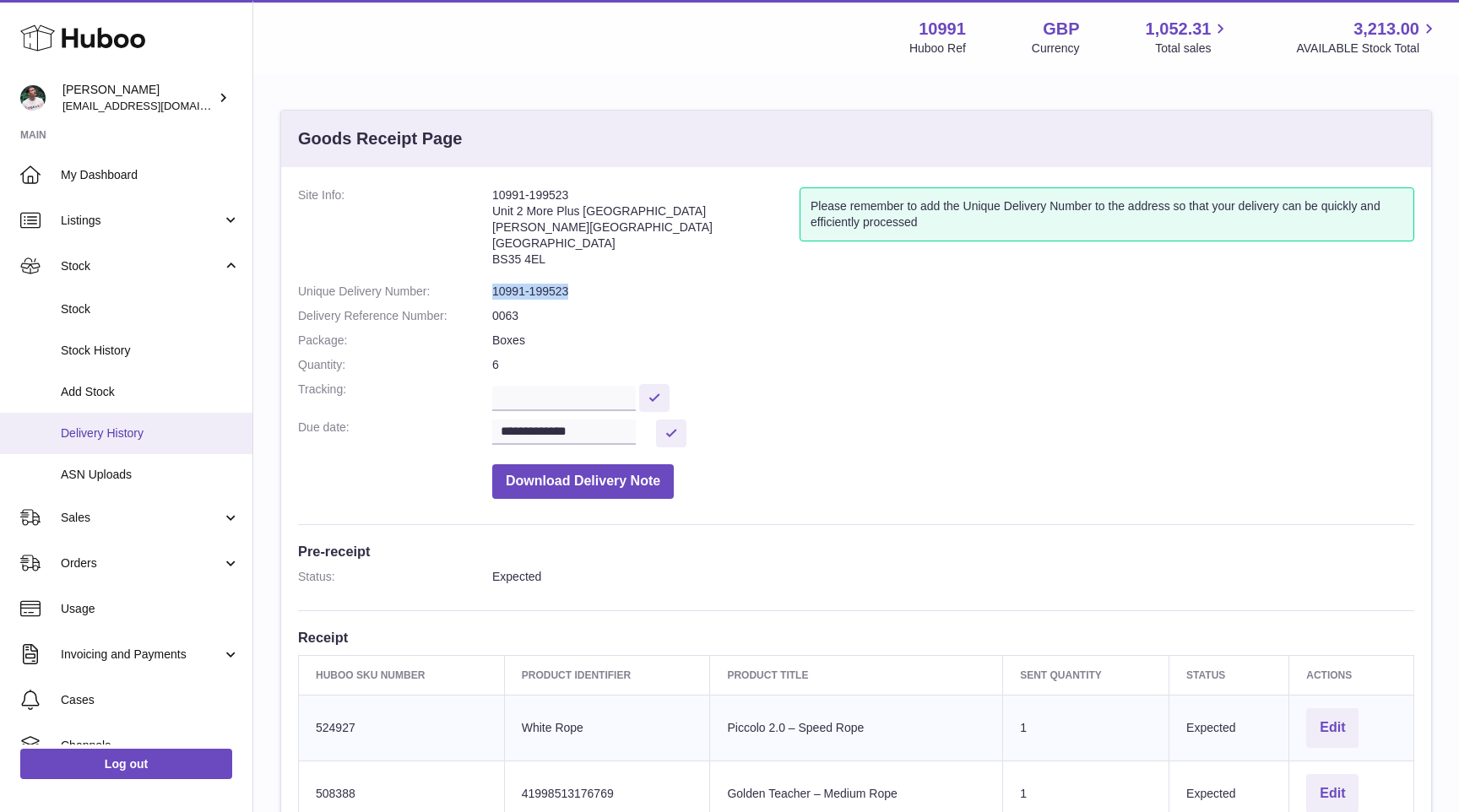
click at [160, 444] on link "Delivery History" at bounding box center [126, 433] width 253 height 41
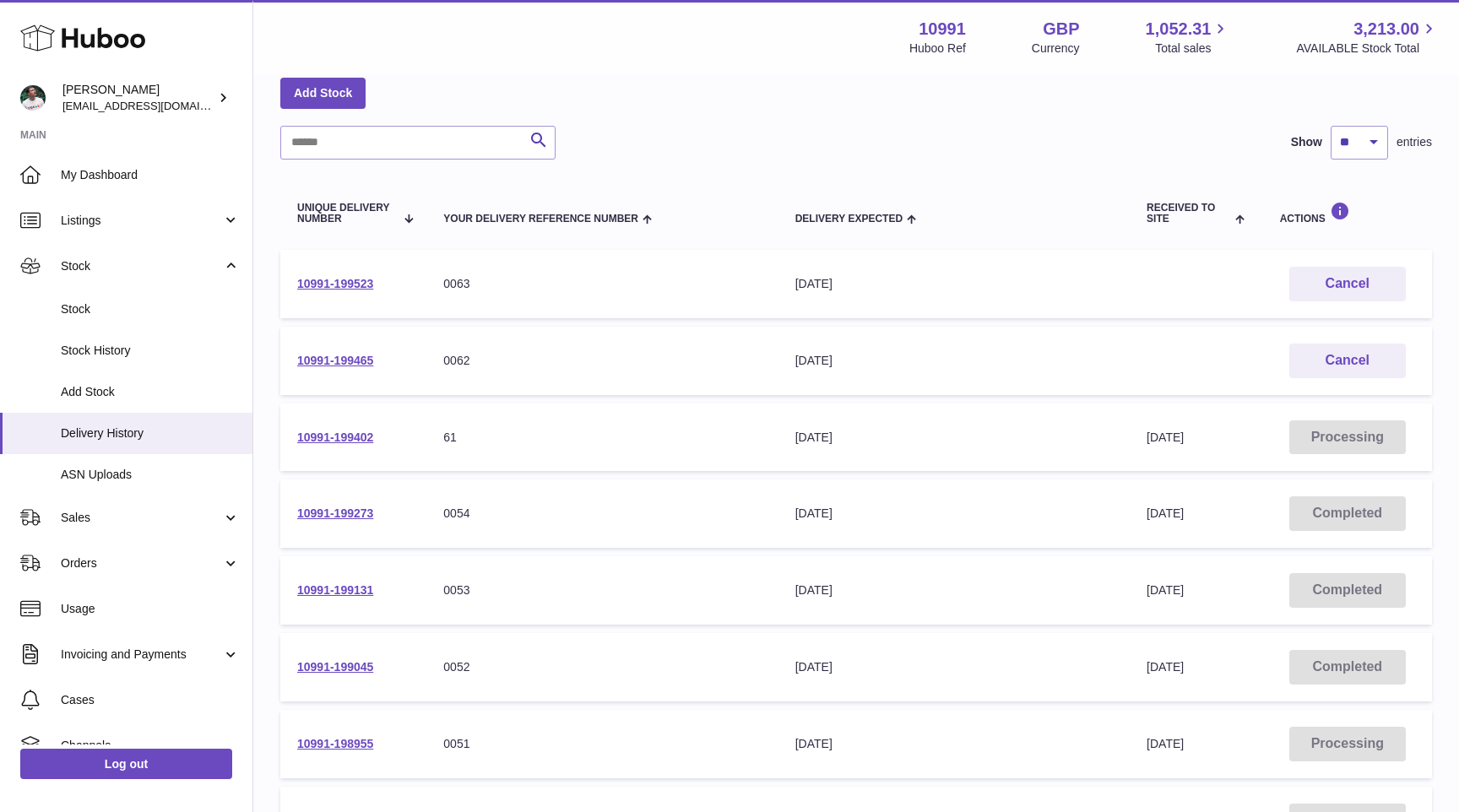
scroll to position [72, 0]
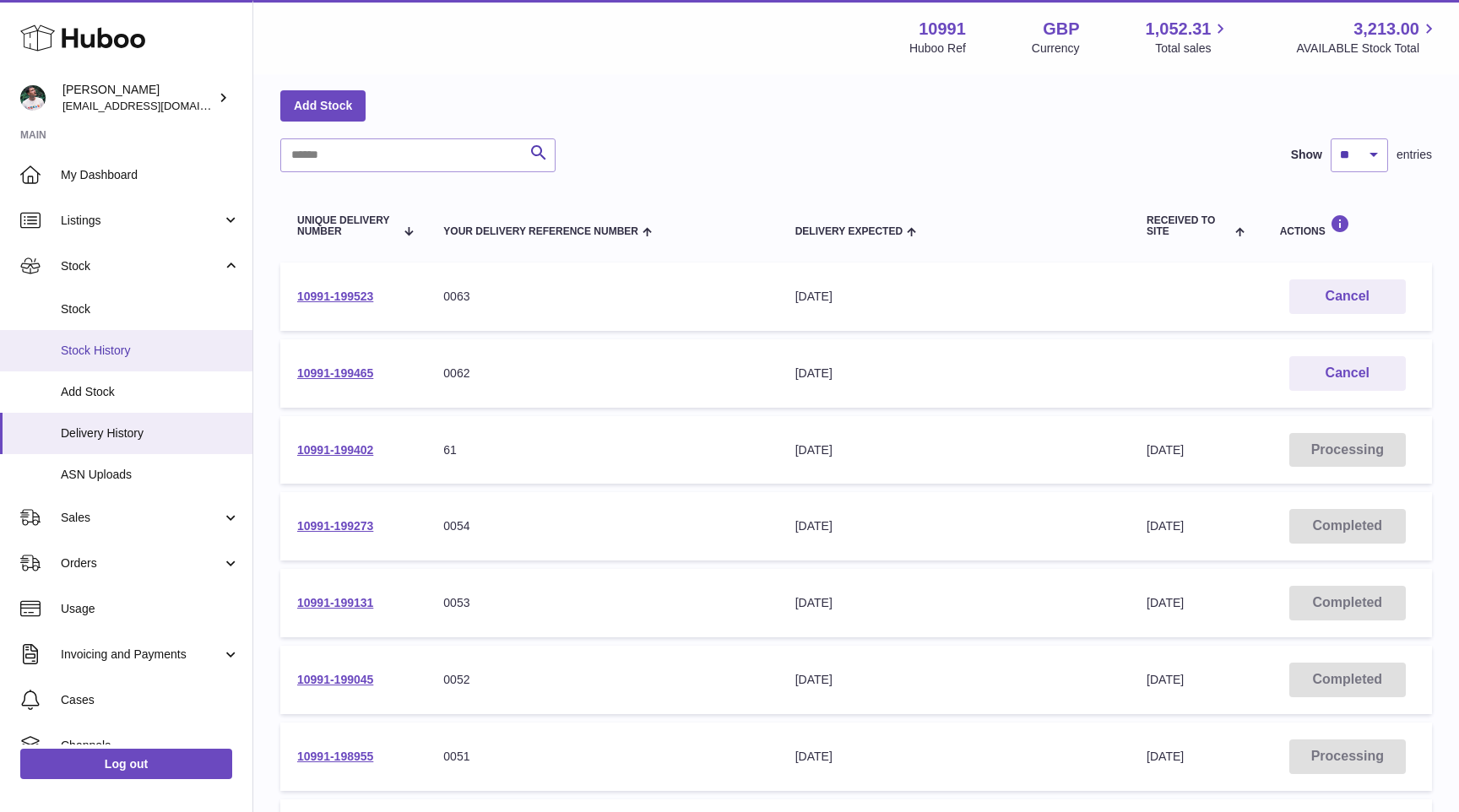
click at [171, 356] on span "Stock History" at bounding box center [150, 350] width 179 height 16
click at [168, 306] on span "Stock" at bounding box center [150, 309] width 179 height 16
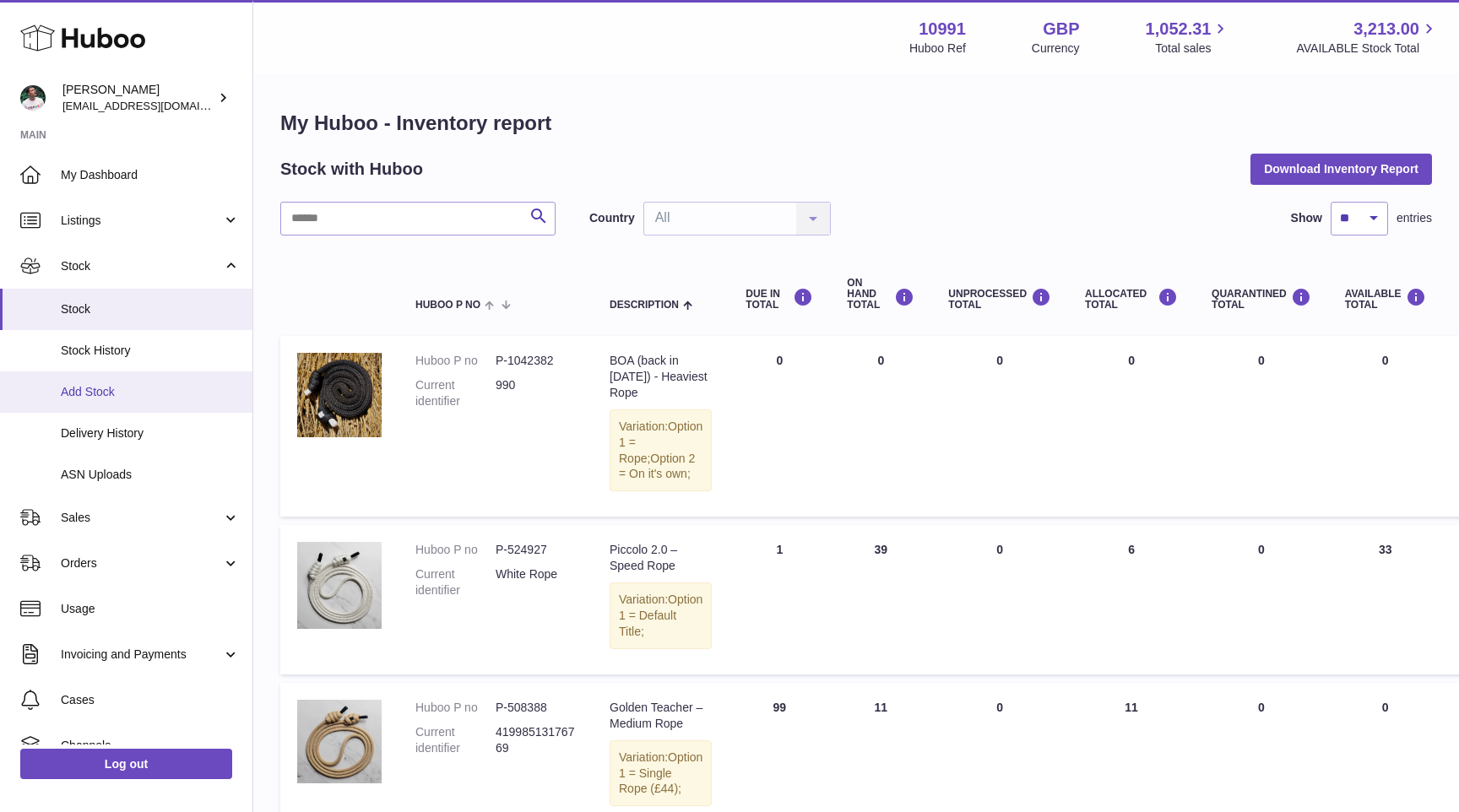
click at [177, 394] on span "Add Stock" at bounding box center [150, 392] width 179 height 16
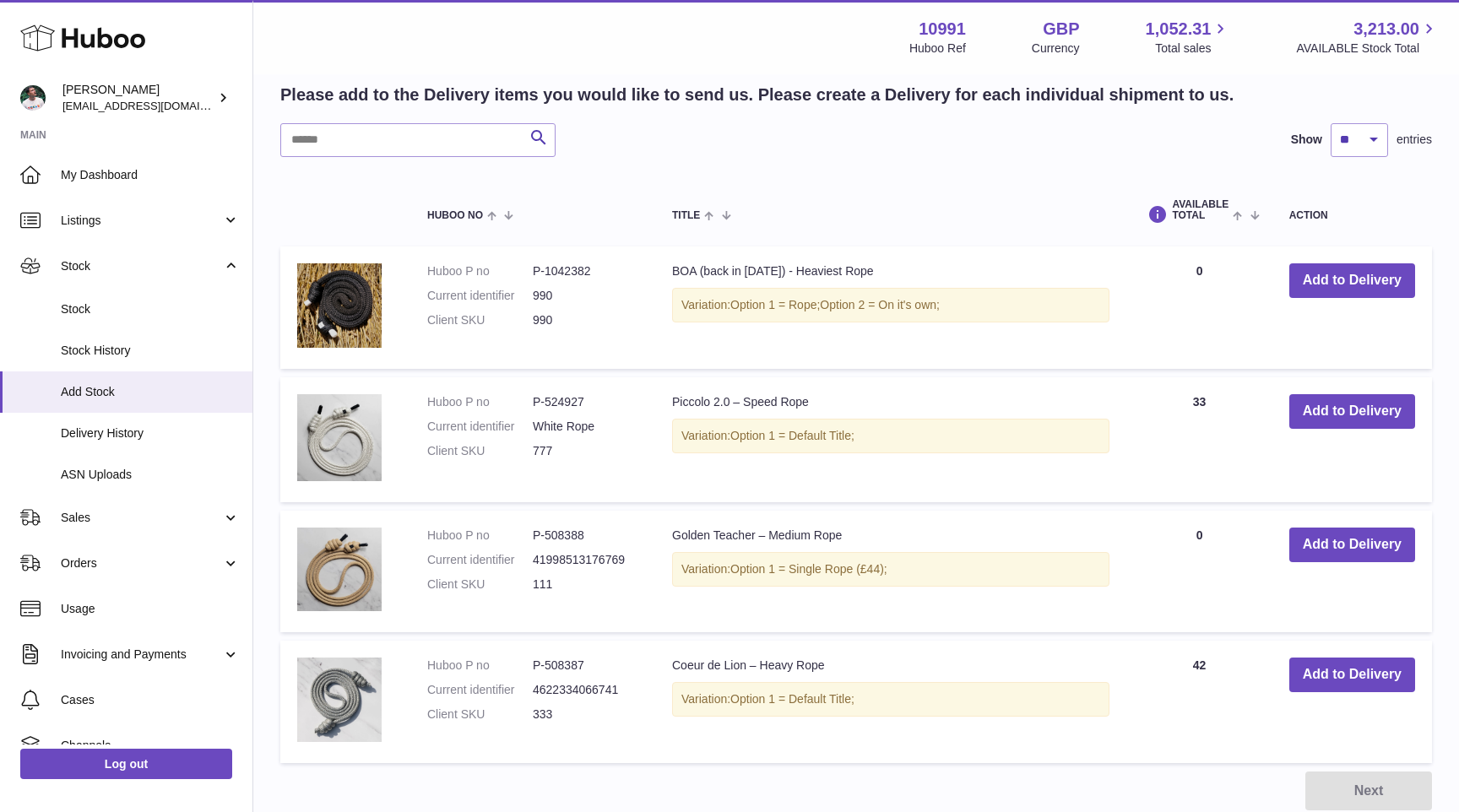
scroll to position [421, 0]
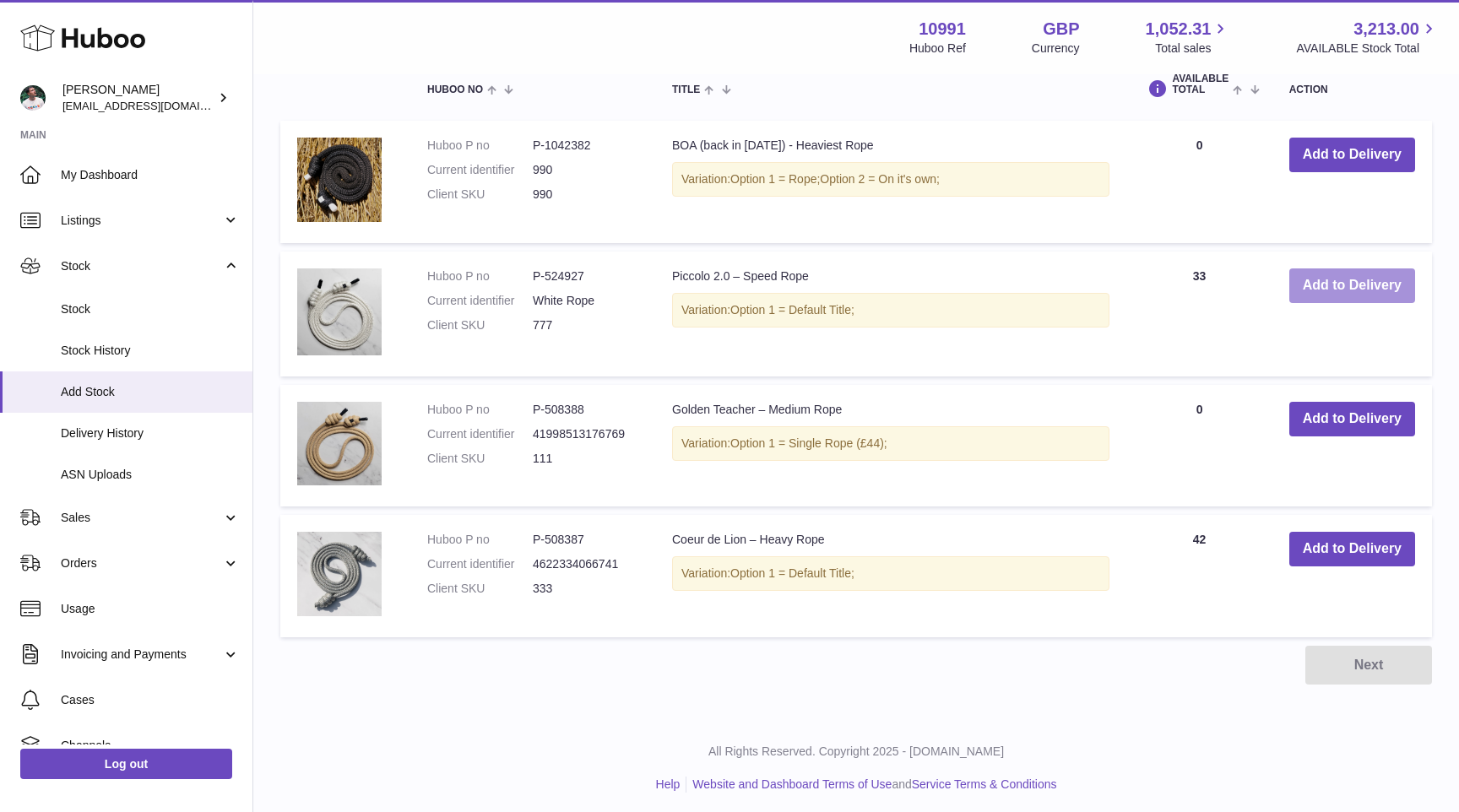
click at [1329, 286] on button "Add to Delivery" at bounding box center [1352, 286] width 126 height 35
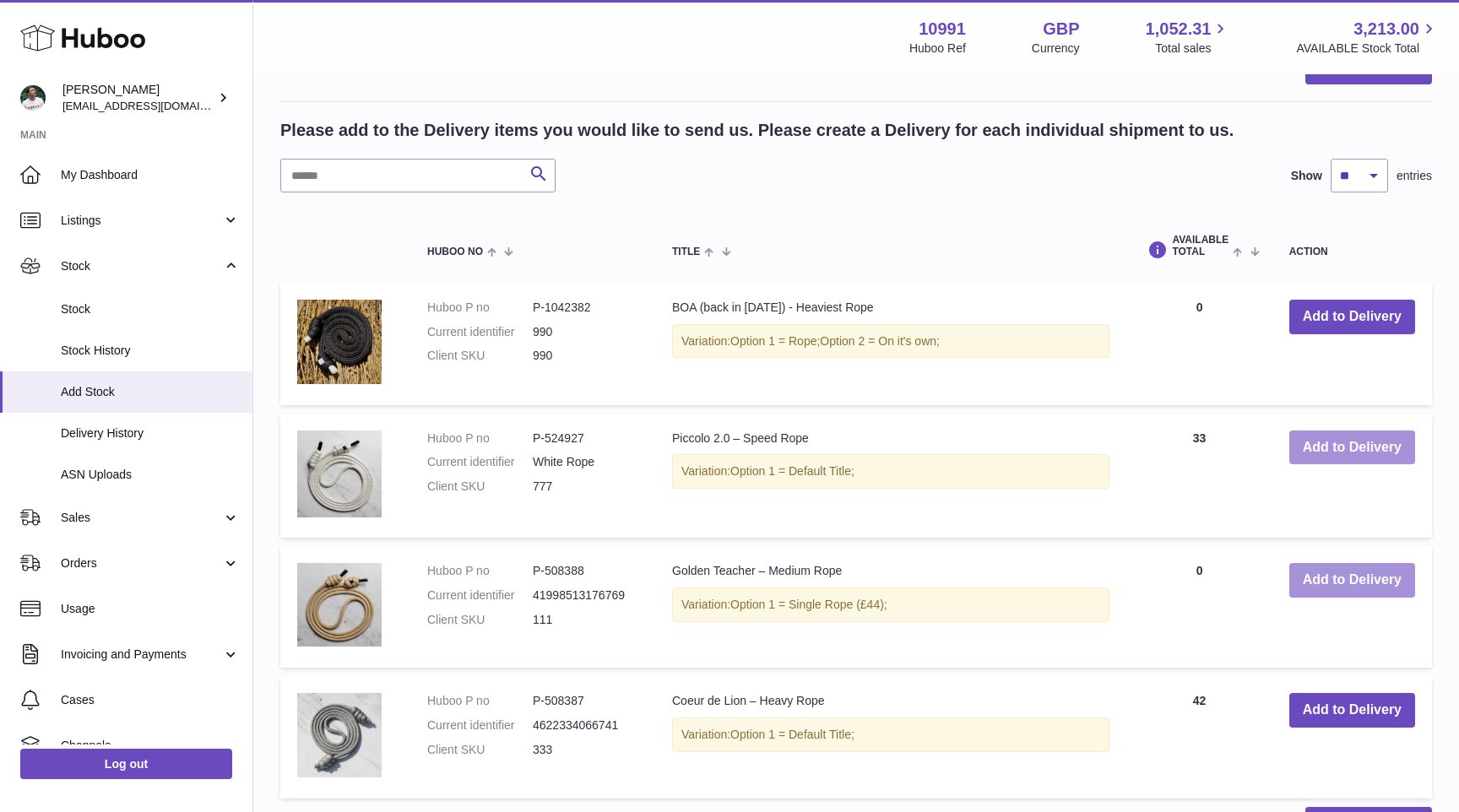
scroll to position [583, 0]
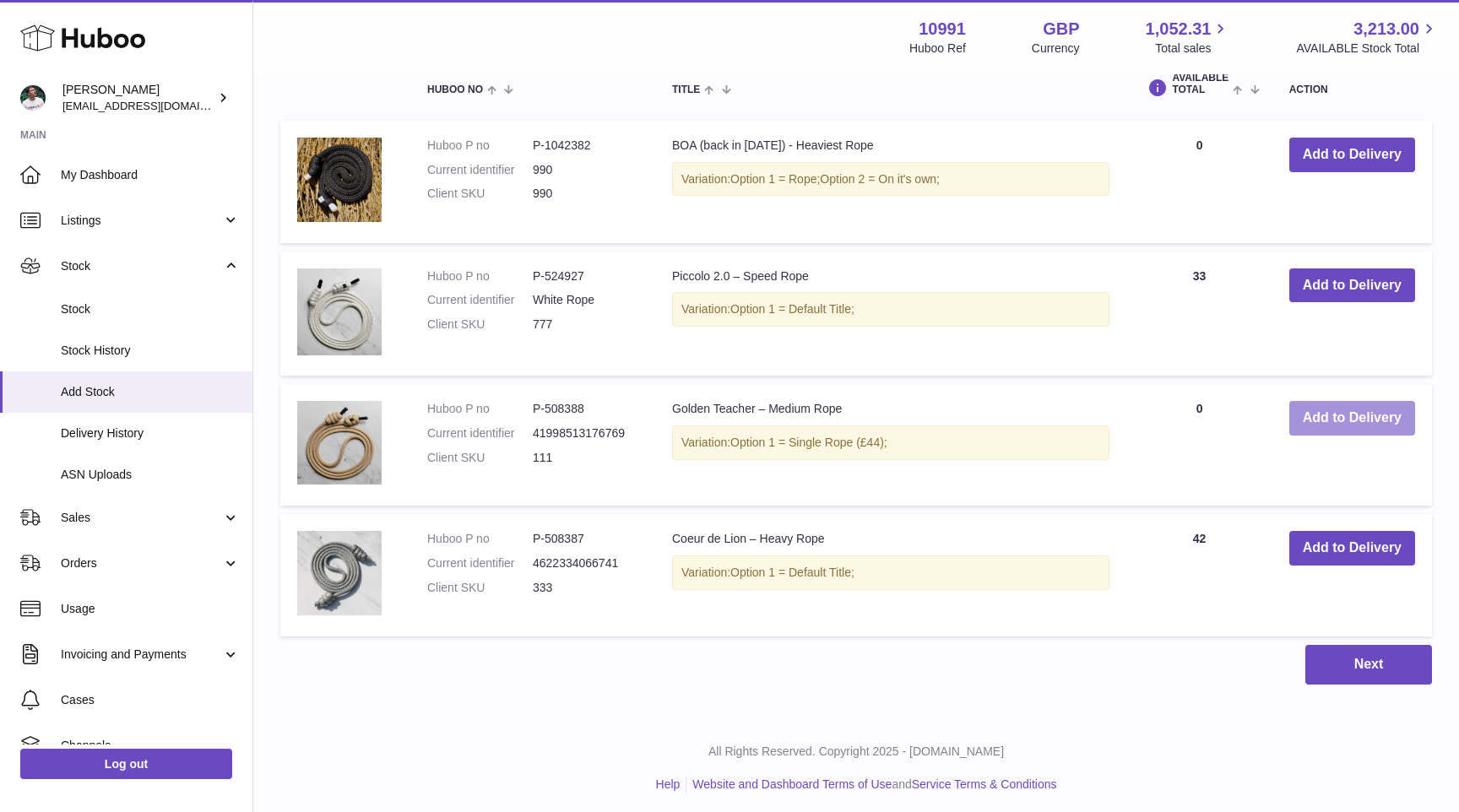
click at [1342, 415] on button "Add to Delivery" at bounding box center [1352, 419] width 126 height 35
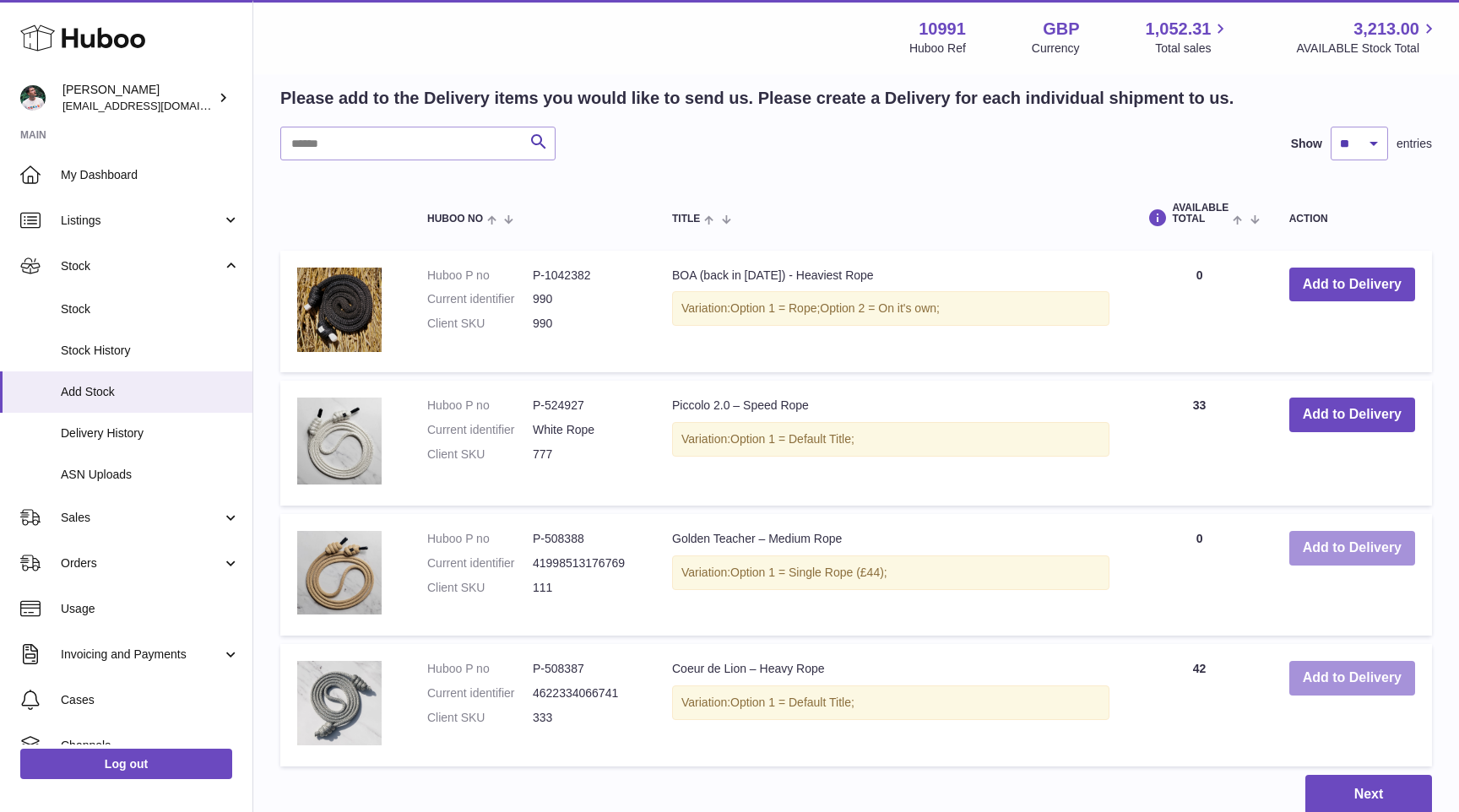
scroll to position [712, 0]
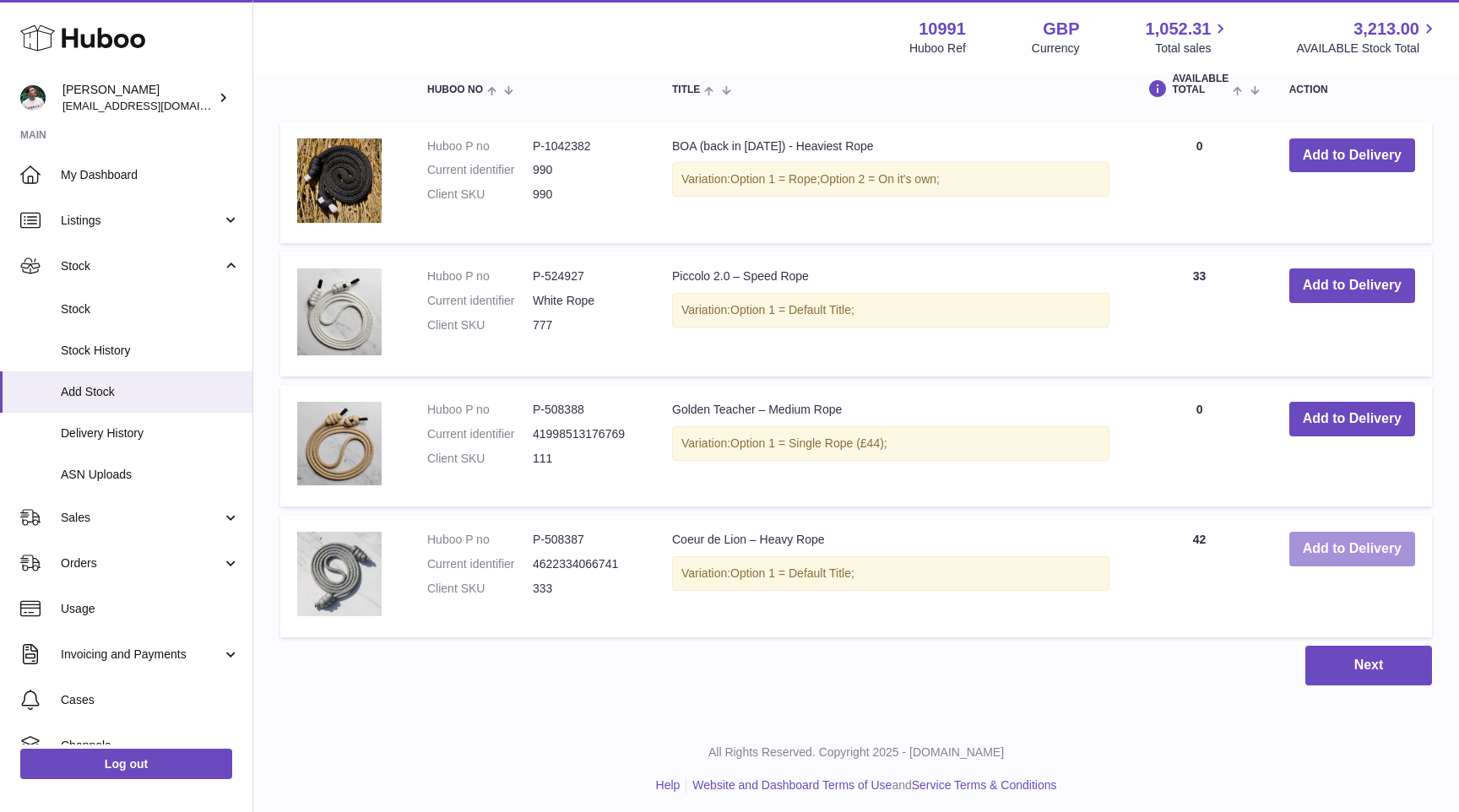
click at [1343, 552] on button "Add to Delivery" at bounding box center [1352, 549] width 126 height 35
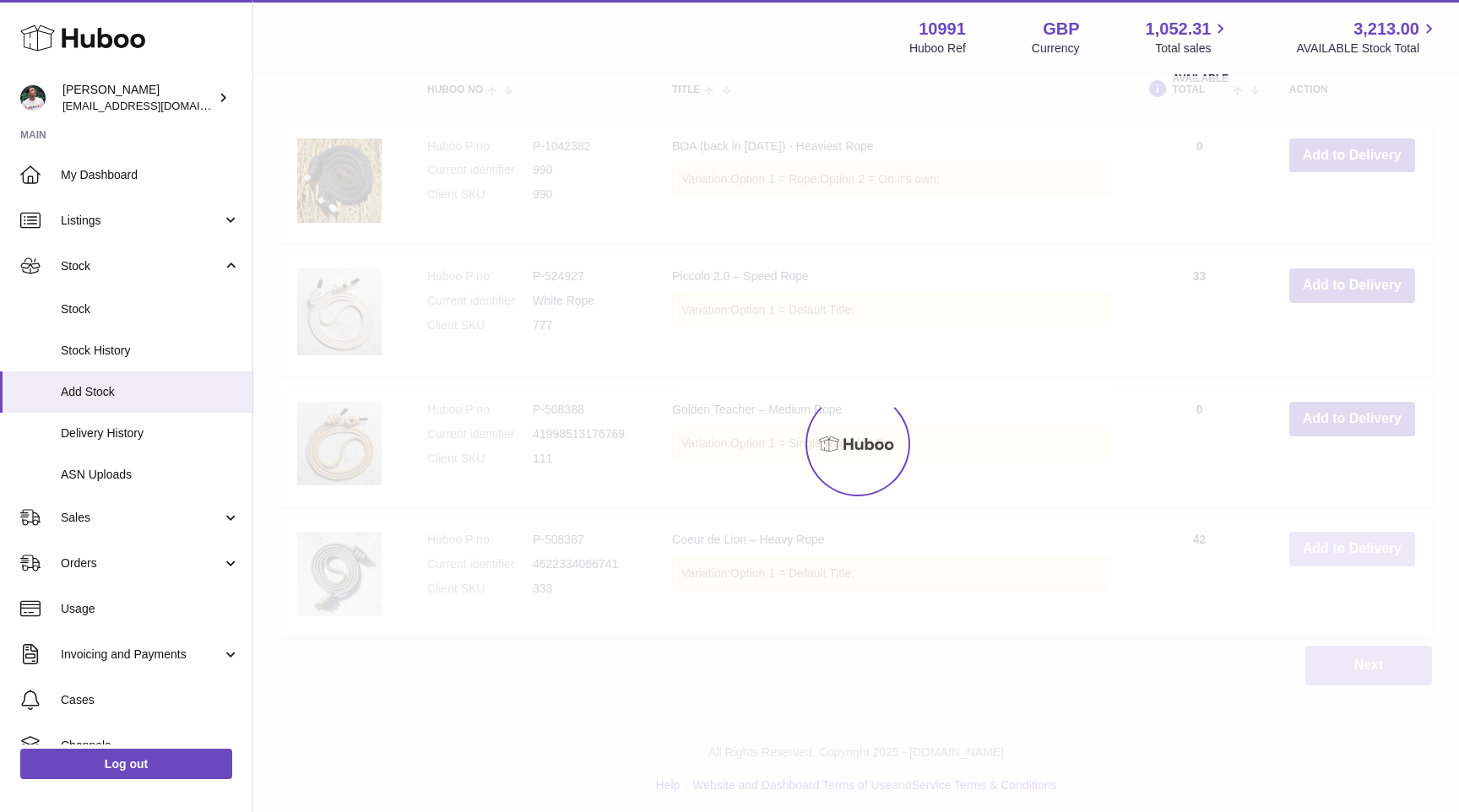
scroll to position [843, 0]
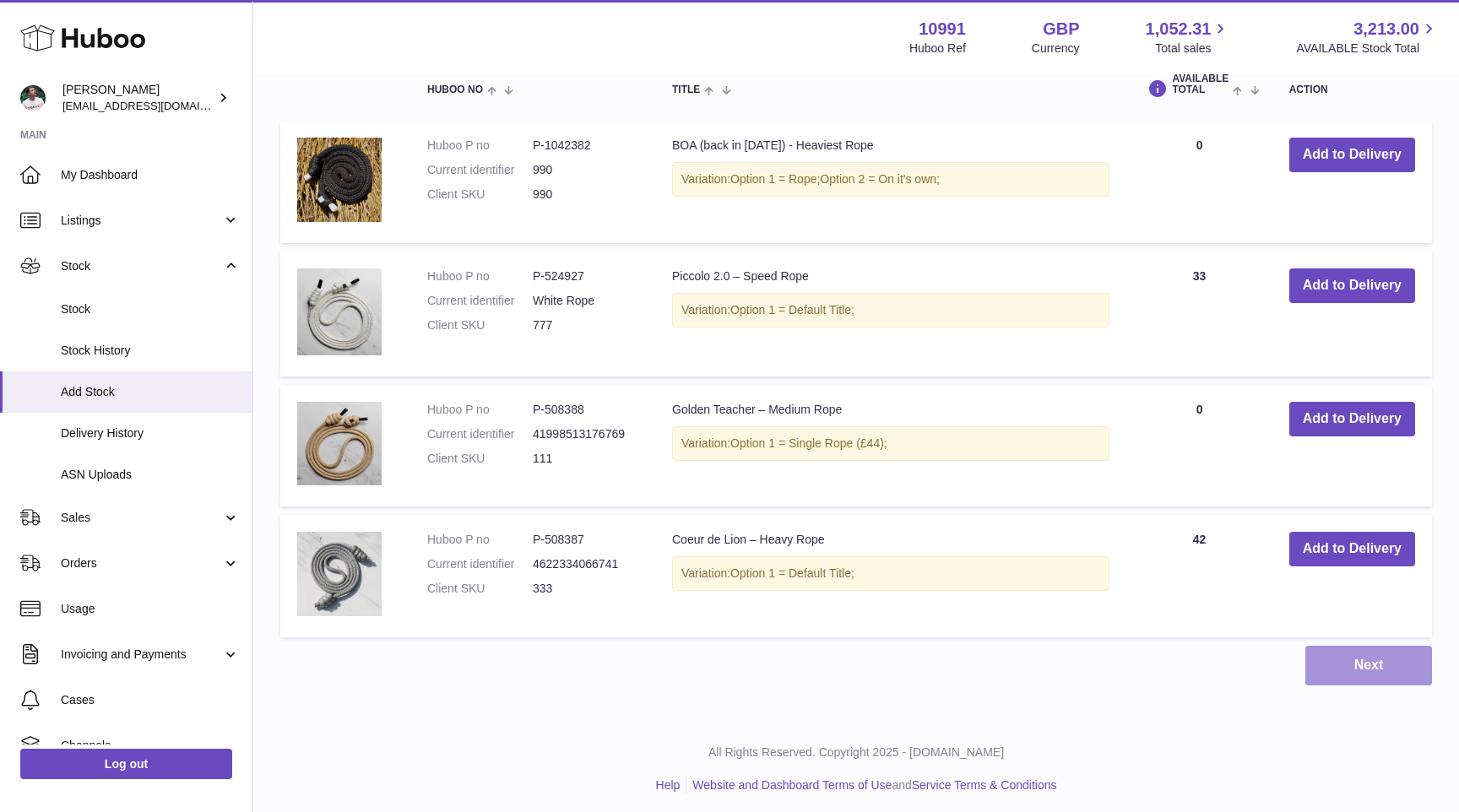
click at [1372, 671] on button "Next" at bounding box center [1368, 665] width 127 height 39
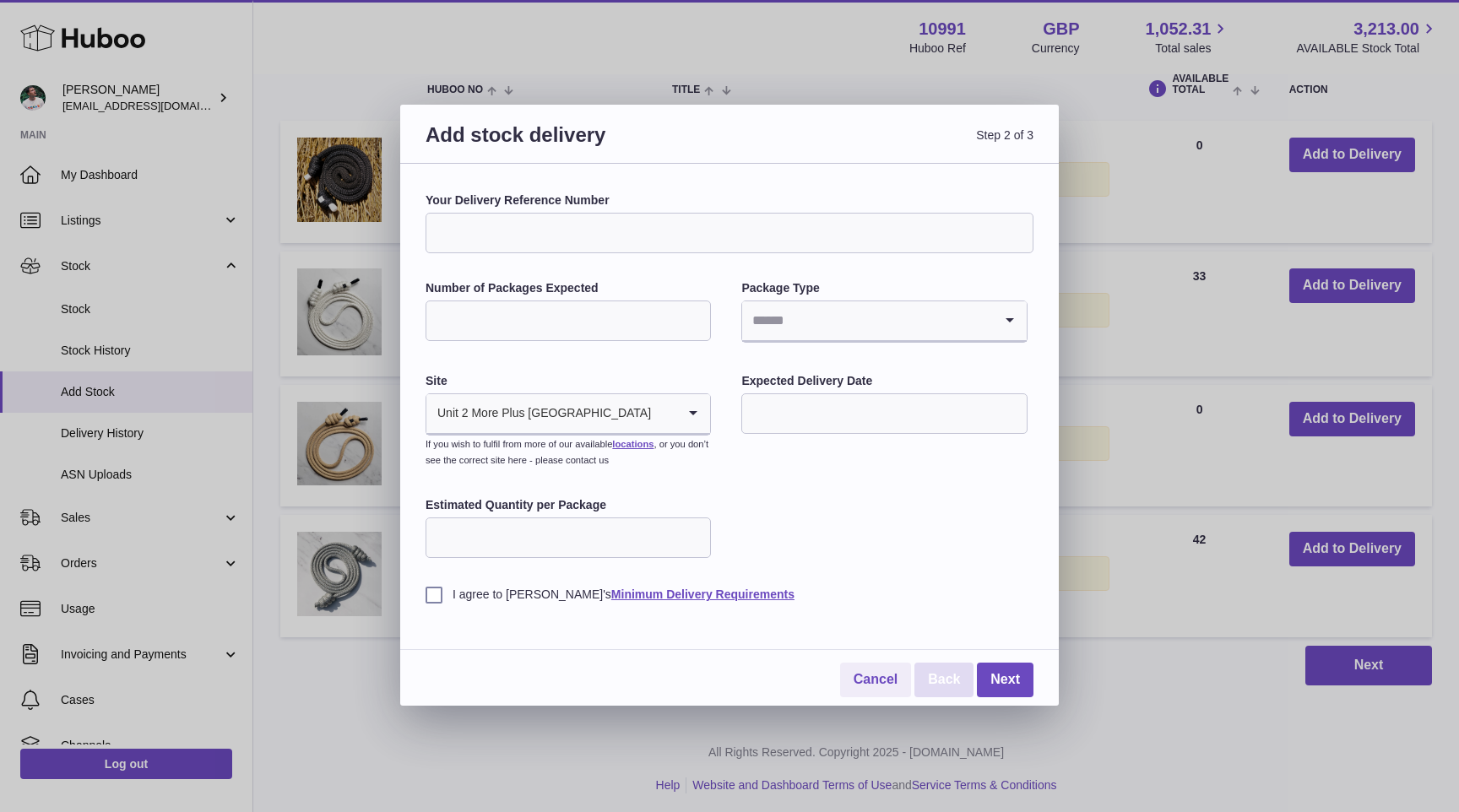
click at [949, 687] on link "Back" at bounding box center [944, 680] width 59 height 35
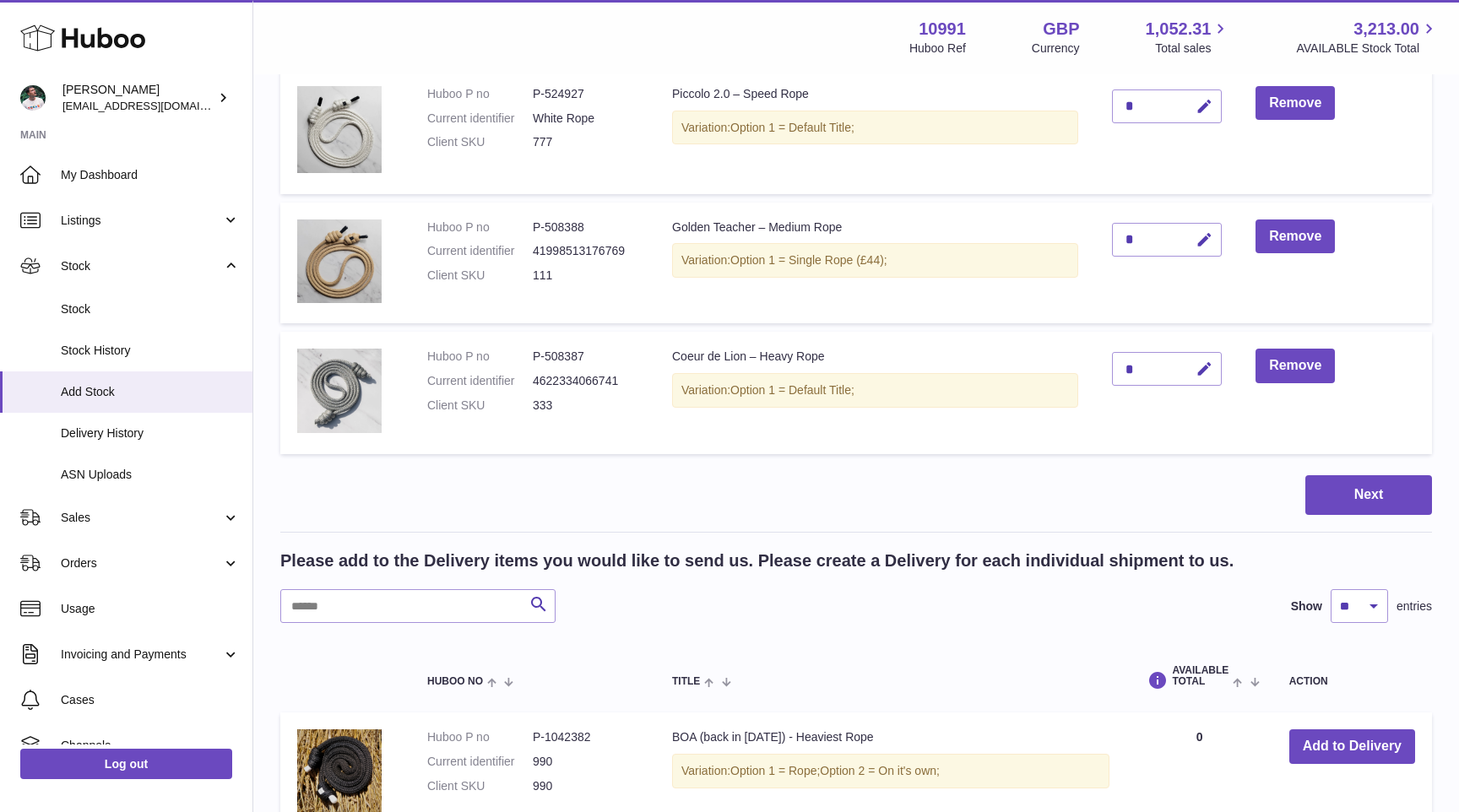
scroll to position [0, 0]
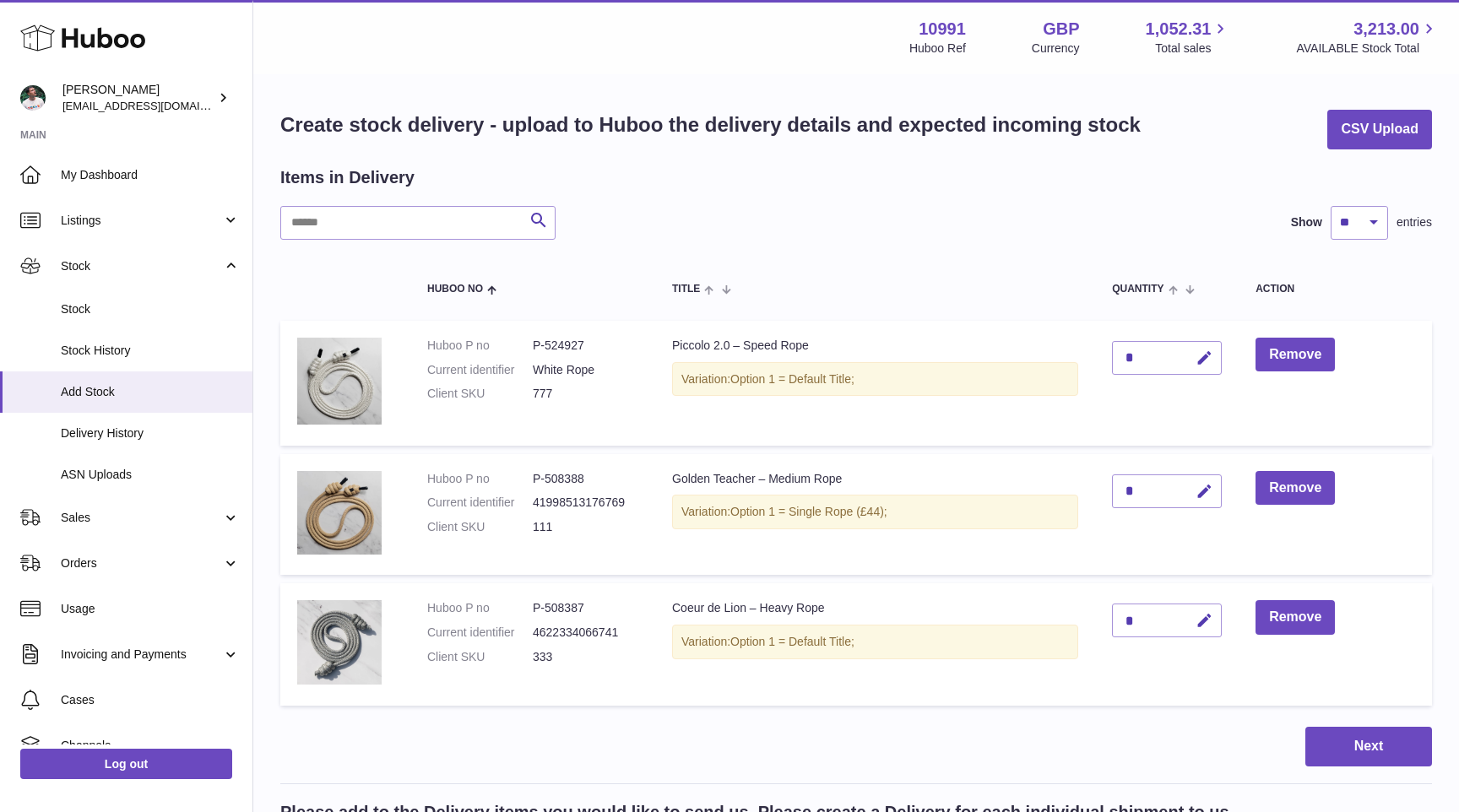
click at [1178, 366] on div "*" at bounding box center [1167, 357] width 110 height 34
click at [1199, 362] on icon "button" at bounding box center [1205, 358] width 17 height 17
click at [1140, 365] on input "*" at bounding box center [1167, 357] width 110 height 34
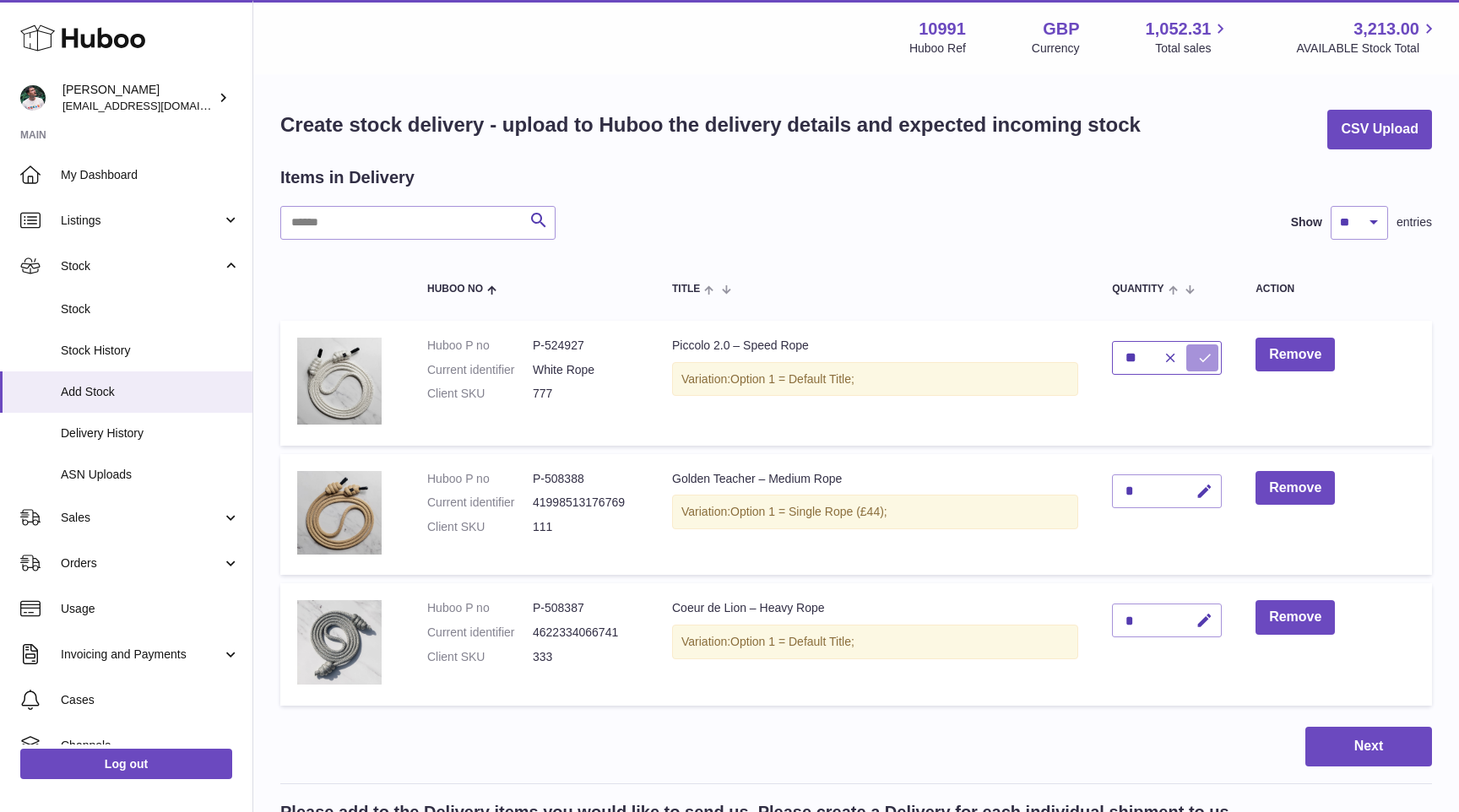
type input "**"
click at [1215, 352] on button "submit" at bounding box center [1202, 357] width 32 height 27
click at [1194, 492] on button "button" at bounding box center [1201, 492] width 39 height 35
click at [1161, 491] on button "button" at bounding box center [1167, 491] width 32 height 27
click at [1161, 491] on div "*" at bounding box center [1167, 491] width 110 height 34
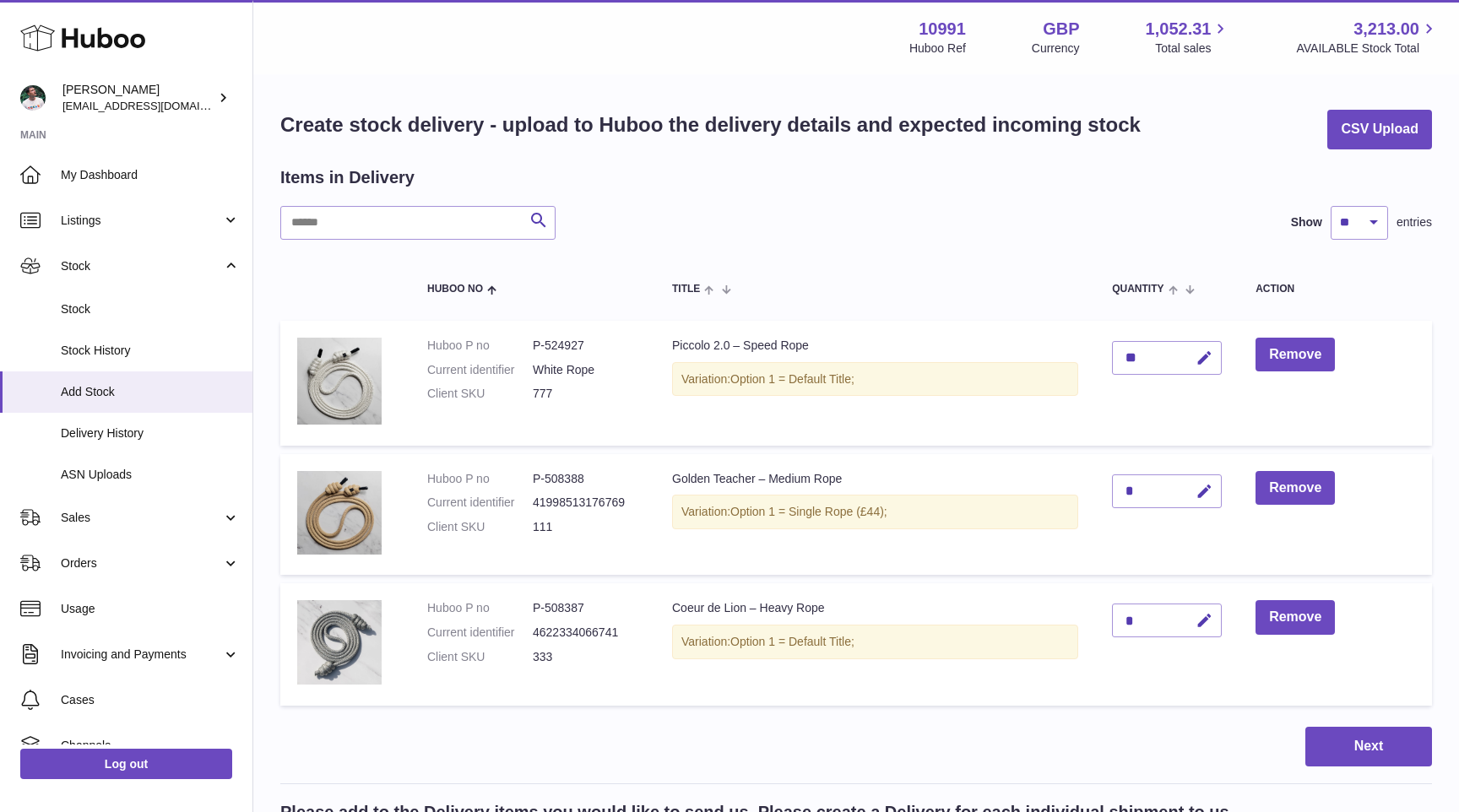
click at [1136, 491] on div "*" at bounding box center [1167, 491] width 110 height 34
click at [1221, 491] on button "button" at bounding box center [1201, 492] width 39 height 35
type input "***"
click at [1208, 493] on icon "submit" at bounding box center [1205, 490] width 15 height 15
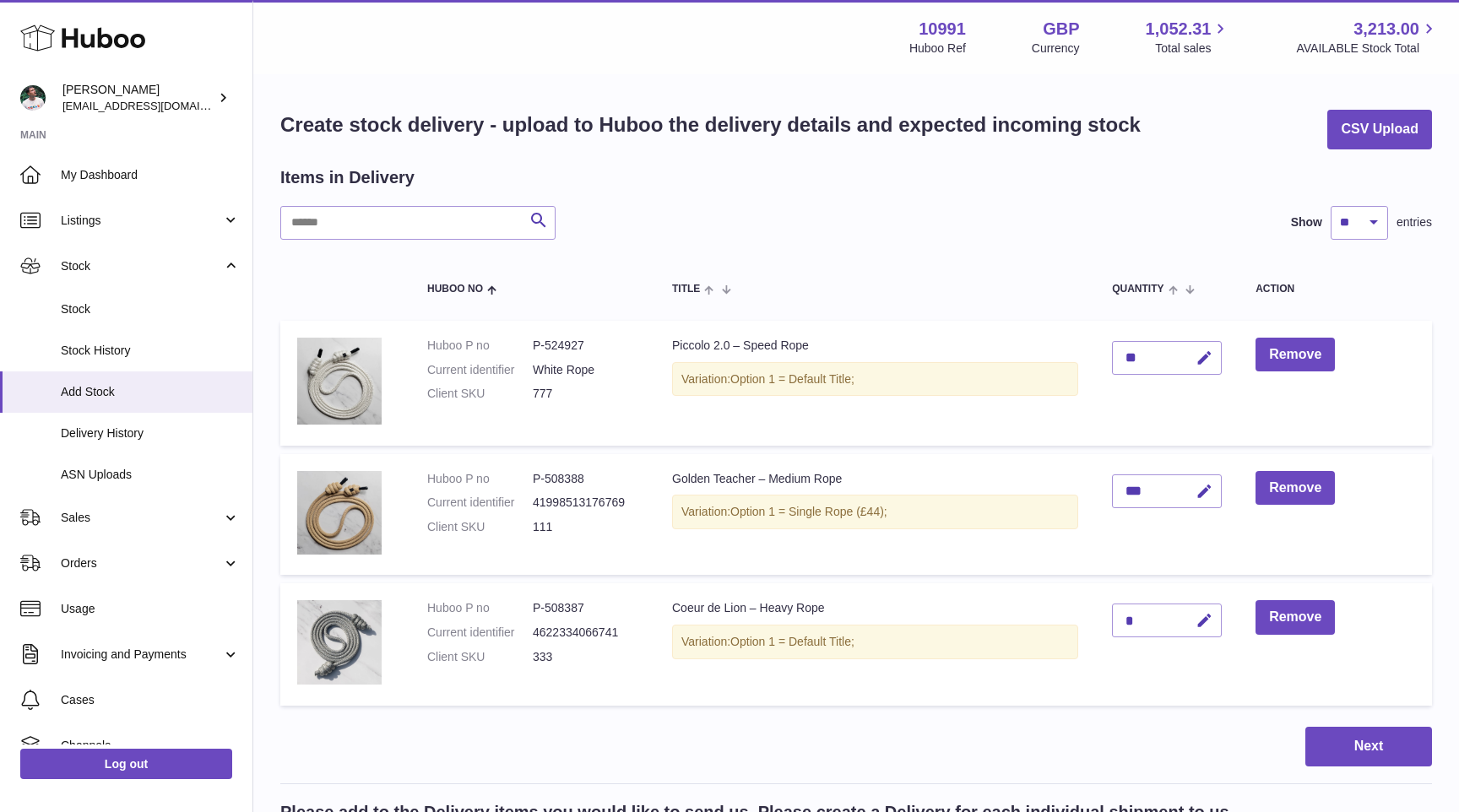
click at [1166, 620] on div "*" at bounding box center [1167, 621] width 110 height 34
click at [1164, 620] on div "*" at bounding box center [1167, 621] width 110 height 34
click at [1205, 621] on icon "button" at bounding box center [1205, 621] width 17 height 17
click at [1143, 621] on input "*" at bounding box center [1167, 621] width 110 height 34
type input "**"
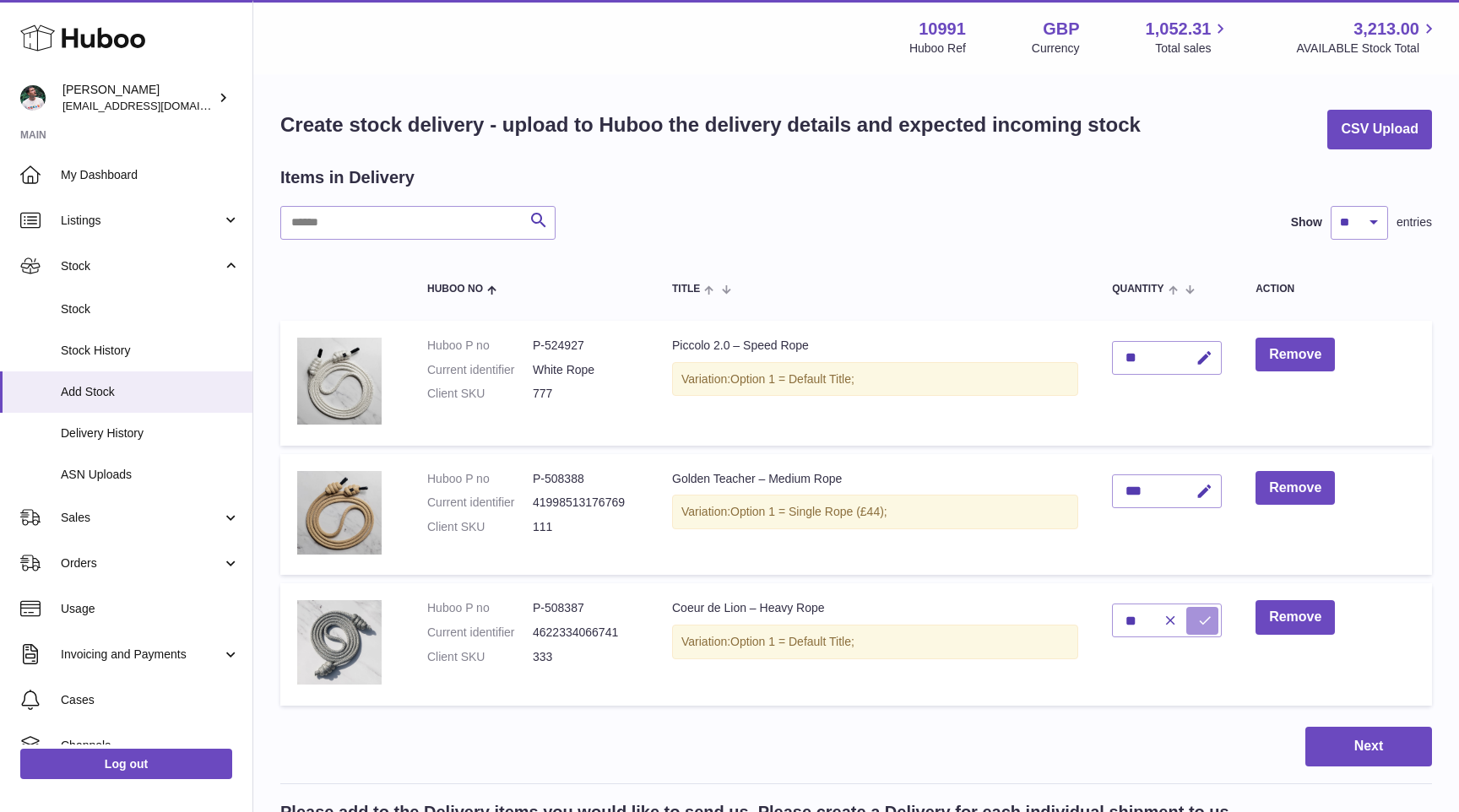
click at [1200, 620] on icon "submit" at bounding box center [1205, 620] width 15 height 15
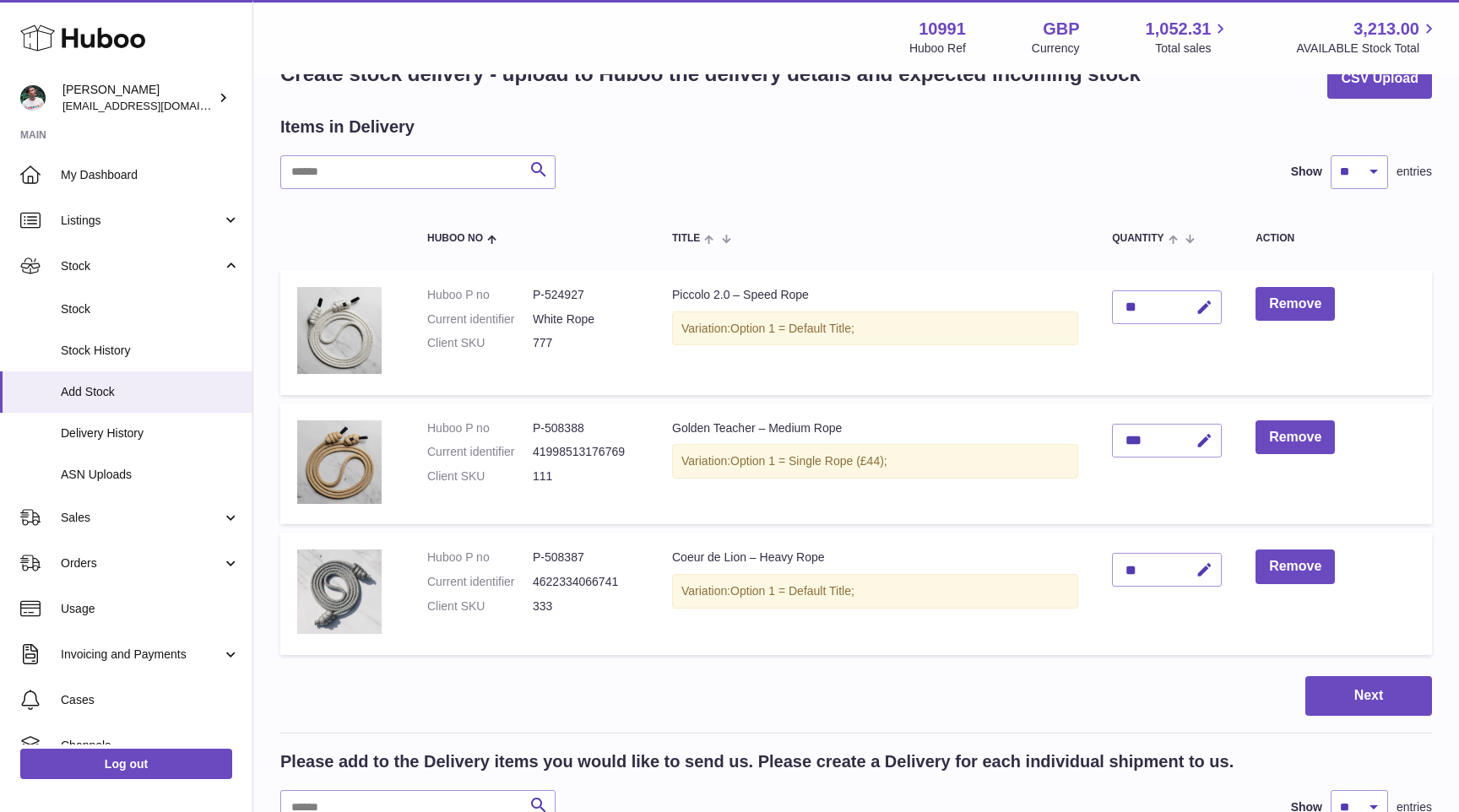
scroll to position [63, 0]
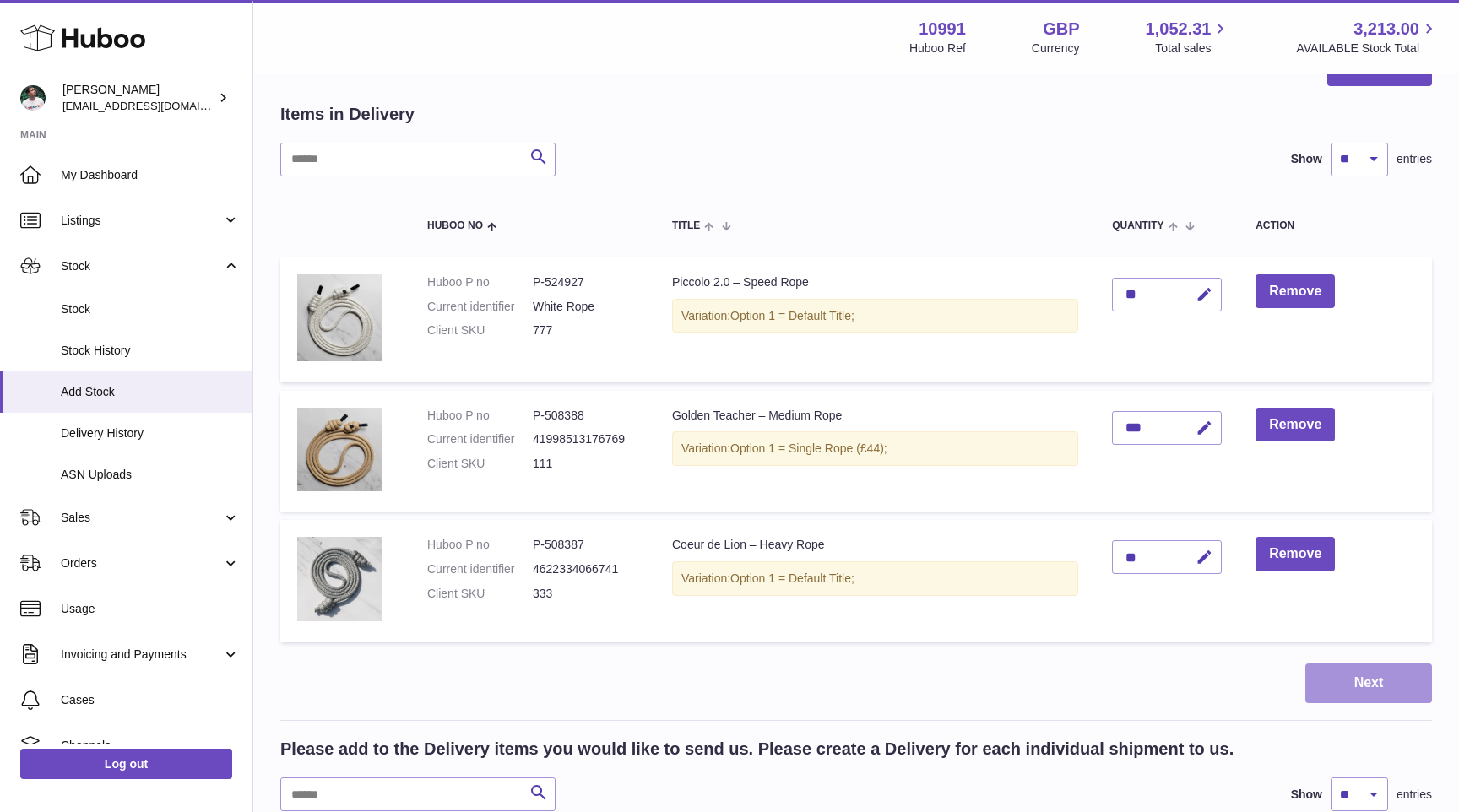
click at [1353, 688] on button "Next" at bounding box center [1368, 683] width 127 height 39
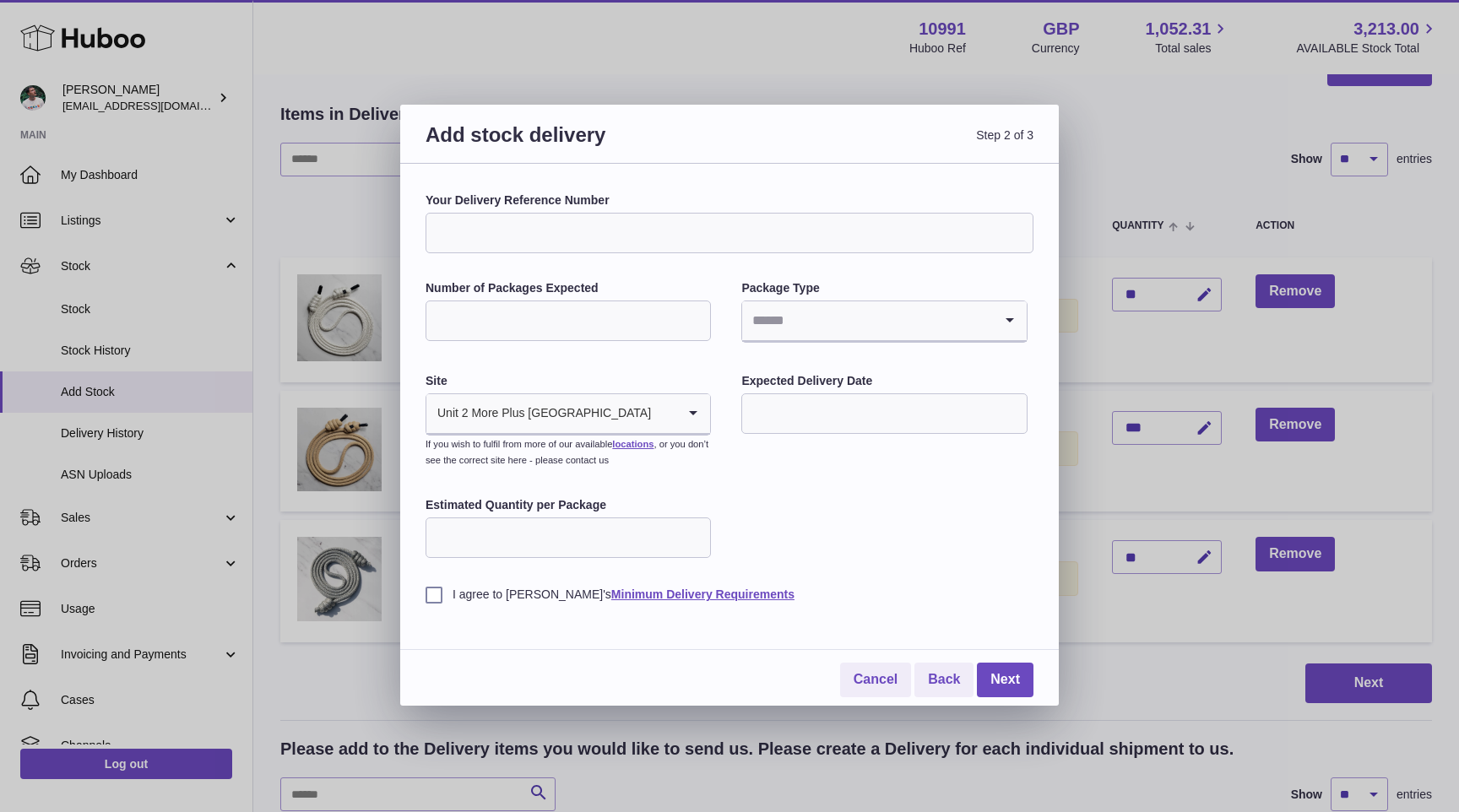
click at [603, 317] on input "Number of Packages Expected" at bounding box center [568, 321] width 285 height 40
type input "*"
click at [765, 325] on input "Search for option" at bounding box center [867, 321] width 250 height 38
click at [800, 434] on li "Boxes" at bounding box center [884, 434] width 282 height 34
click at [599, 256] on div "Your Delivery Reference Number Number of Packages Expected * Package Type Boxes…" at bounding box center [729, 397] width 608 height 410
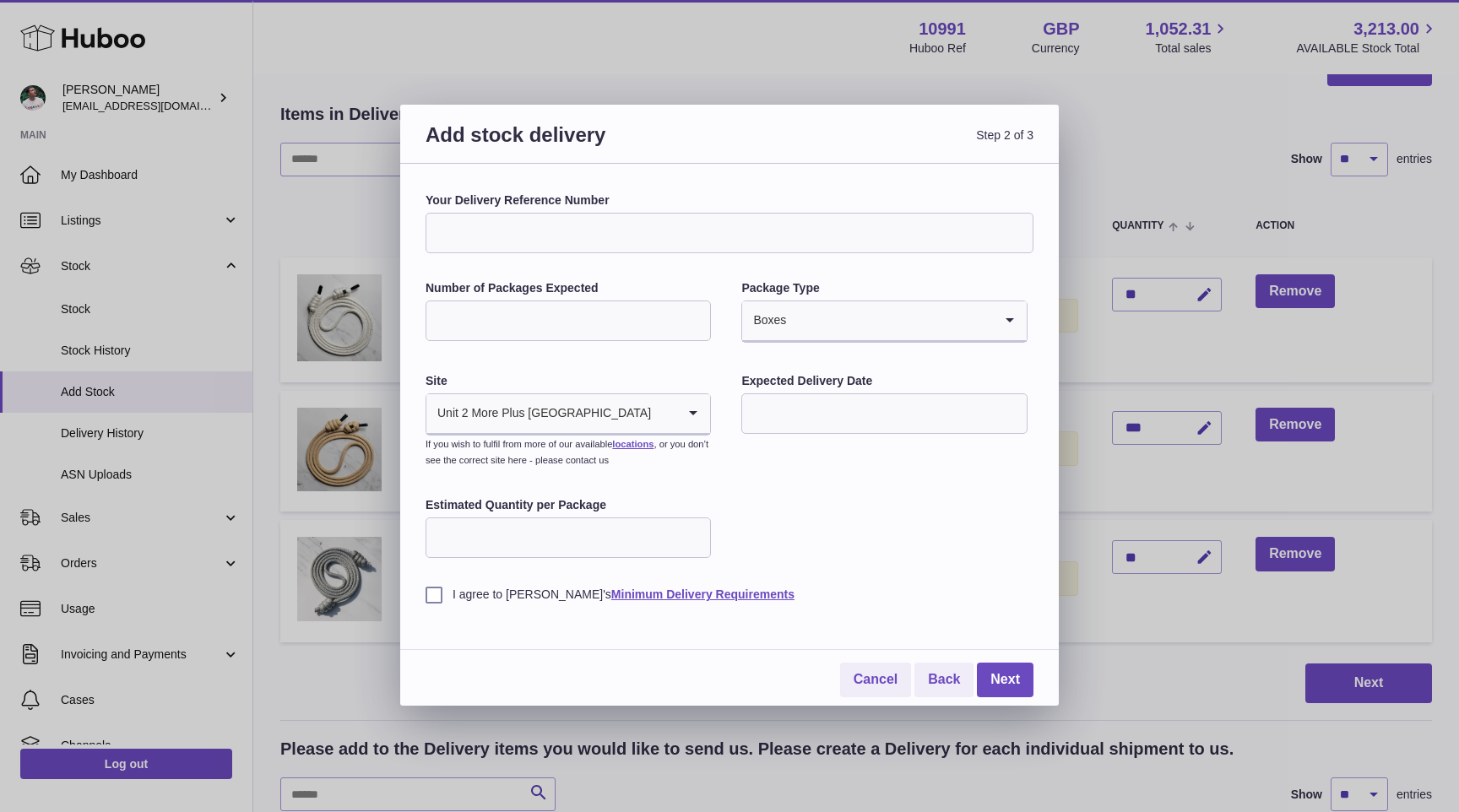
click at [609, 245] on input "Your Delivery Reference Number" at bounding box center [729, 232] width 608 height 40
type input "****"
click at [781, 413] on input "text" at bounding box center [884, 413] width 285 height 40
click at [801, 621] on span "19" at bounding box center [802, 621] width 31 height 31
type input "**********"
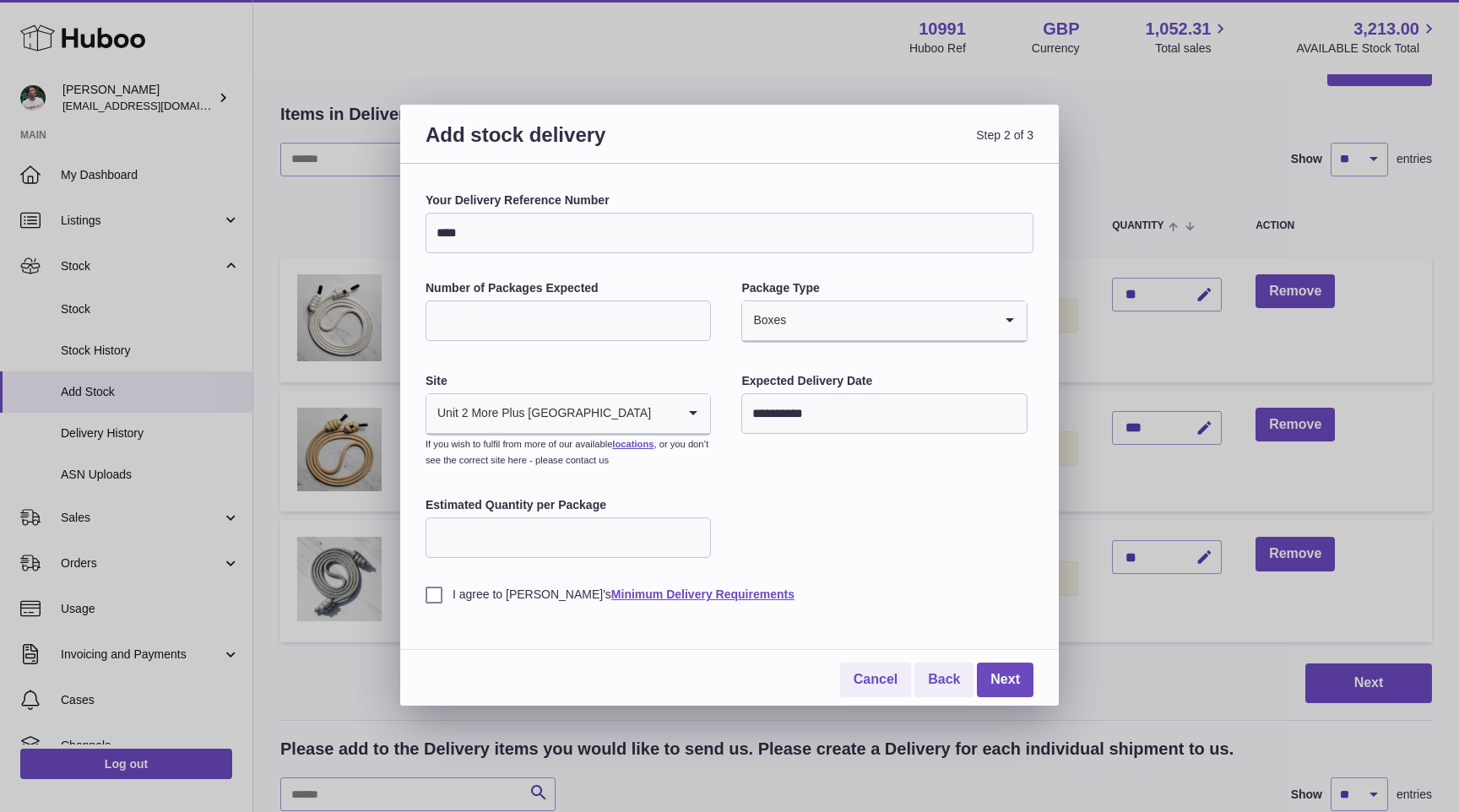
click at [533, 498] on label "Estimated Quantity per Package" at bounding box center [568, 505] width 285 height 16
click at [533, 517] on input "Estimated Quantity per Package" at bounding box center [568, 538] width 285 height 40
click at [529, 539] on input "Estimated Quantity per Package" at bounding box center [568, 538] width 285 height 40
type input "**"
click at [448, 601] on label "I agree to Huboo's Minimum Delivery Requirements" at bounding box center [729, 594] width 608 height 16
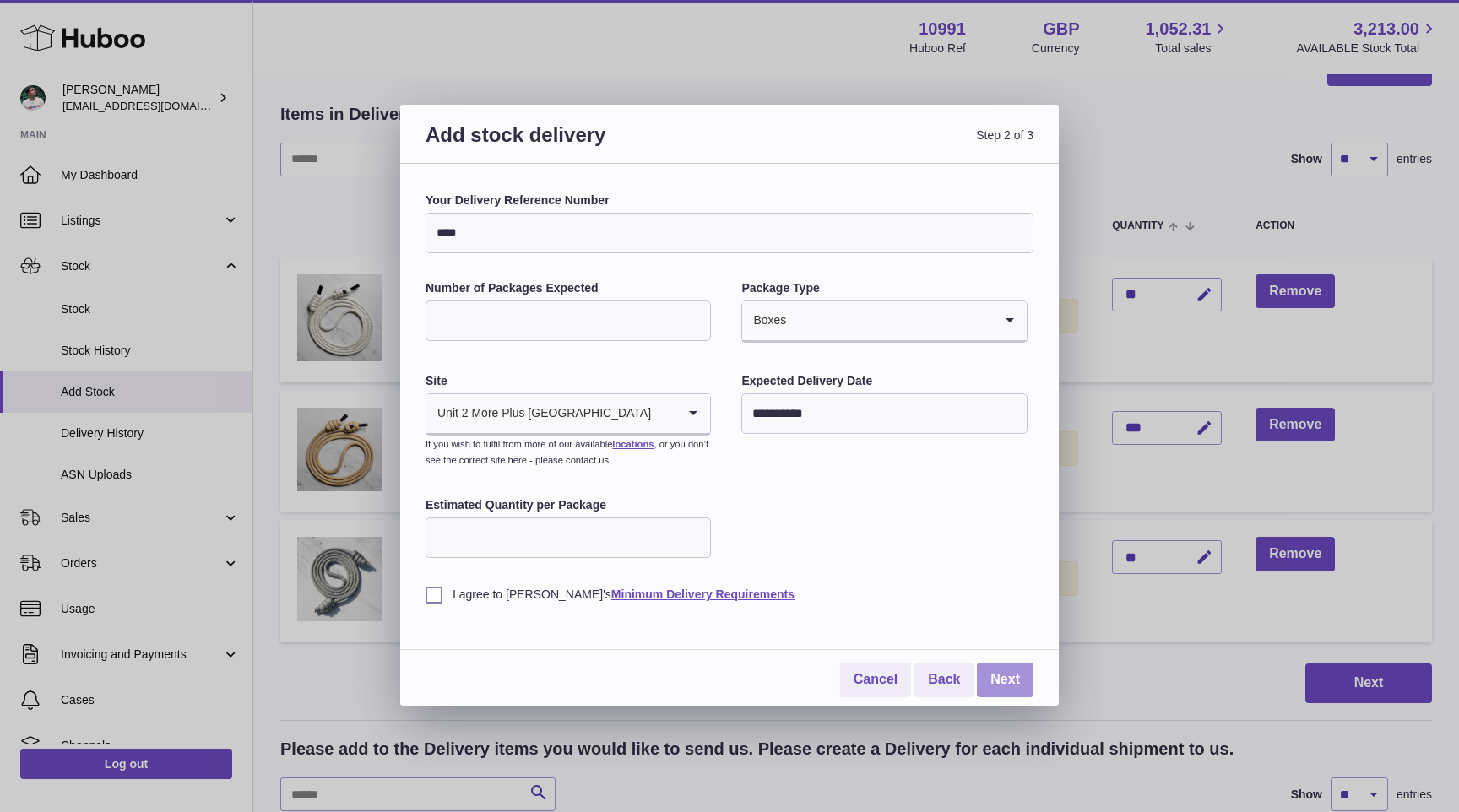
click at [994, 682] on link "Next" at bounding box center [1004, 680] width 57 height 35
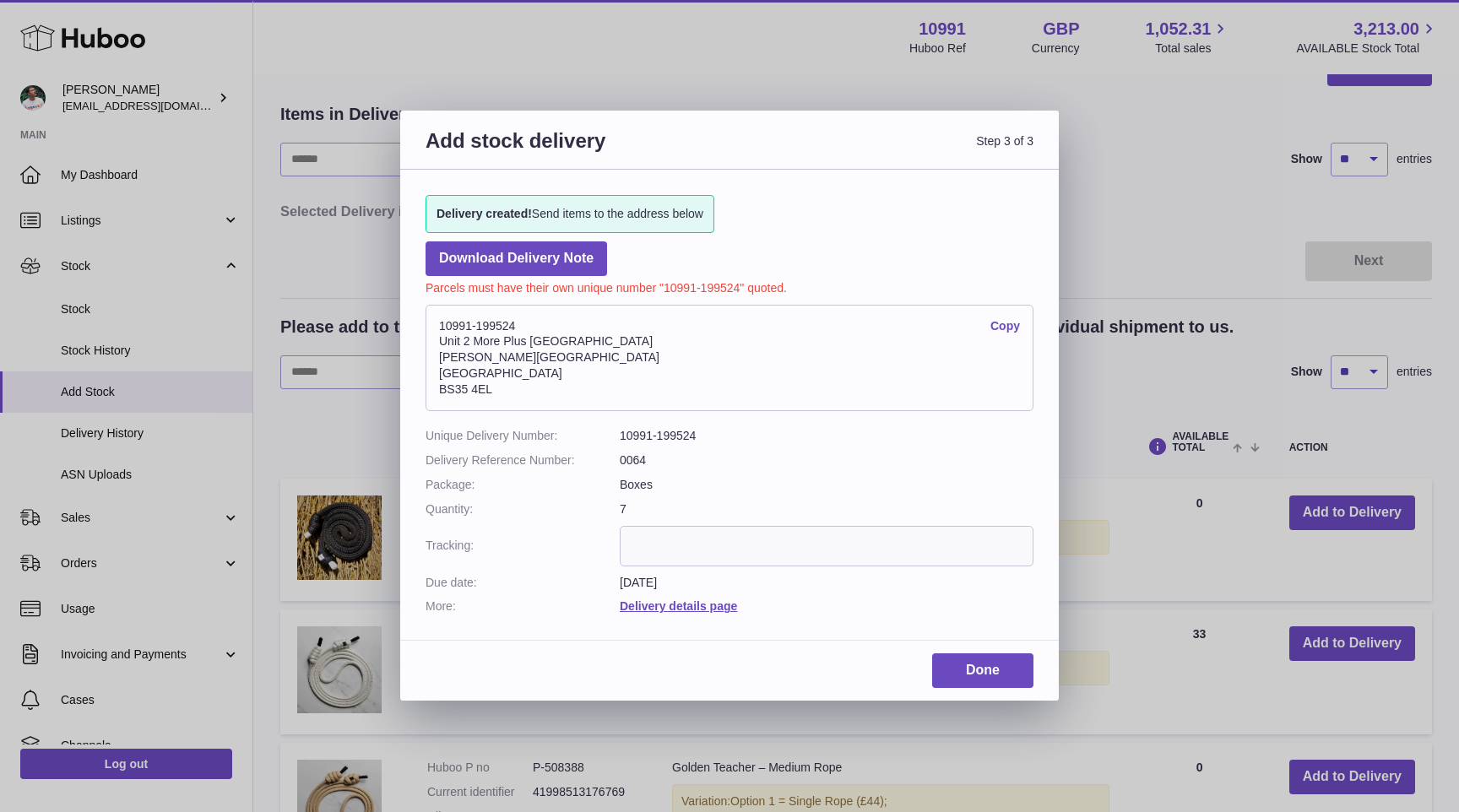
drag, startPoint x: 441, startPoint y: 322, endPoint x: 525, endPoint y: 322, distance: 84.0
click at [525, 322] on address "10991-199524 Copy Unit 2 More Plus Central Park Hudson Ave Severn Beach BS35 4EL" at bounding box center [729, 358] width 608 height 107
copy address "10991-199524"
click at [677, 607] on link "Delivery details page" at bounding box center [678, 606] width 117 height 13
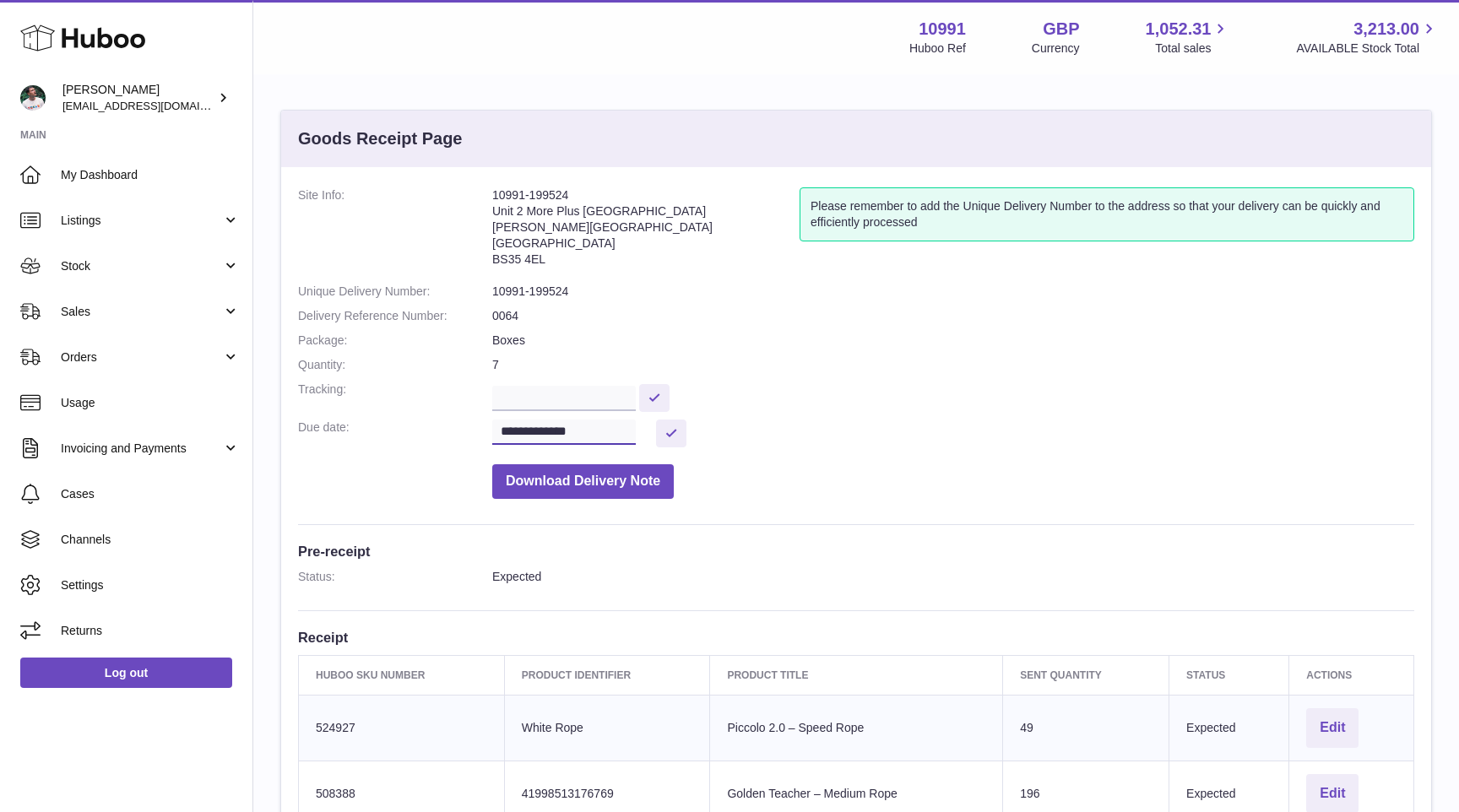
click at [622, 434] on input "**********" at bounding box center [564, 432] width 143 height 25
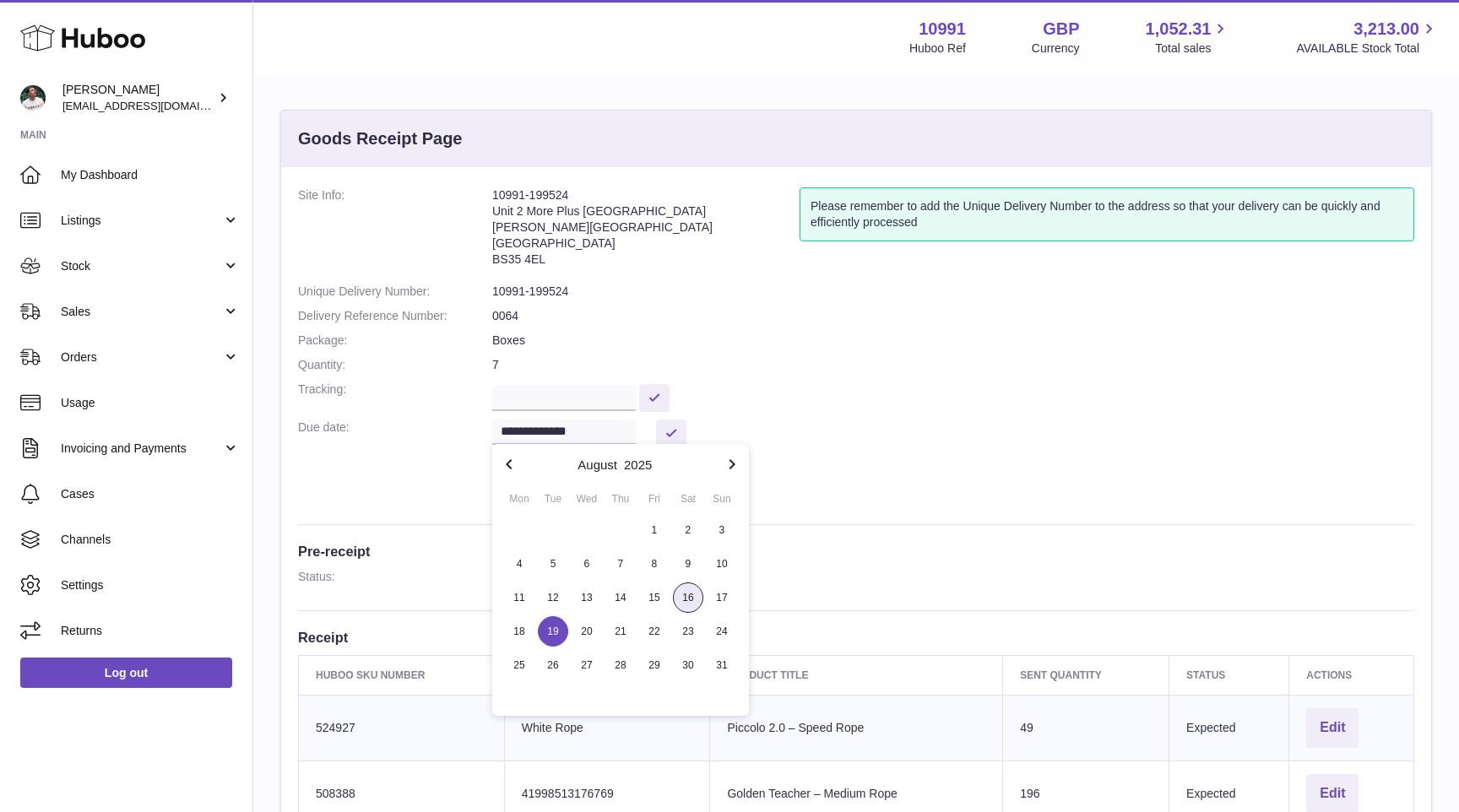
click at [701, 596] on span "16" at bounding box center [688, 597] width 31 height 31
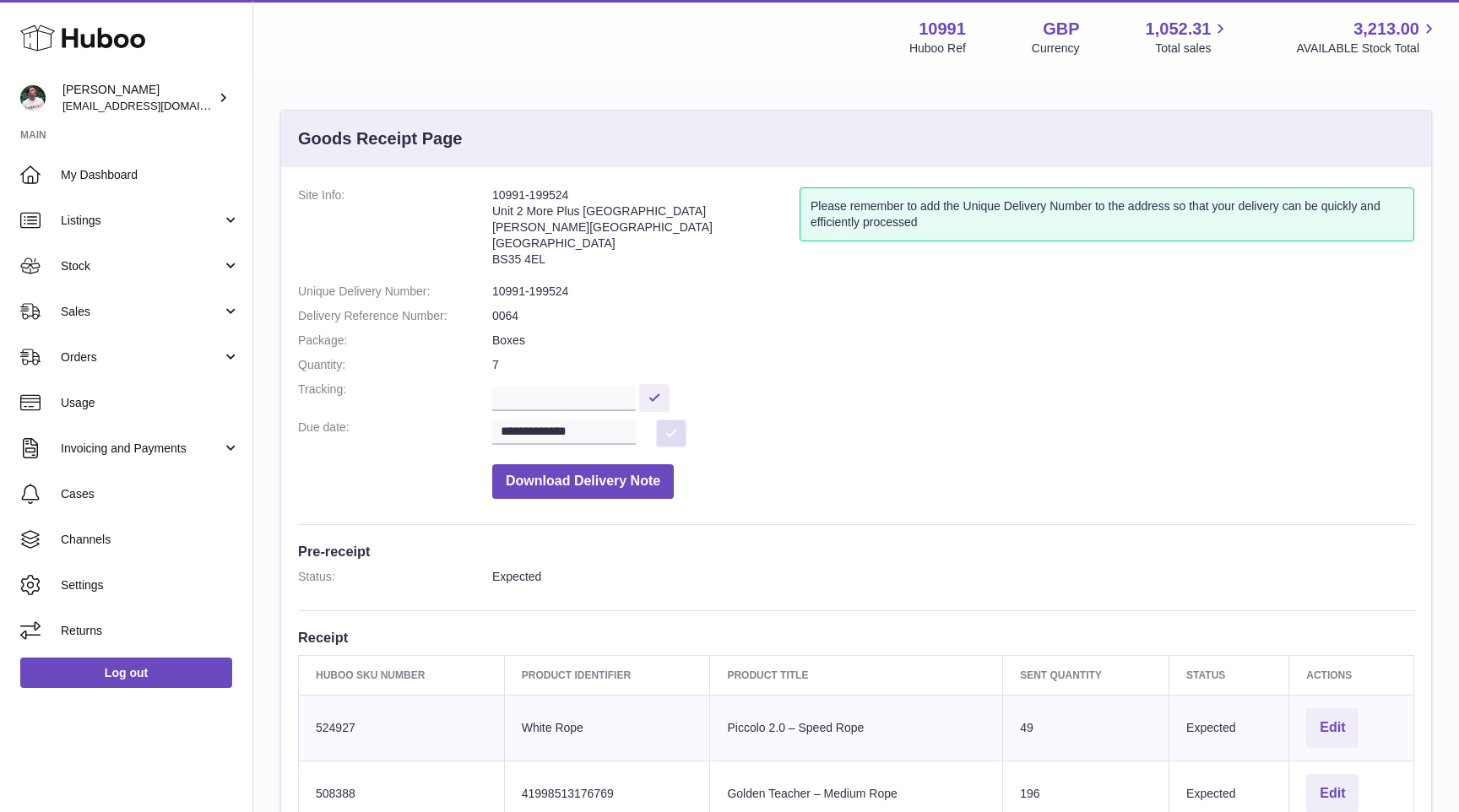
click at [671, 430] on button at bounding box center [670, 434] width 31 height 28
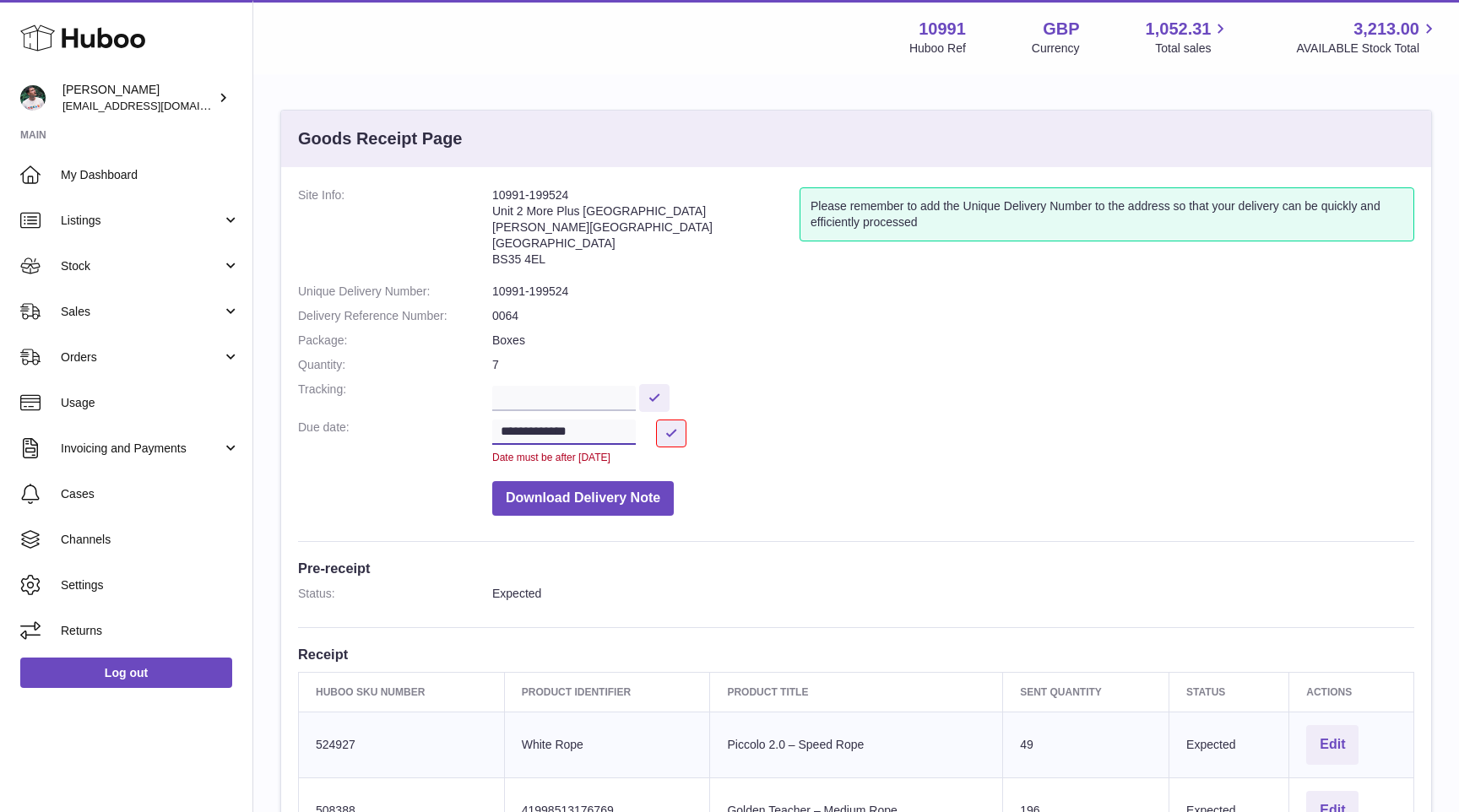
click at [614, 435] on input "**********" at bounding box center [564, 432] width 143 height 25
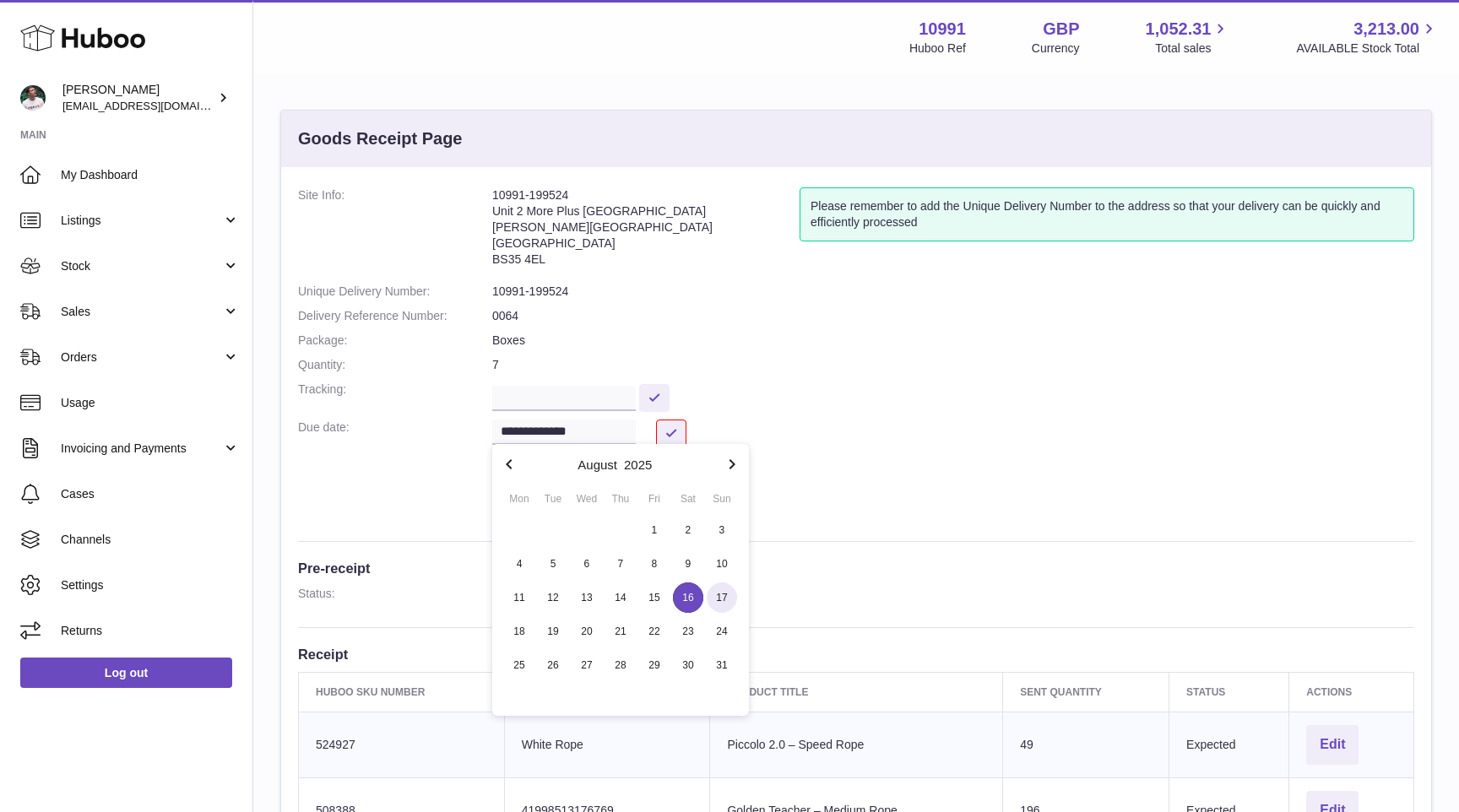
click at [733, 603] on span "17" at bounding box center [721, 597] width 31 height 31
type input "**********"
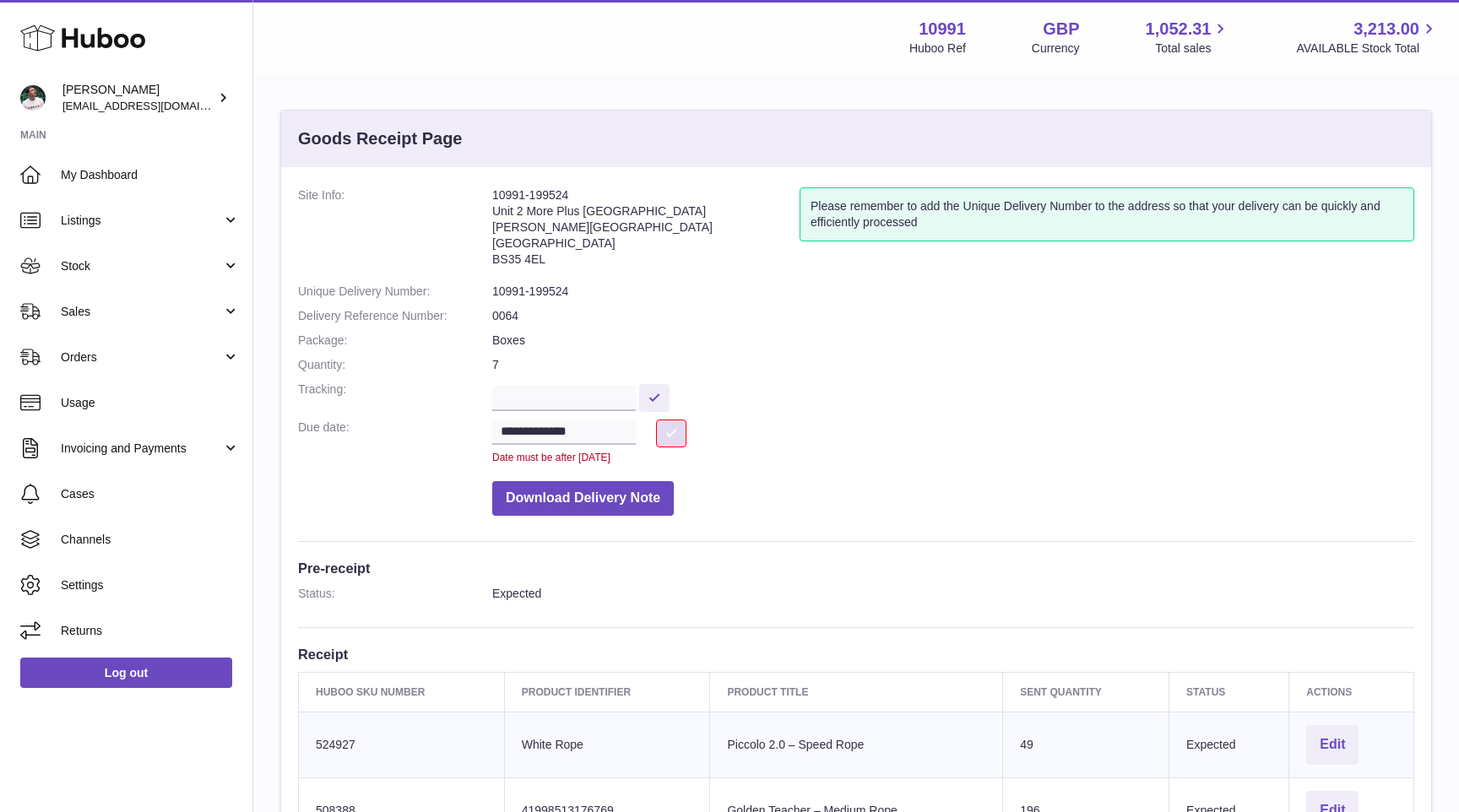
click at [679, 427] on button at bounding box center [670, 434] width 31 height 28
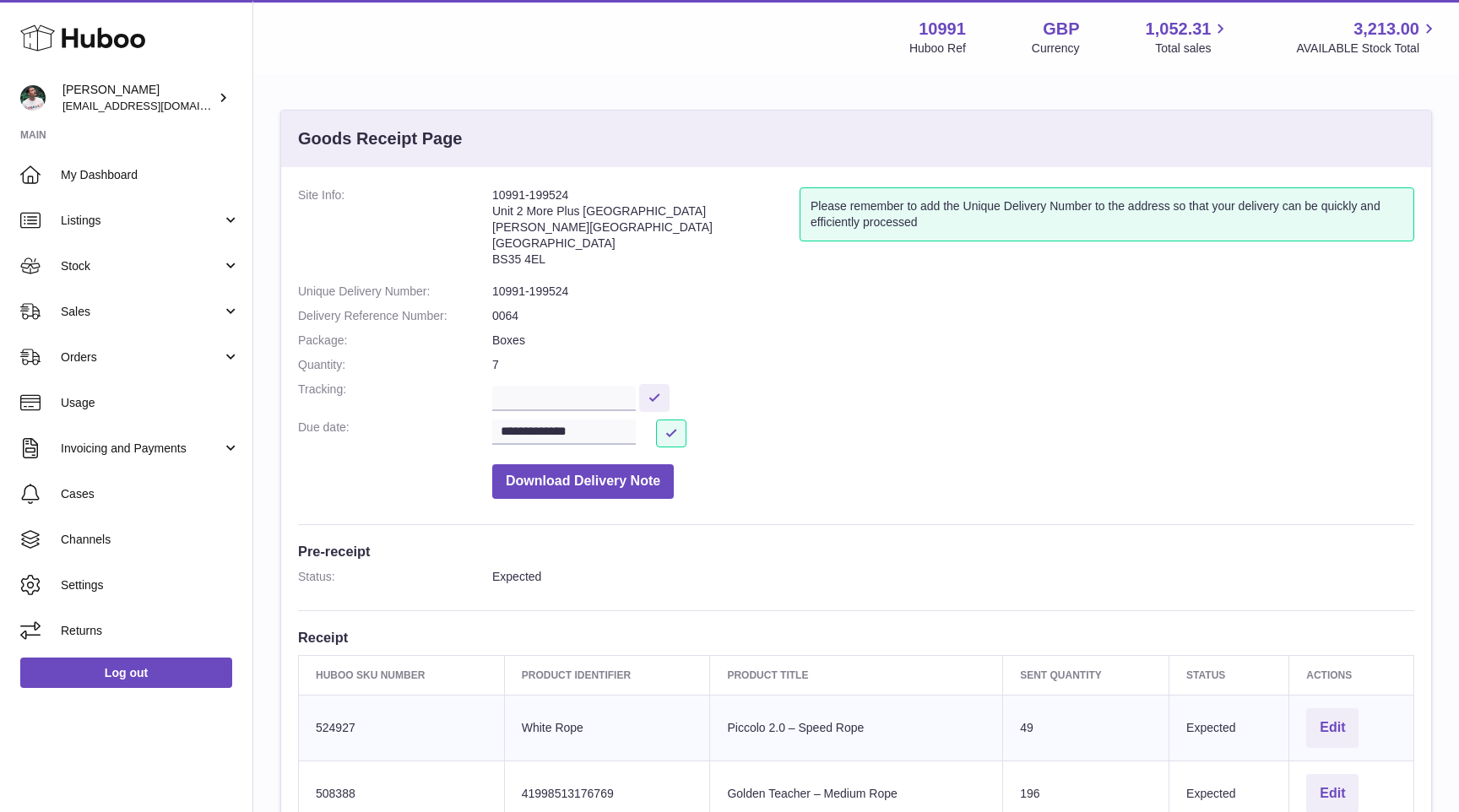
drag, startPoint x: 491, startPoint y: 216, endPoint x: 587, endPoint y: 272, distance: 111.1
click at [587, 272] on address "10991-199524 Unit 2 [GEOGRAPHIC_DATA][STREET_ADDRESS][PERSON_NAME]" at bounding box center [646, 231] width 308 height 87
drag, startPoint x: 559, startPoint y: 262, endPoint x: 490, endPoint y: 220, distance: 80.8
click at [490, 220] on dl "**********" at bounding box center [856, 347] width 1116 height 320
copy dl "10991-199524 Unit 2 [GEOGRAPHIC_DATA][STREET_ADDRESS][PERSON_NAME]"
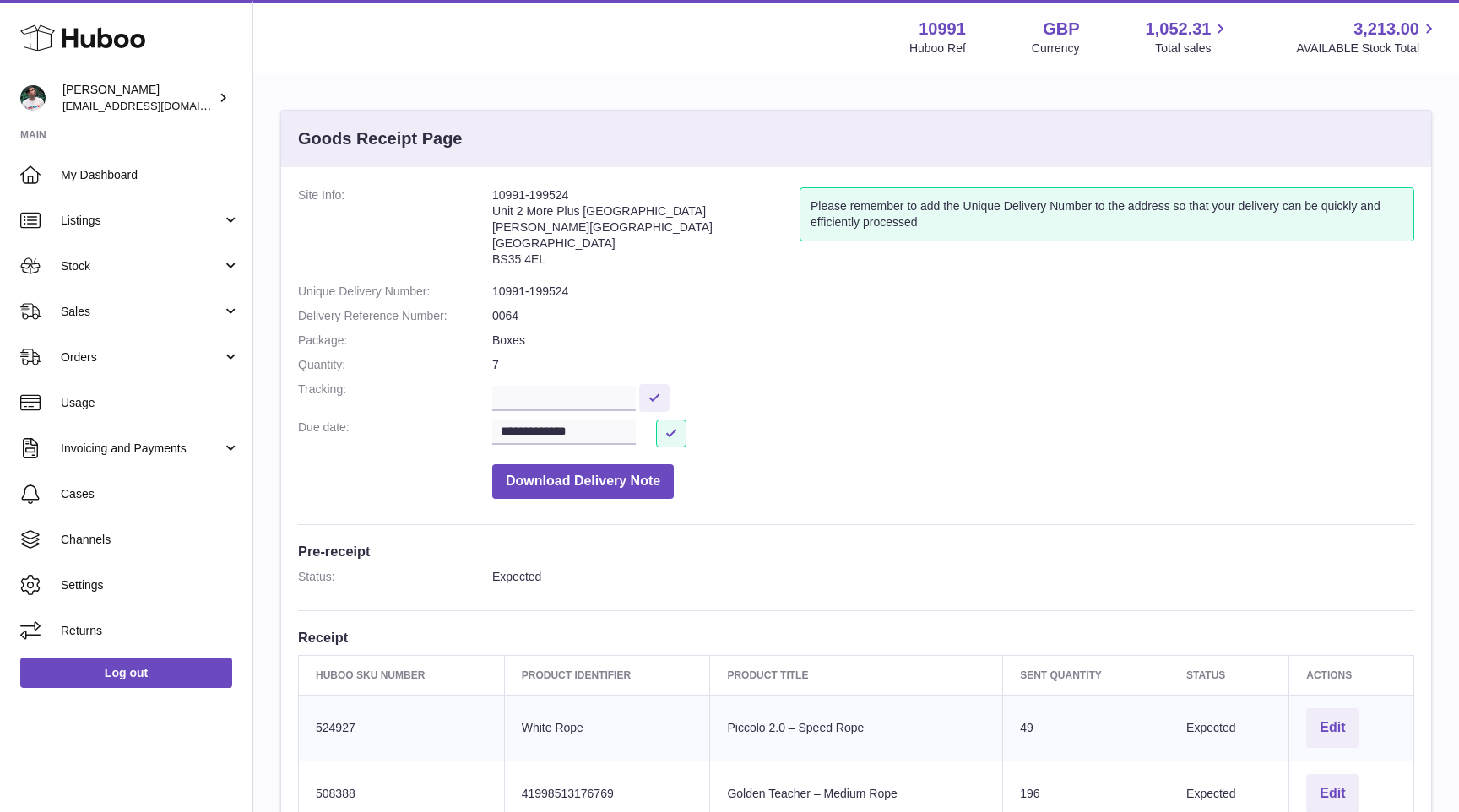
click at [571, 210] on address "10991-199524 Unit 2 [GEOGRAPHIC_DATA][STREET_ADDRESS][PERSON_NAME]" at bounding box center [646, 231] width 308 height 87
drag, startPoint x: 572, startPoint y: 199, endPoint x: 530, endPoint y: 199, distance: 42.0
click at [530, 199] on address "10991-199524 Unit 2 [GEOGRAPHIC_DATA][STREET_ADDRESS][PERSON_NAME]" at bounding box center [646, 231] width 308 height 87
copy address "199524"
